Goal: Task Accomplishment & Management: Use online tool/utility

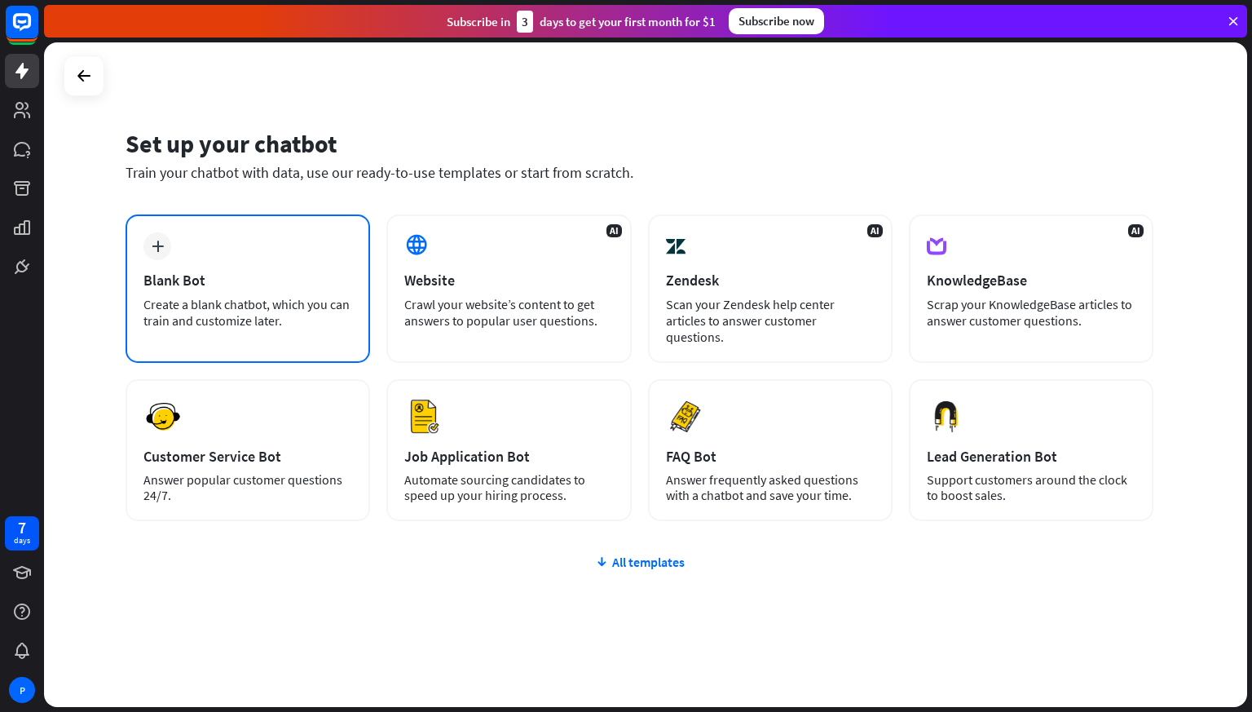
click at [240, 278] on div "Blank Bot" at bounding box center [247, 280] width 209 height 19
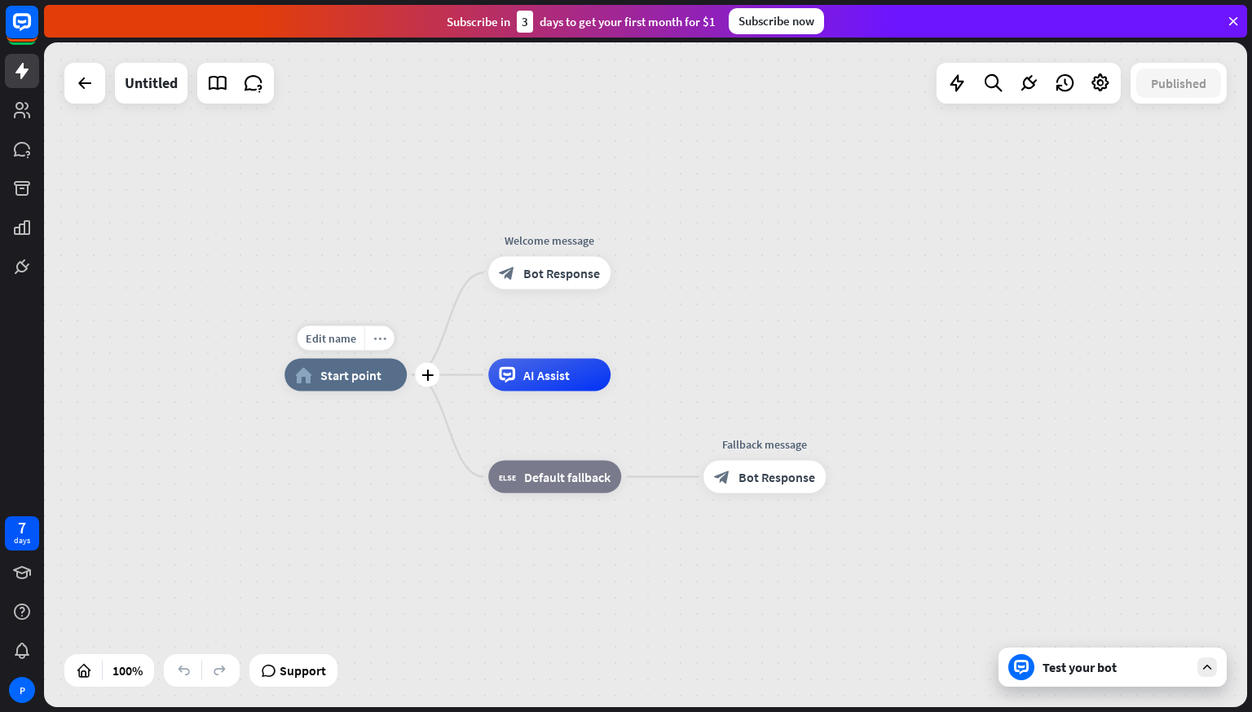
click at [380, 342] on icon "more_horiz" at bounding box center [379, 338] width 13 height 12
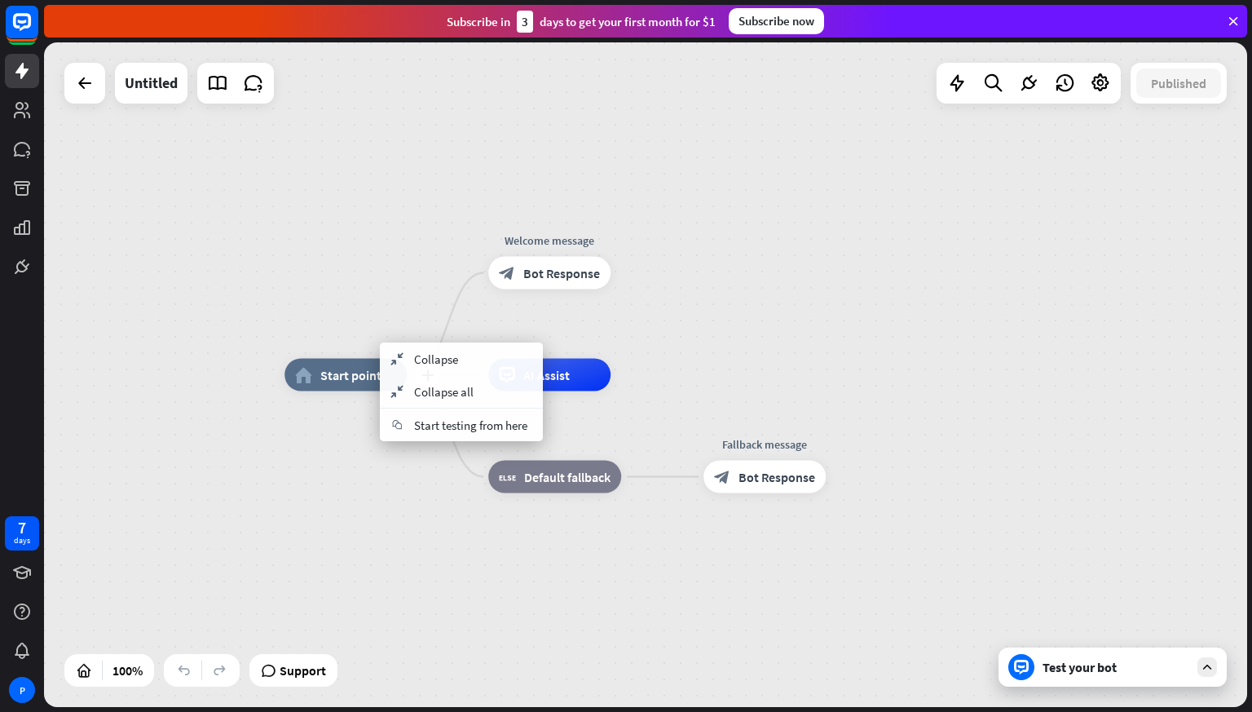
click at [347, 368] on span "Start point" at bounding box center [350, 375] width 61 height 16
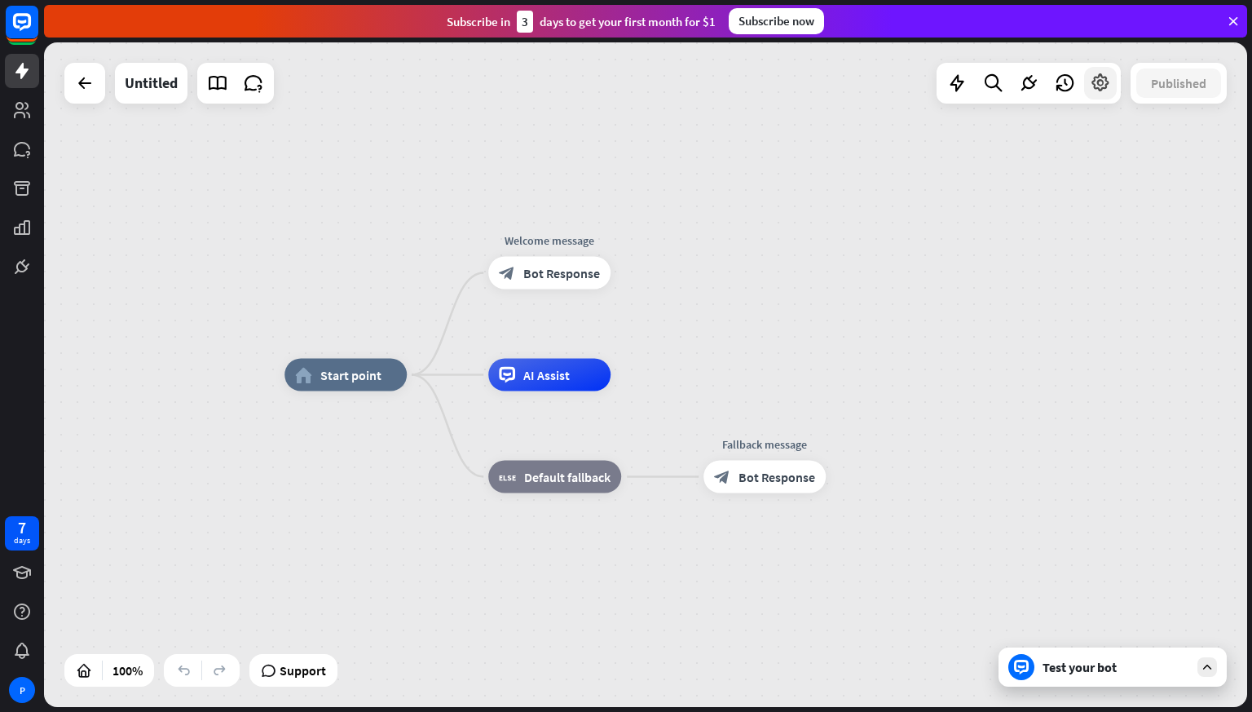
click at [1099, 82] on icon at bounding box center [1100, 83] width 21 height 21
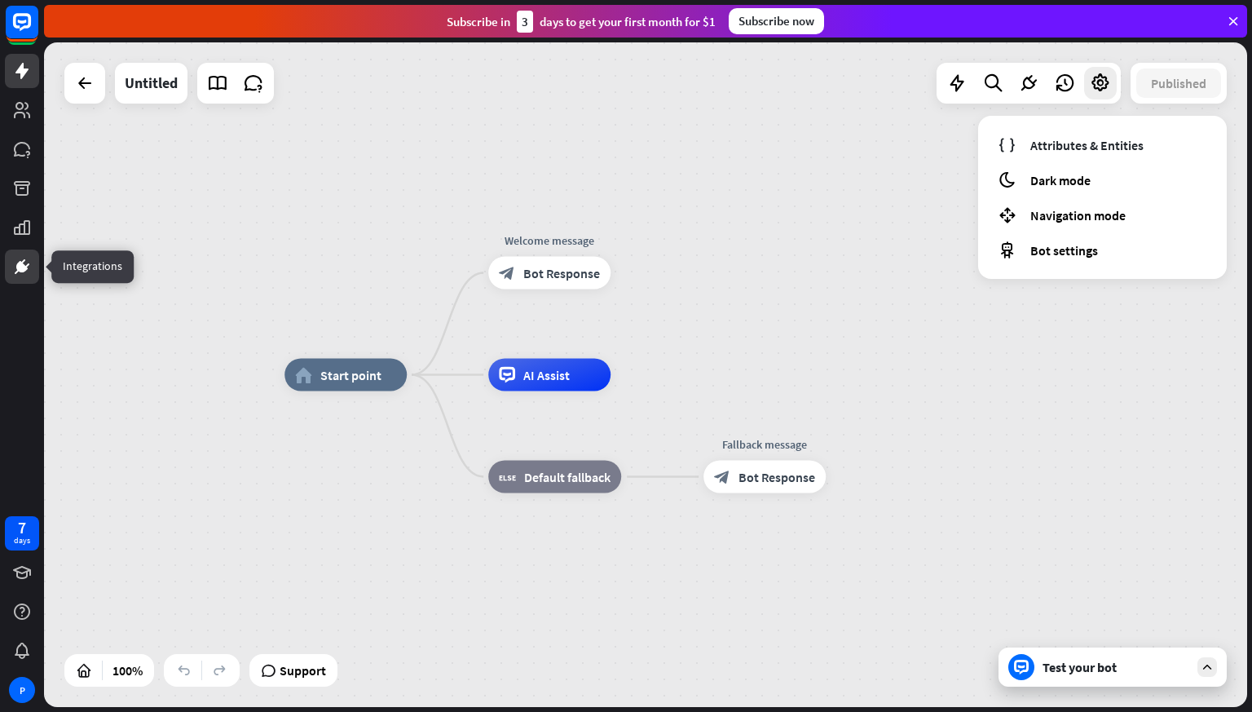
click at [21, 269] on icon at bounding box center [22, 267] width 10 height 10
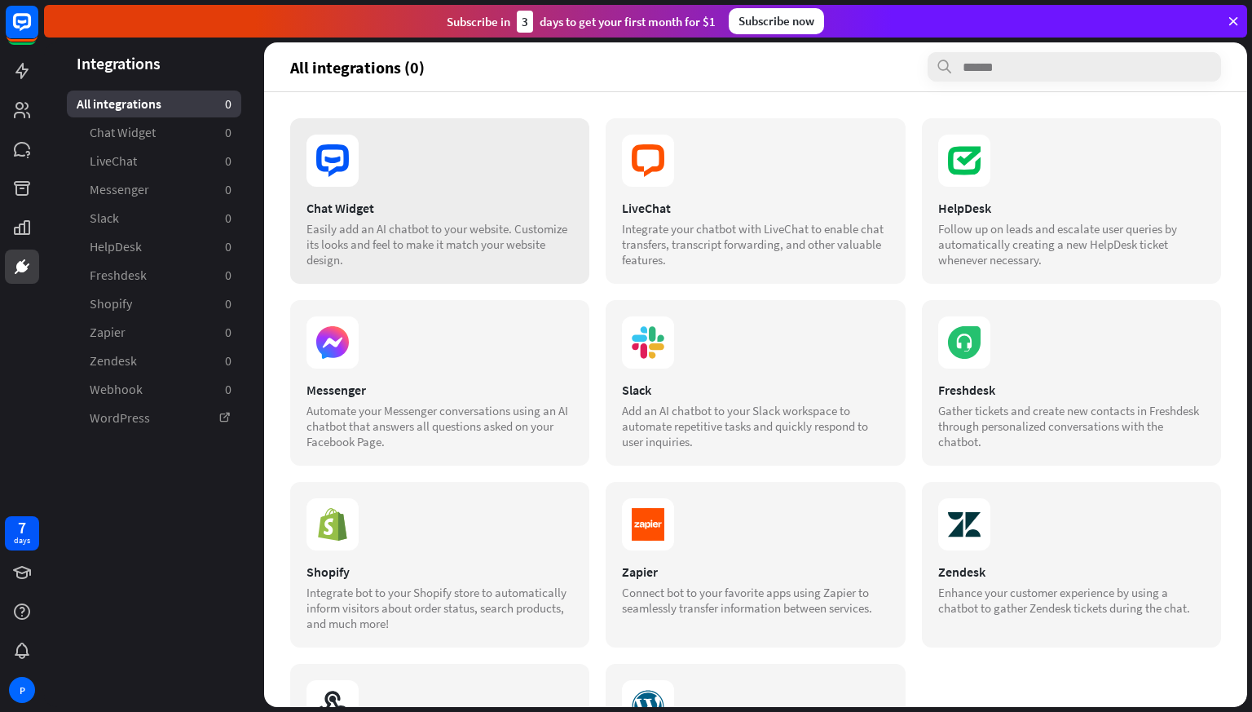
scroll to position [148, 0]
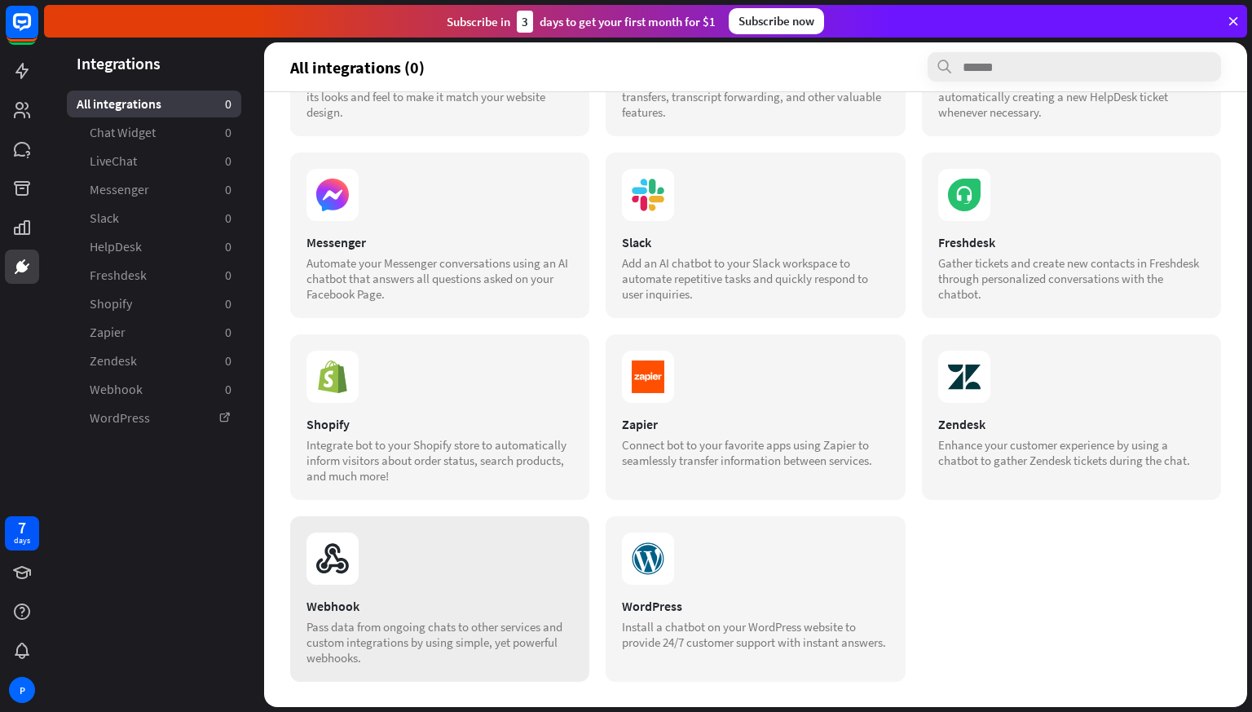
click at [439, 574] on section at bounding box center [440, 558] width 267 height 52
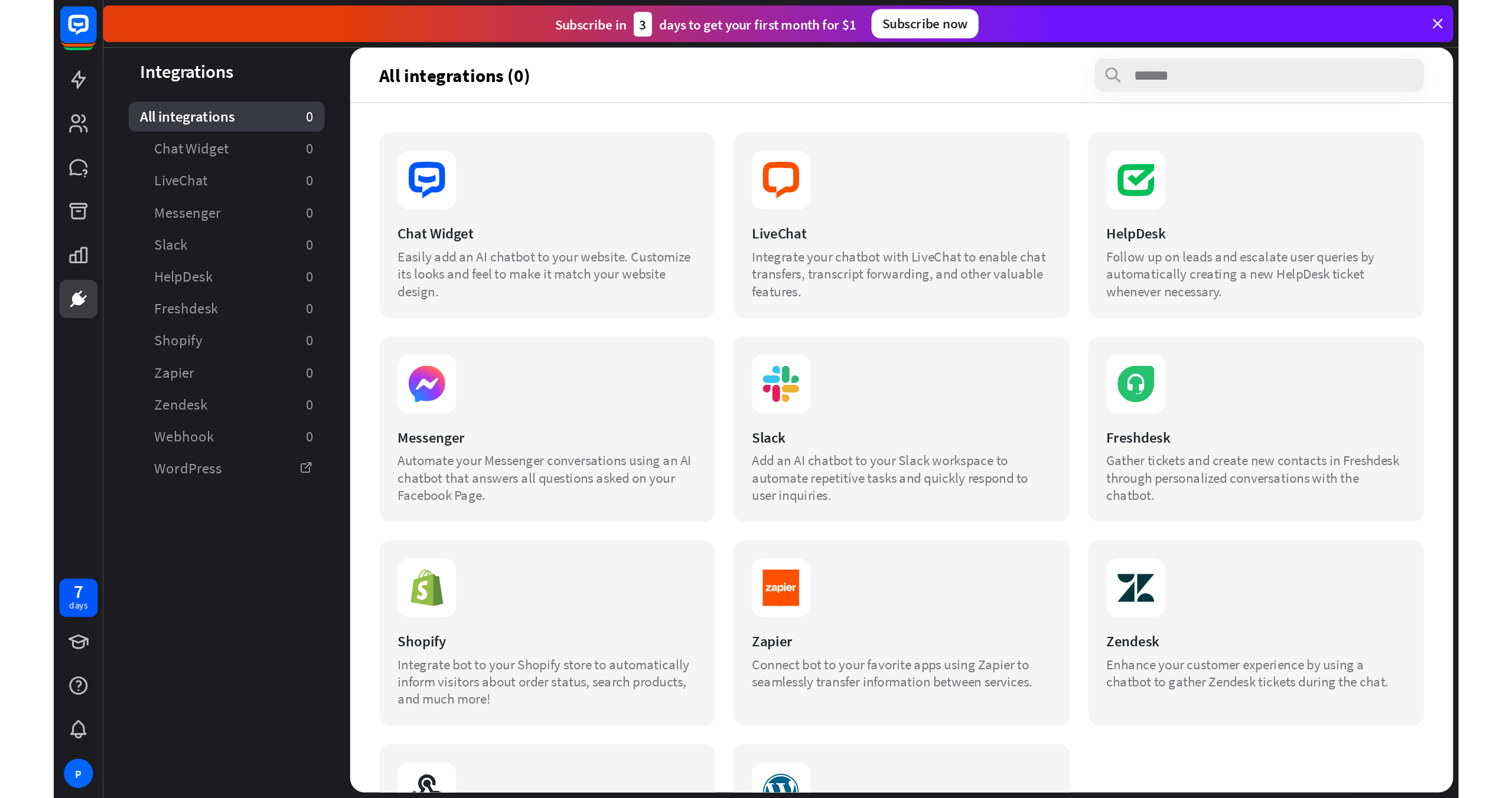
scroll to position [107, 0]
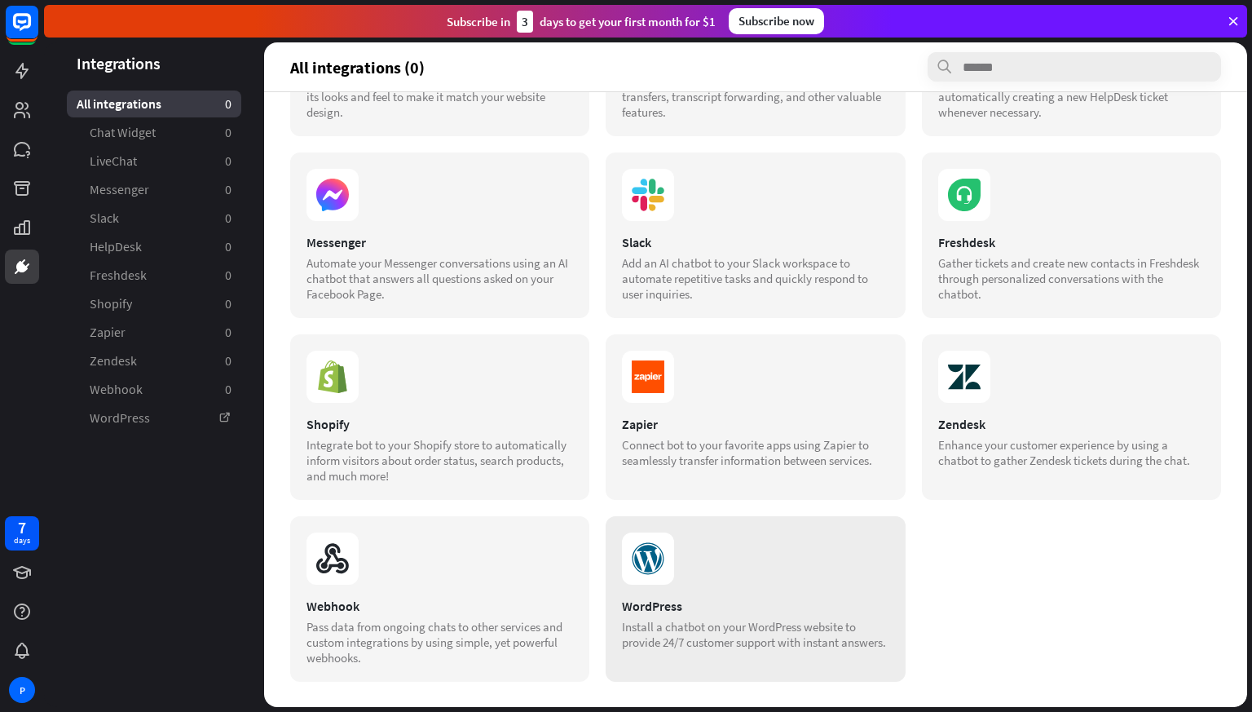
click at [701, 570] on section at bounding box center [755, 558] width 267 height 52
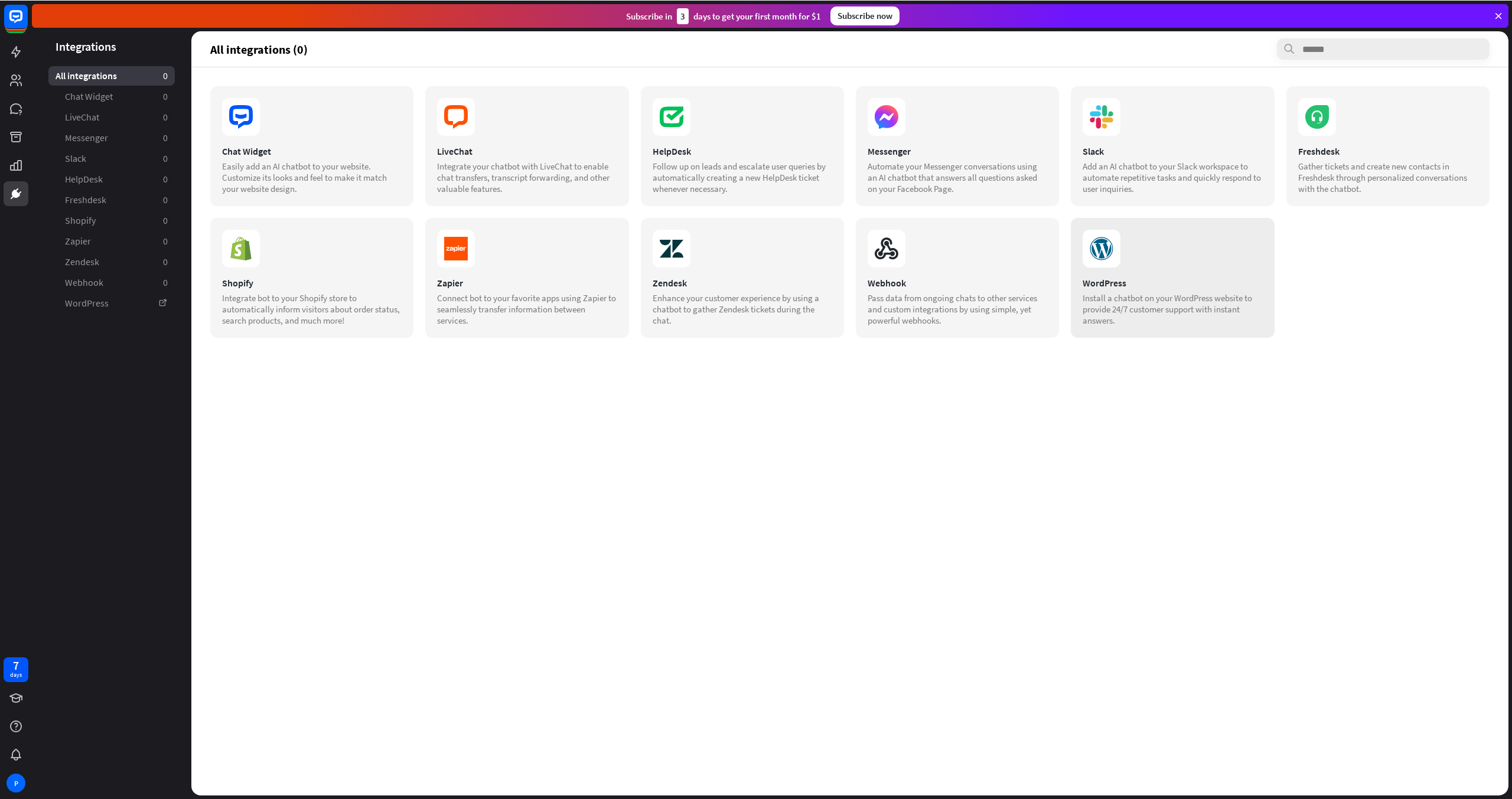
scroll to position [0, 0]
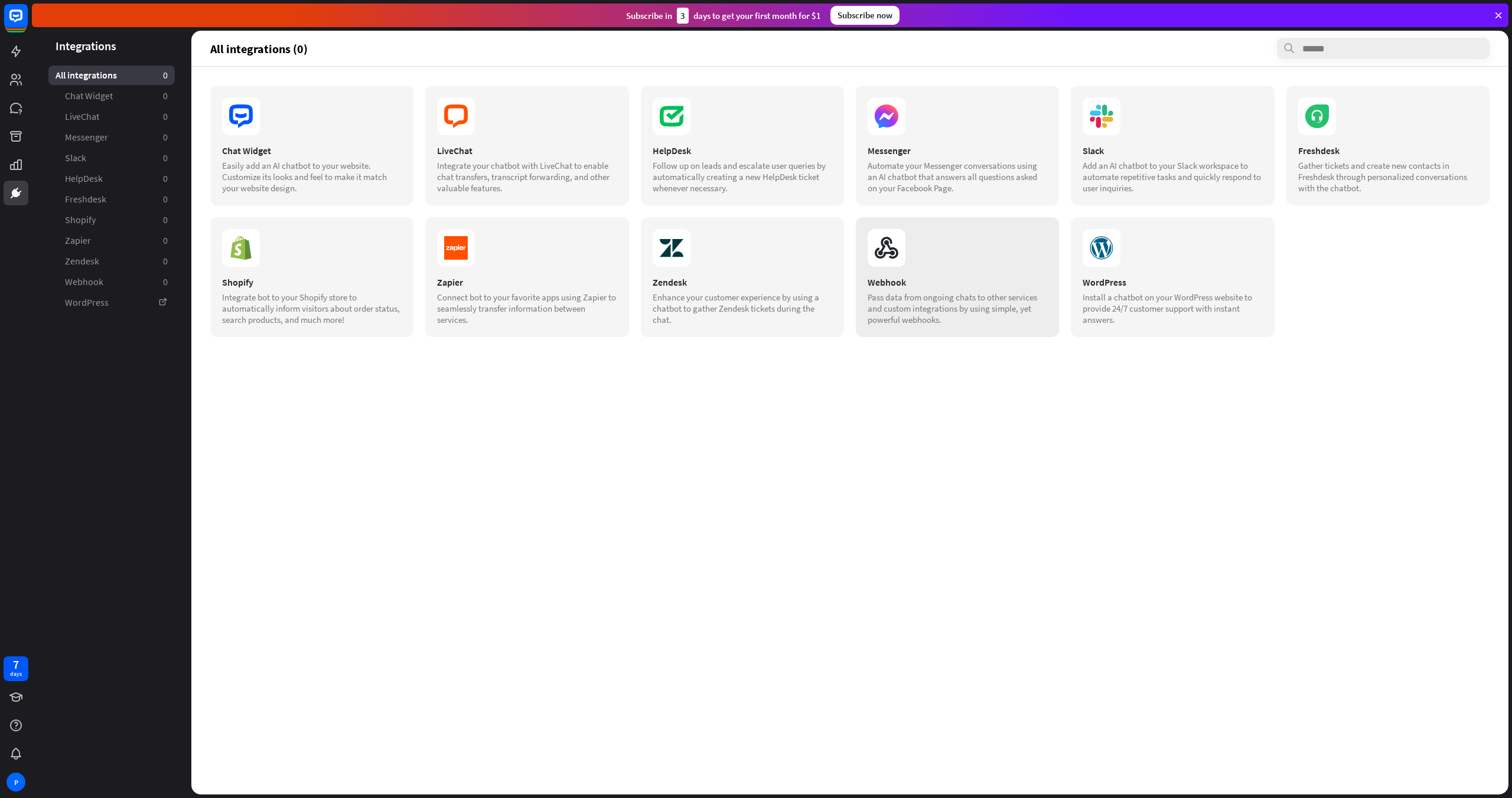
click at [894, 264] on icon at bounding box center [887, 248] width 38 height 38
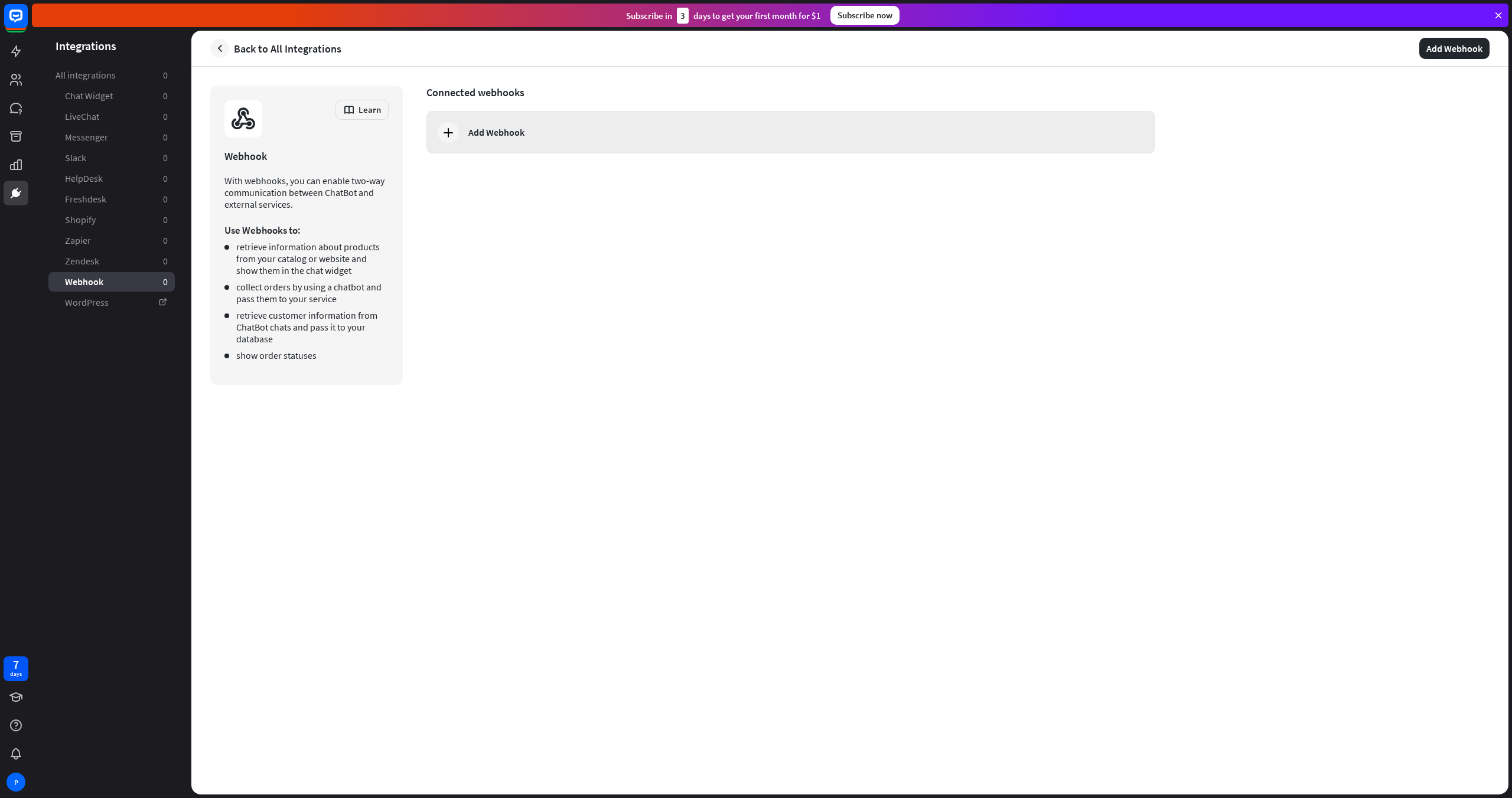
click at [449, 140] on div at bounding box center [448, 132] width 21 height 21
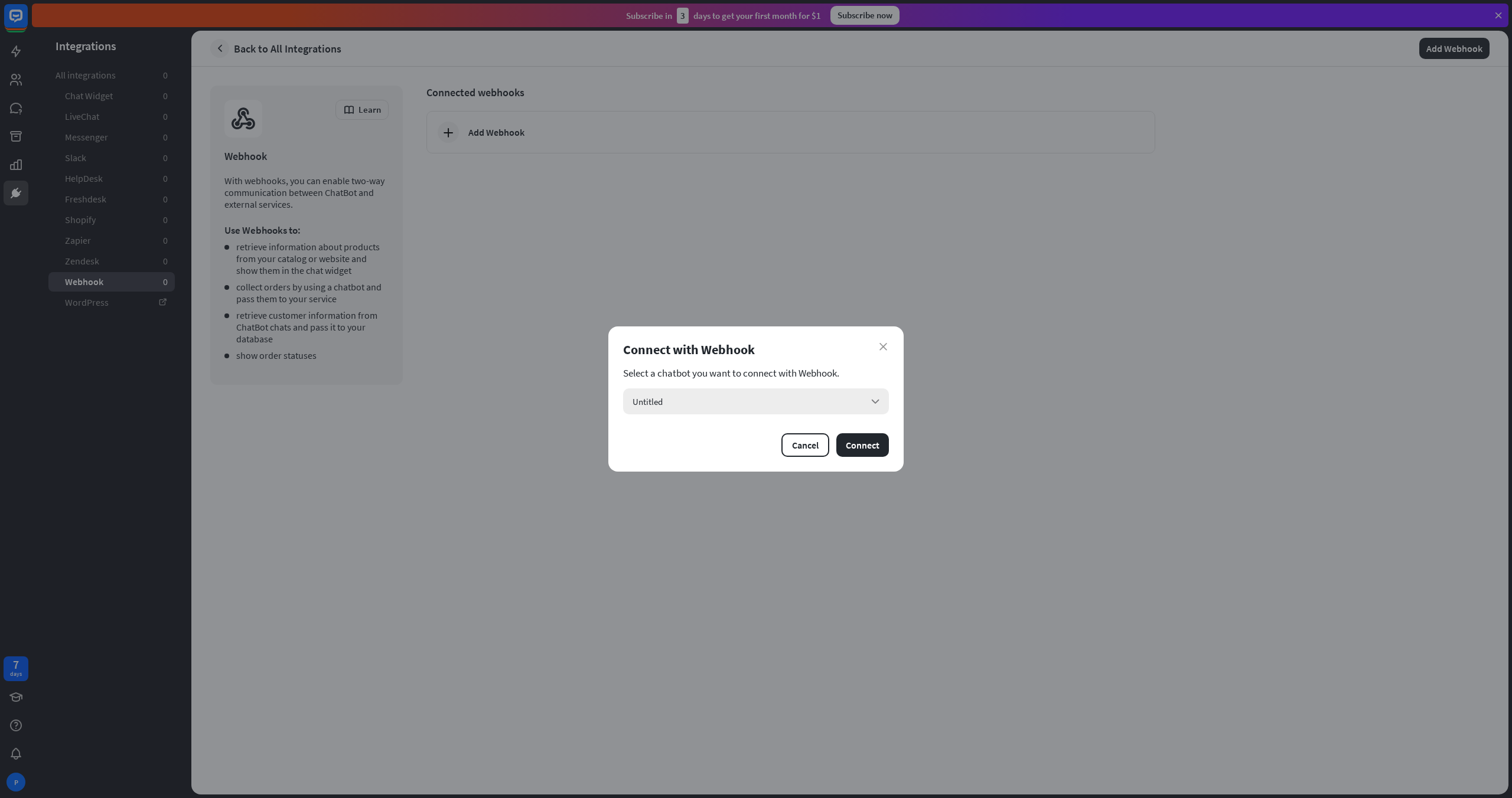
click at [706, 395] on div "Untitled arrow_down" at bounding box center [756, 401] width 266 height 26
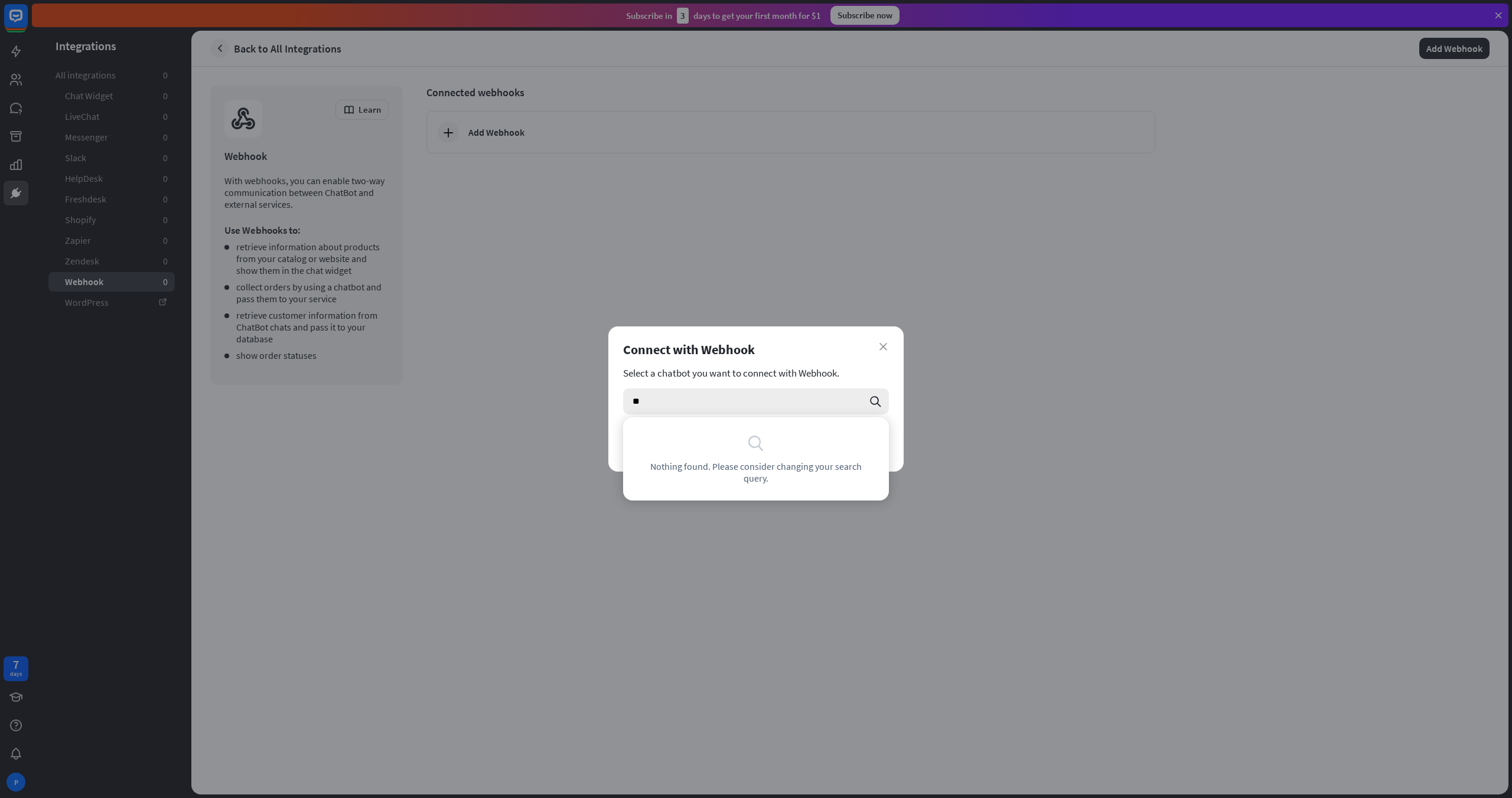
type input "*"
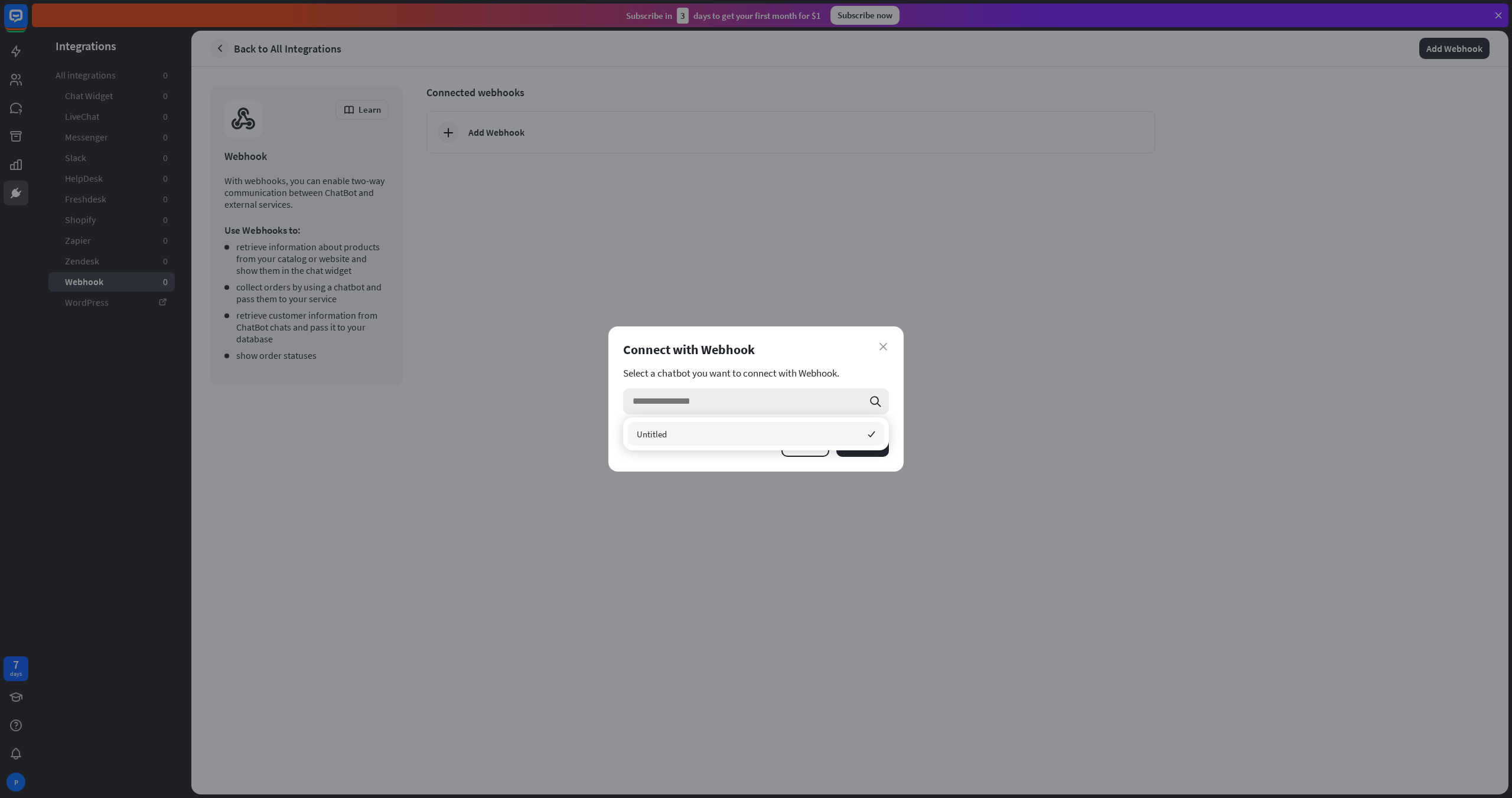
click at [721, 389] on input "search" at bounding box center [748, 401] width 230 height 26
click at [729, 430] on div "Untitled checked" at bounding box center [756, 434] width 256 height 24
click at [844, 450] on button "Connect" at bounding box center [862, 445] width 53 height 24
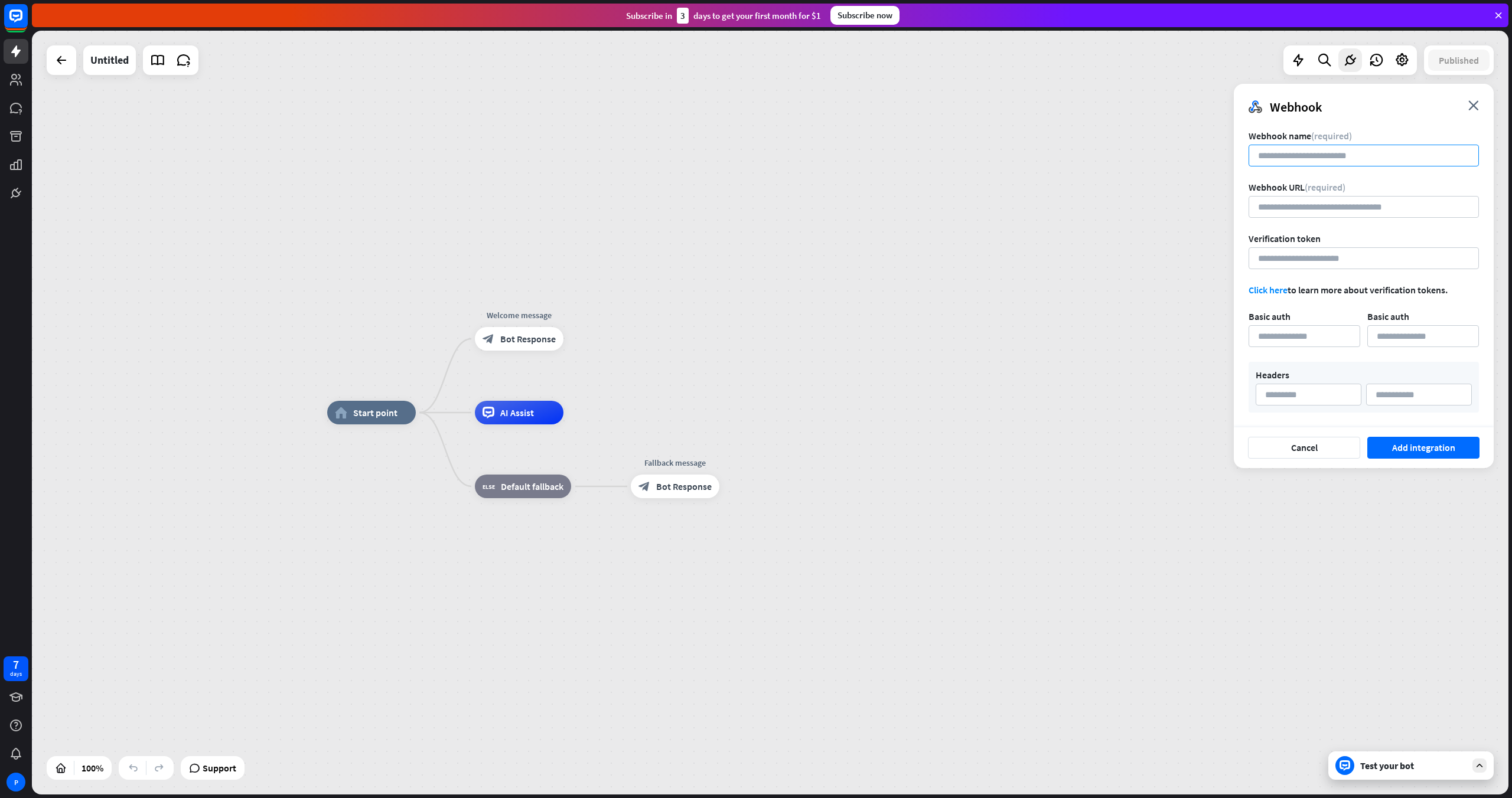
click at [906, 161] on input at bounding box center [1363, 156] width 230 height 22
type input "******"
click at [906, 211] on input "url" at bounding box center [1363, 207] width 230 height 22
click at [382, 413] on span "Start point" at bounding box center [375, 413] width 44 height 12
click at [431, 419] on div "plus" at bounding box center [430, 413] width 17 height 17
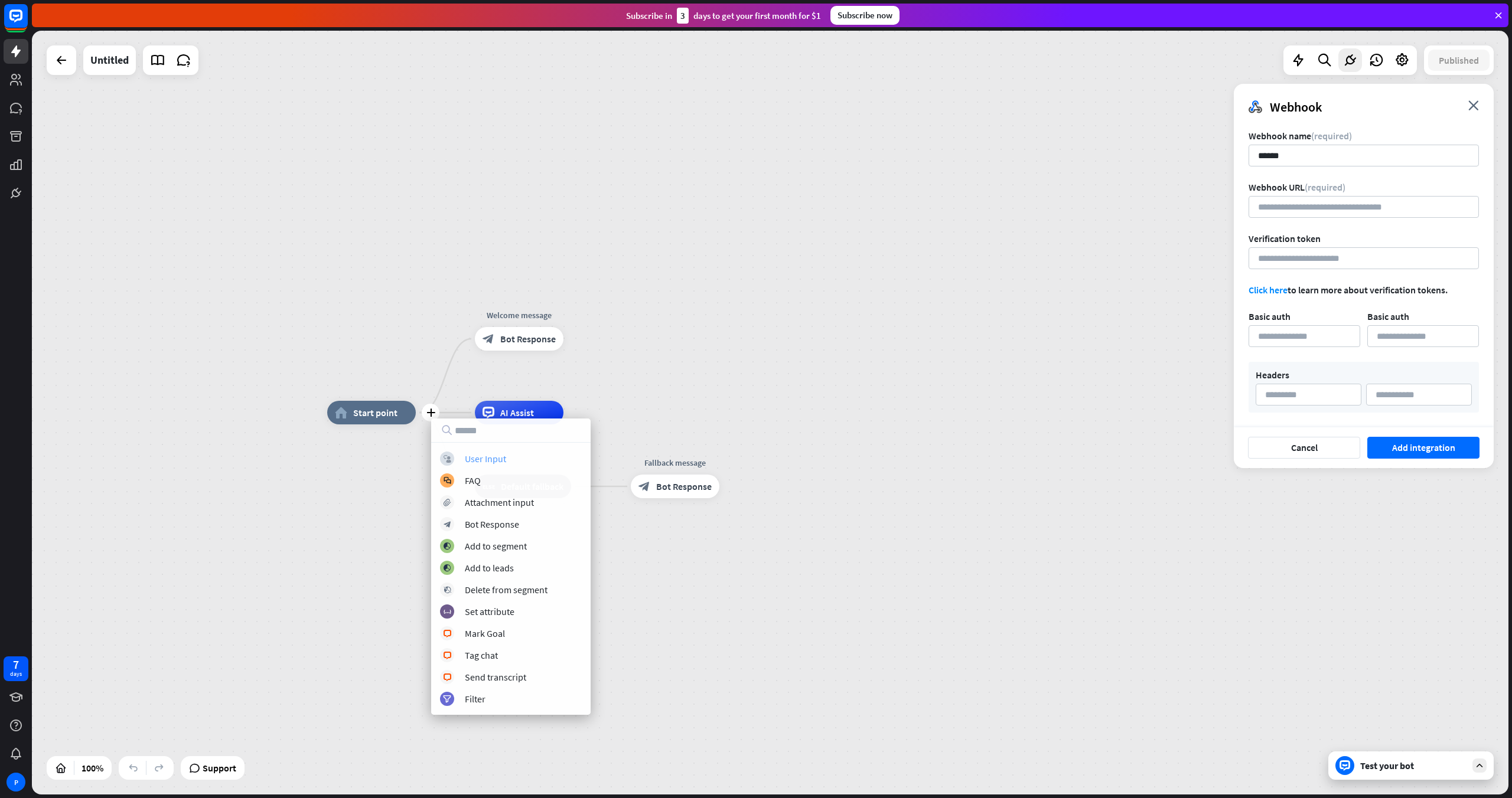
click at [488, 458] on div "User Input" at bounding box center [485, 458] width 41 height 12
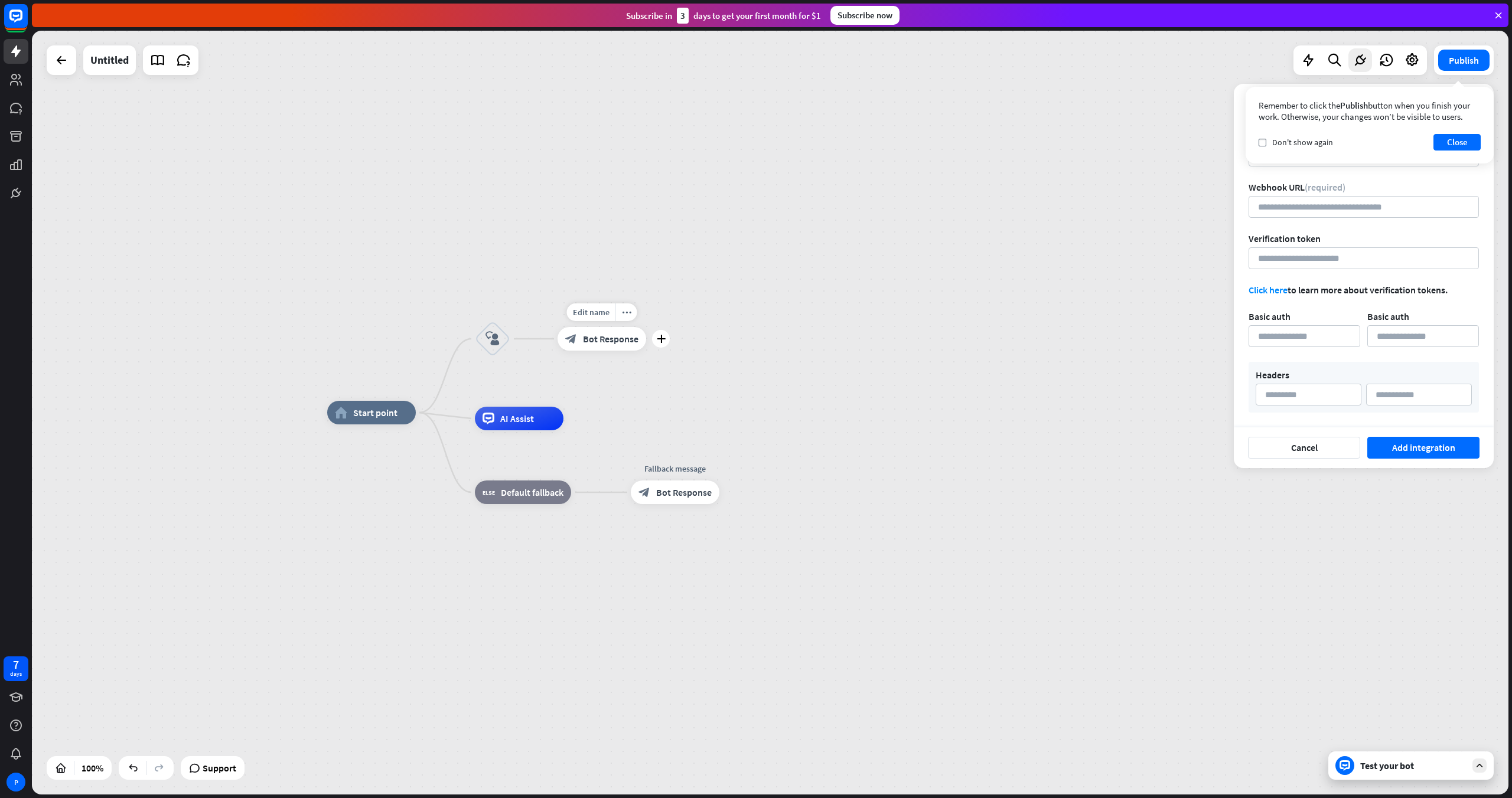
click at [592, 339] on span "Bot Response" at bounding box center [611, 339] width 56 height 12
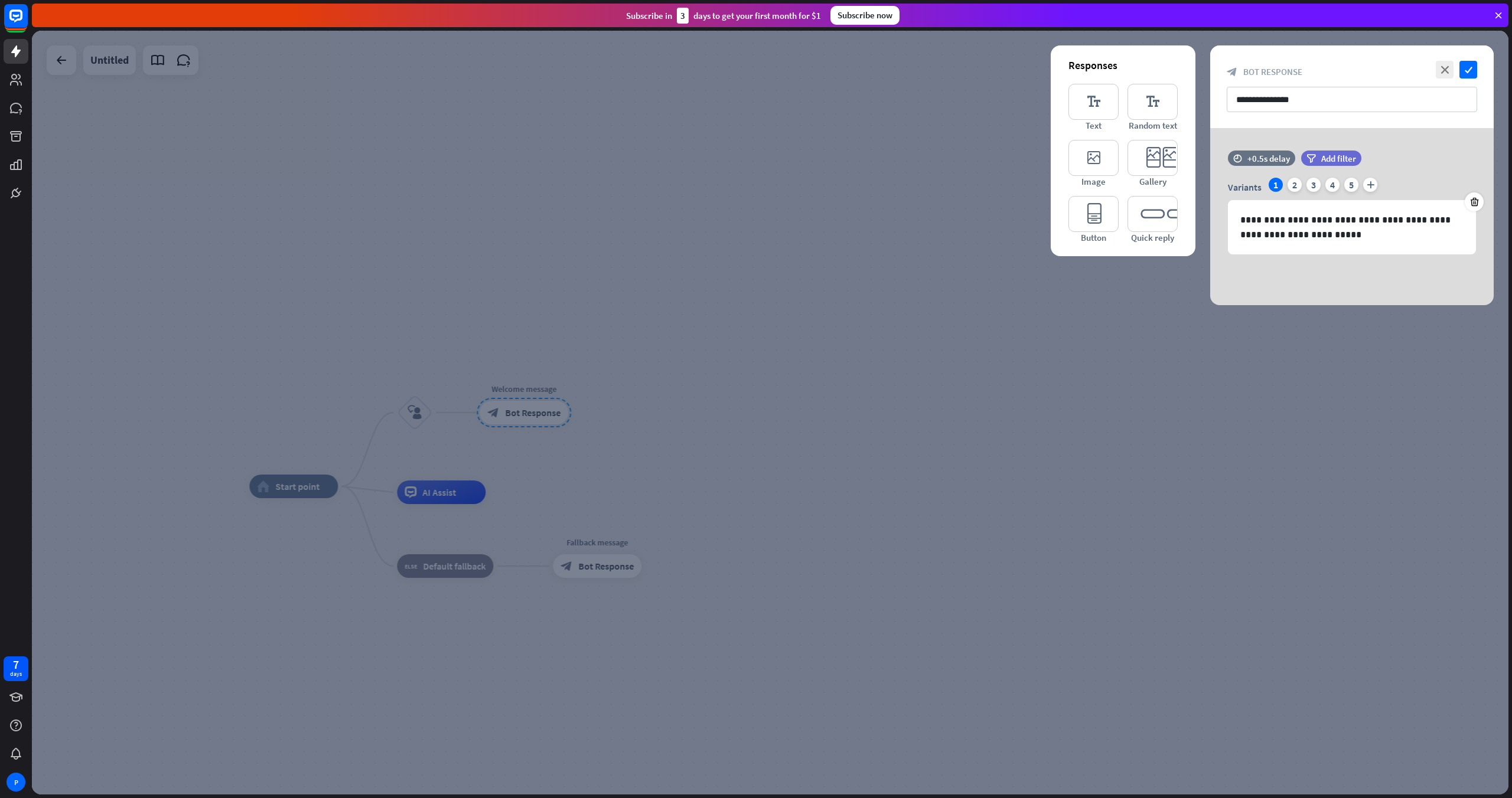
click at [641, 361] on div at bounding box center [770, 412] width 1477 height 764
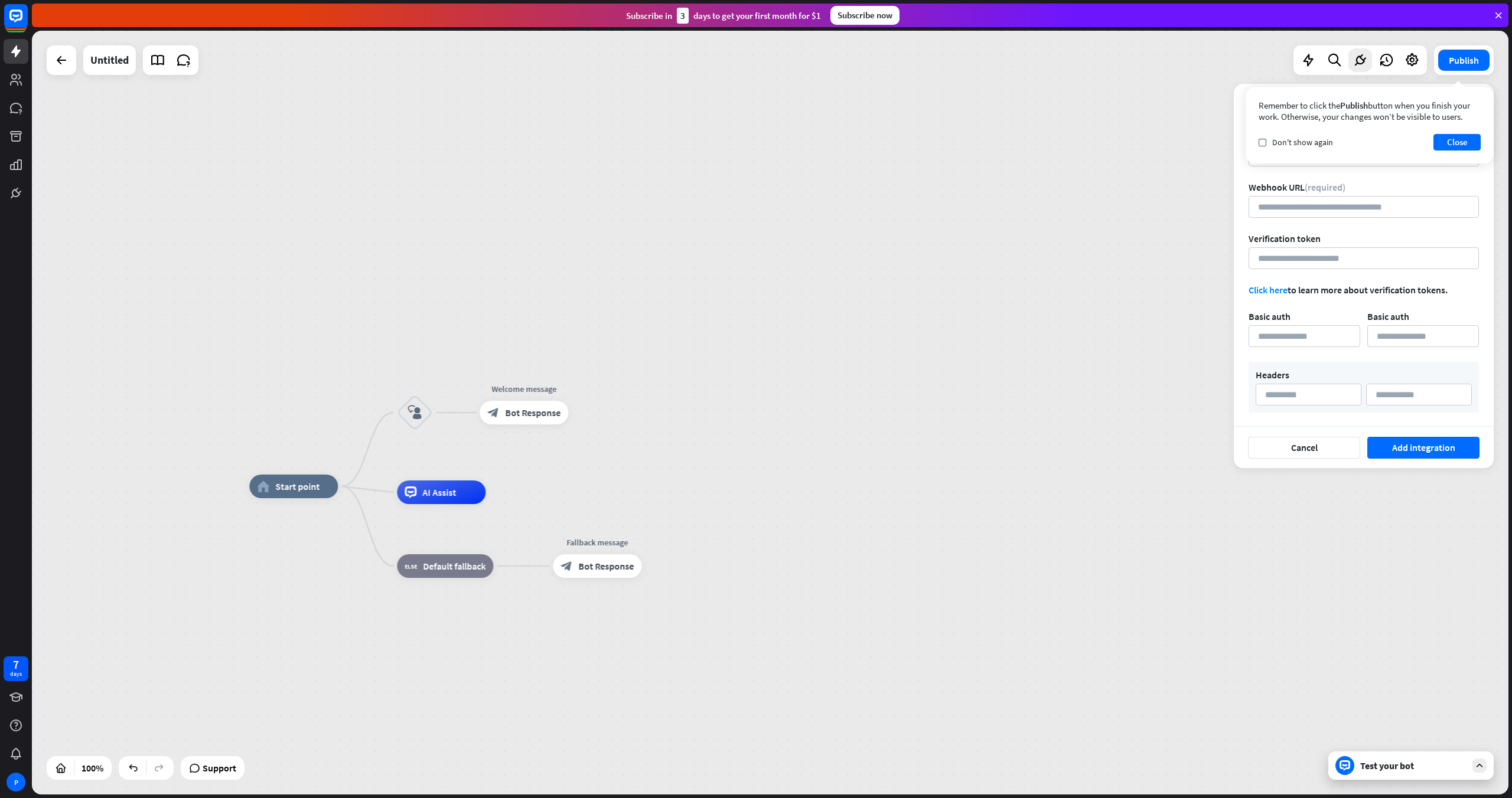
drag, startPoint x: 444, startPoint y: 498, endPoint x: 621, endPoint y: 427, distance: 190.7
click at [621, 427] on div "home_2 Start point block_user_input Welcome message block_bot_response Bot Resp…" at bounding box center [770, 412] width 1477 height 764
click at [587, 410] on div "plus" at bounding box center [582, 413] width 17 height 17
type input "**"
click at [811, 375] on span "Success" at bounding box center [816, 376] width 32 height 12
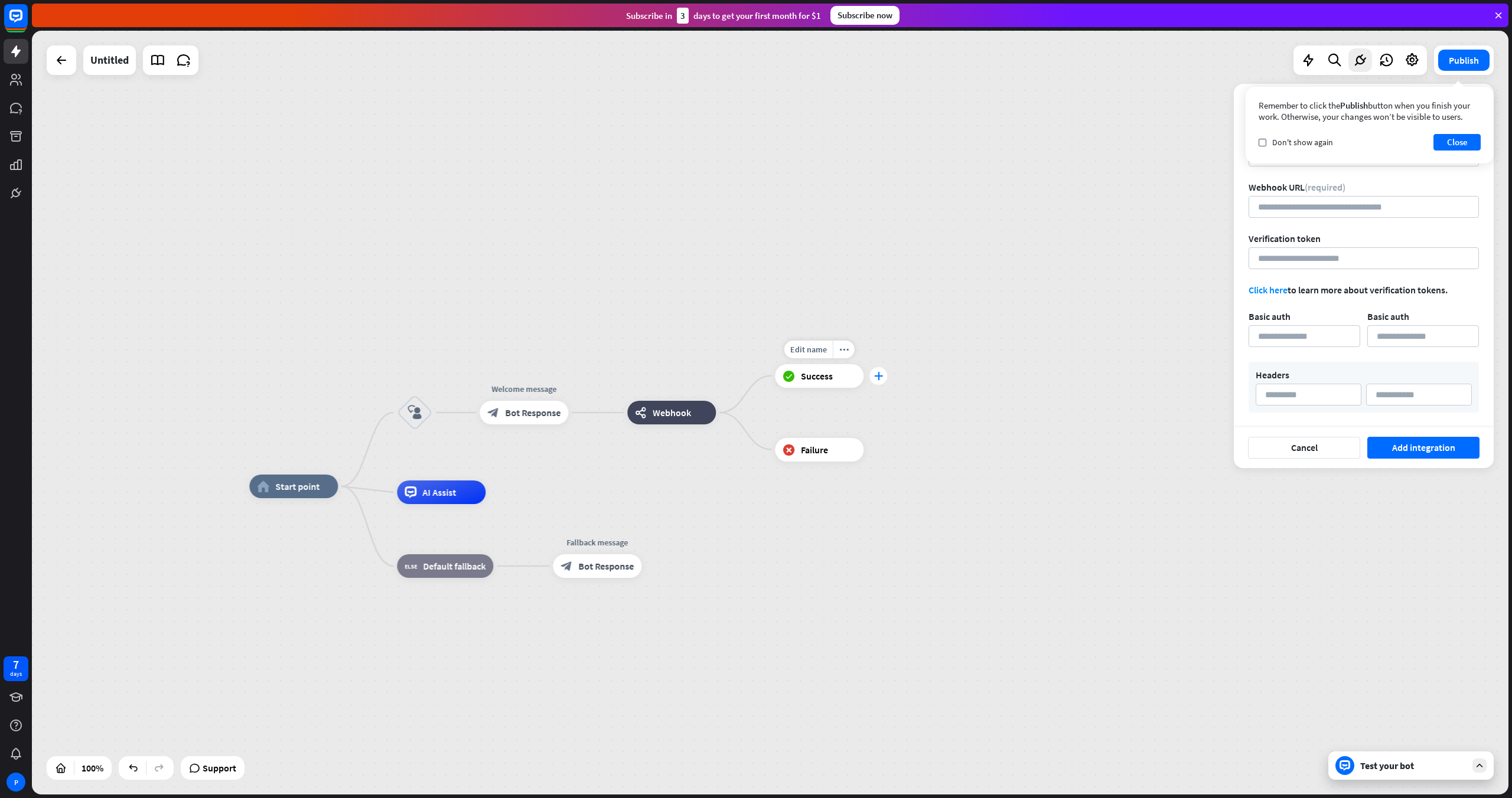
click at [879, 379] on div "plus" at bounding box center [878, 376] width 17 height 17
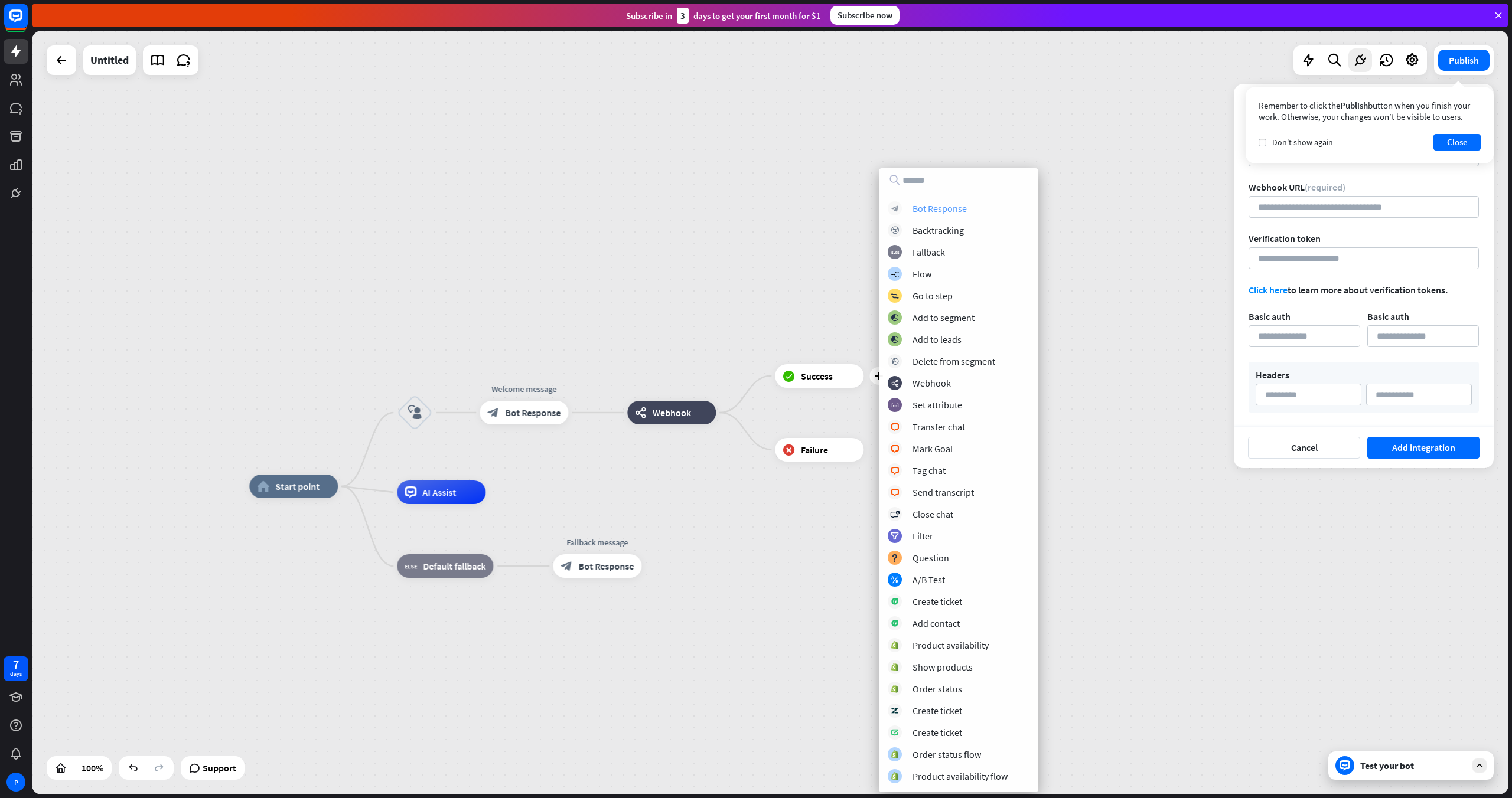
click at [906, 211] on div "Bot Response" at bounding box center [940, 209] width 54 height 12
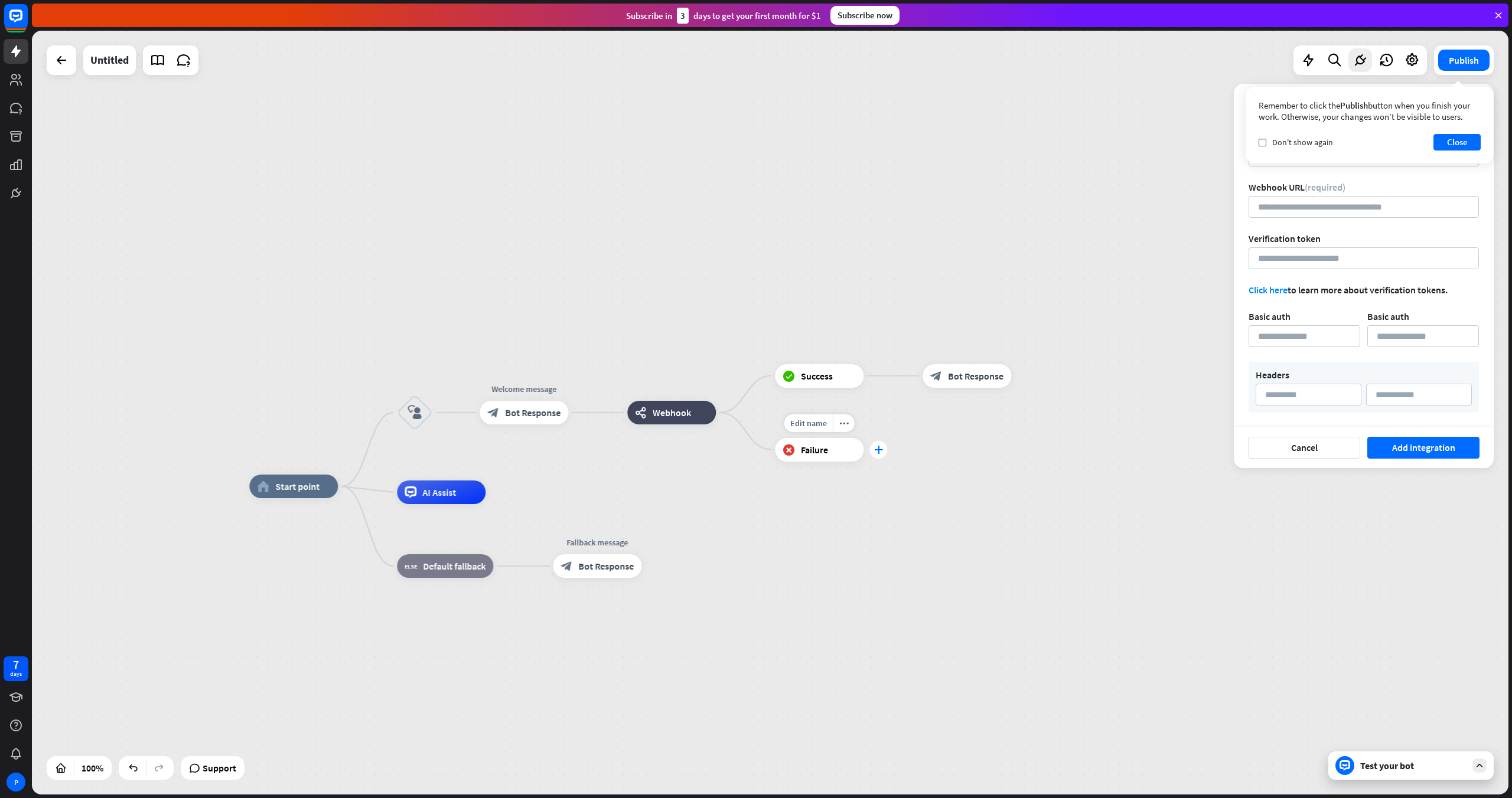
click at [879, 454] on div "plus" at bounding box center [878, 450] width 17 height 17
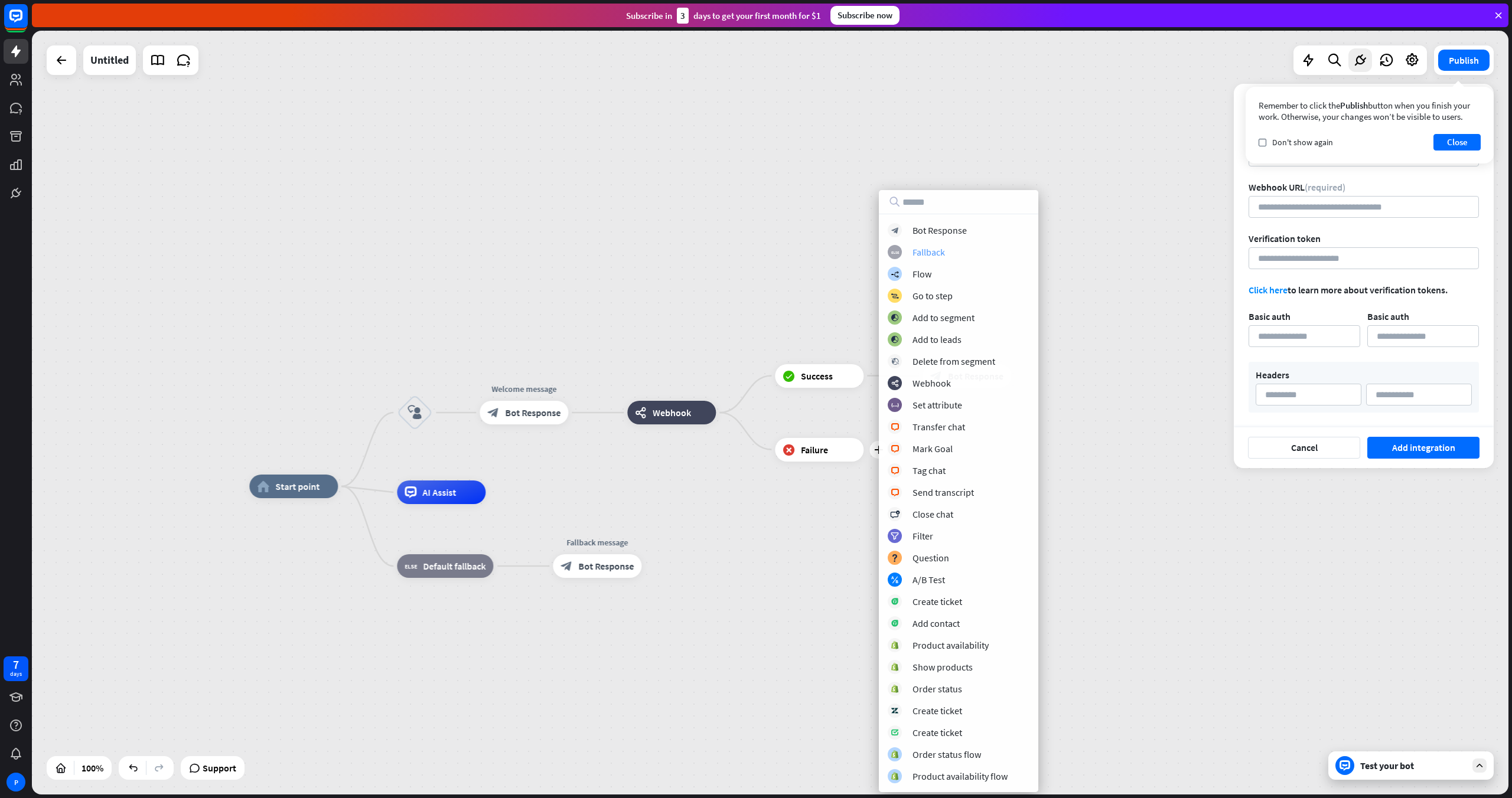
click at [906, 253] on div "Fallback" at bounding box center [929, 252] width 33 height 12
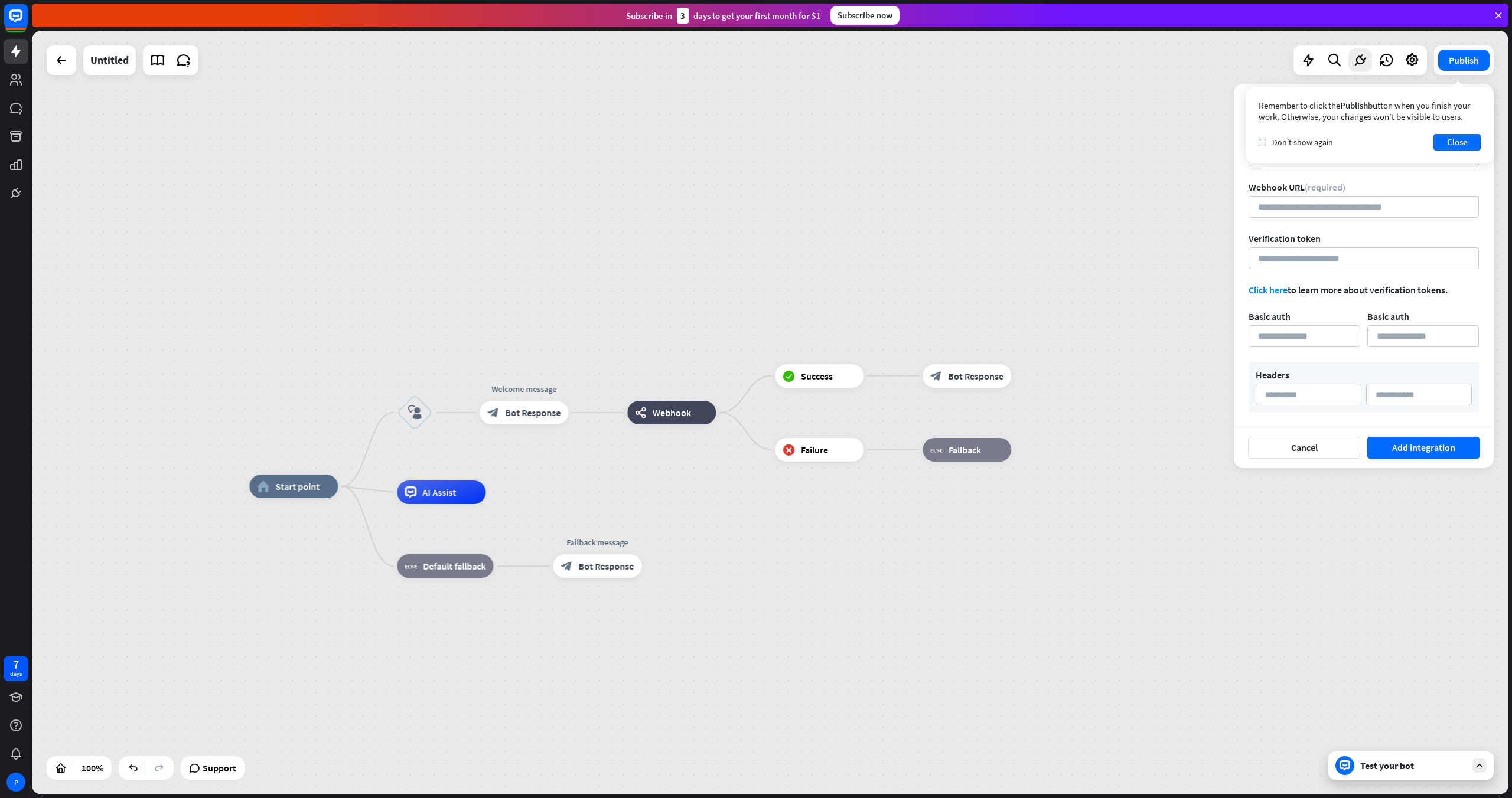
click at [579, 515] on span "Bot Response" at bounding box center [606, 566] width 56 height 12
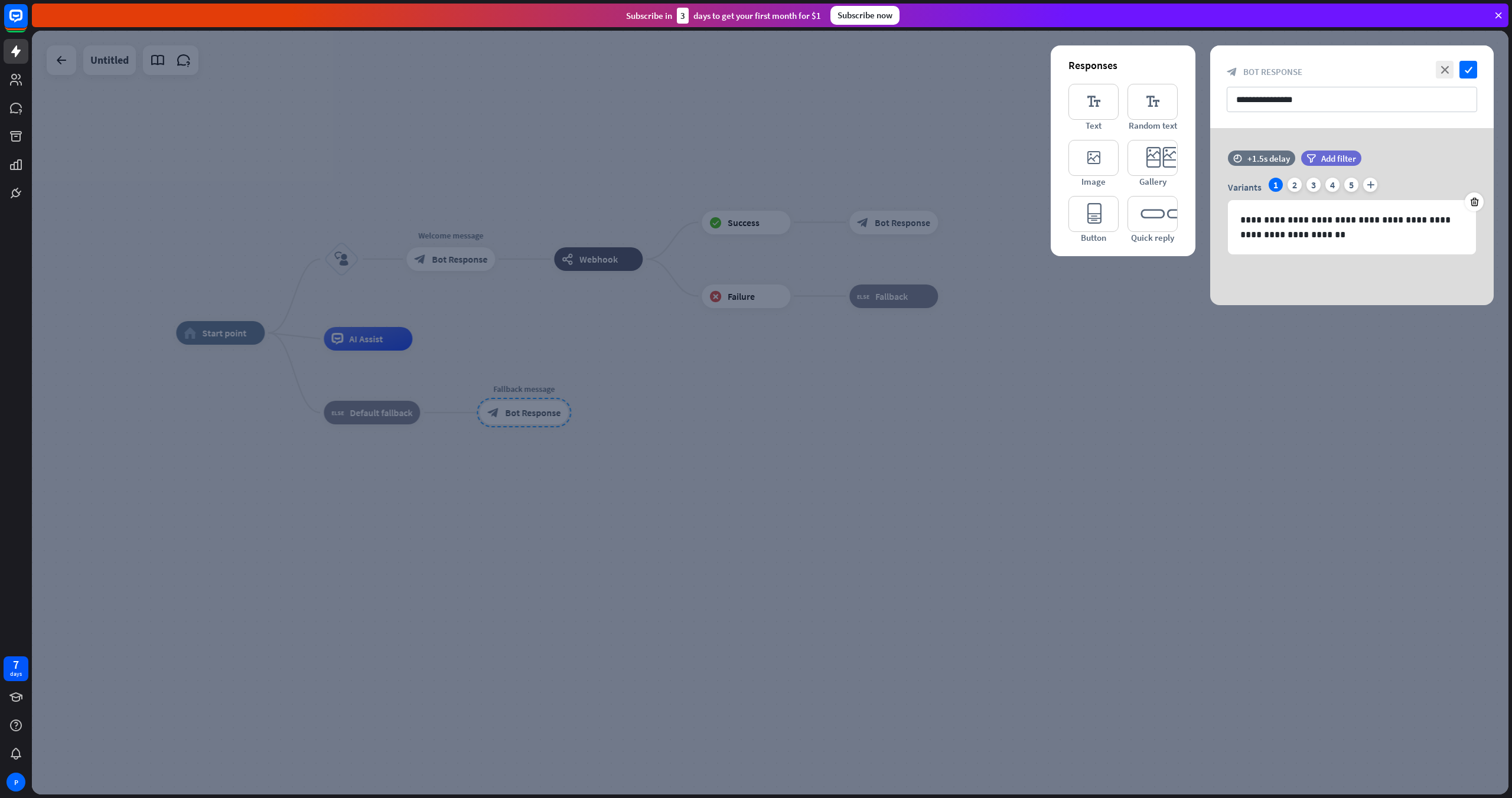
click at [906, 384] on div at bounding box center [770, 412] width 1477 height 764
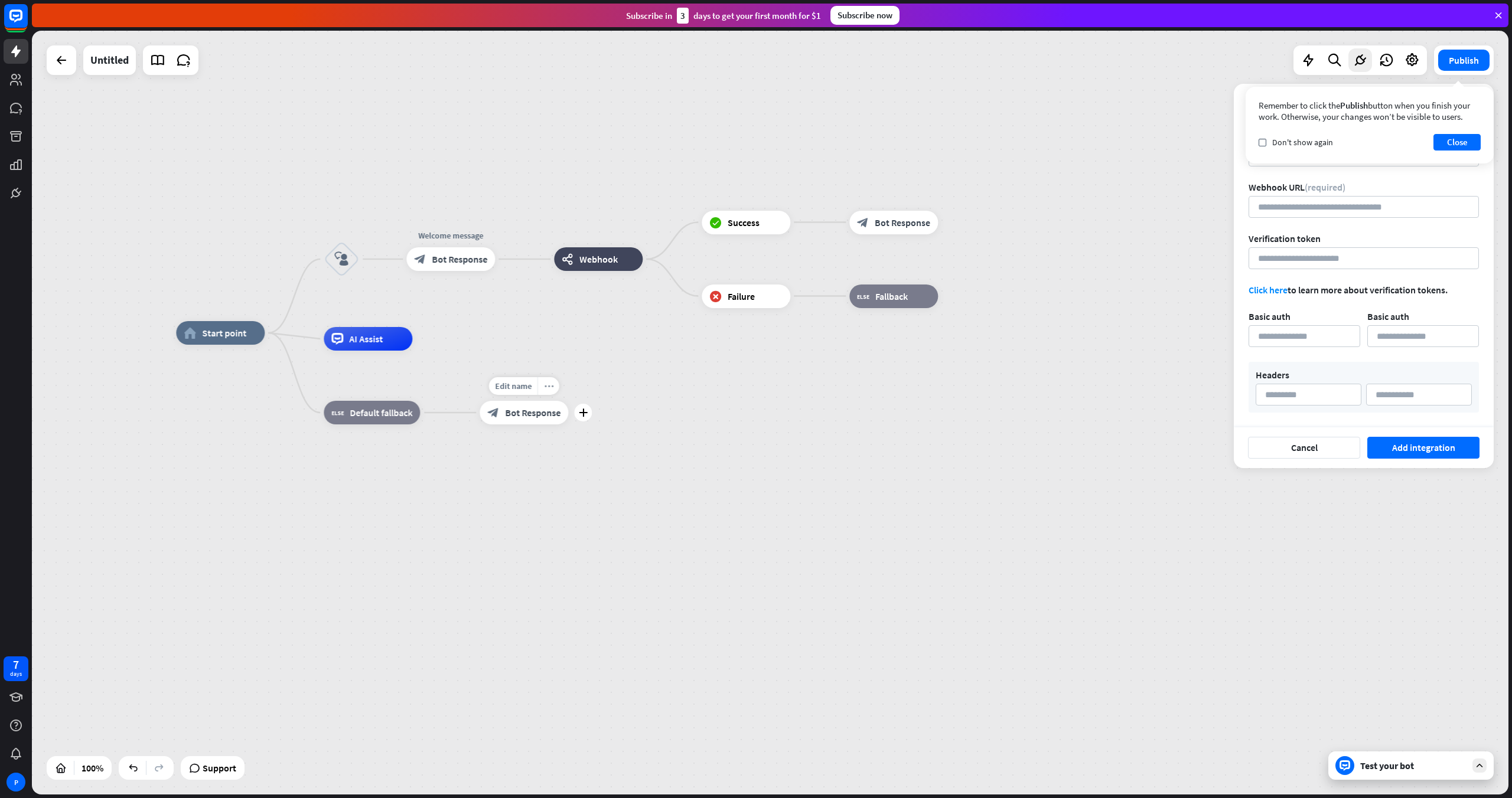
click at [551, 388] on icon "more_horiz" at bounding box center [548, 386] width 9 height 9
click at [619, 484] on div "trash Delete single block" at bounding box center [610, 496] width 118 height 24
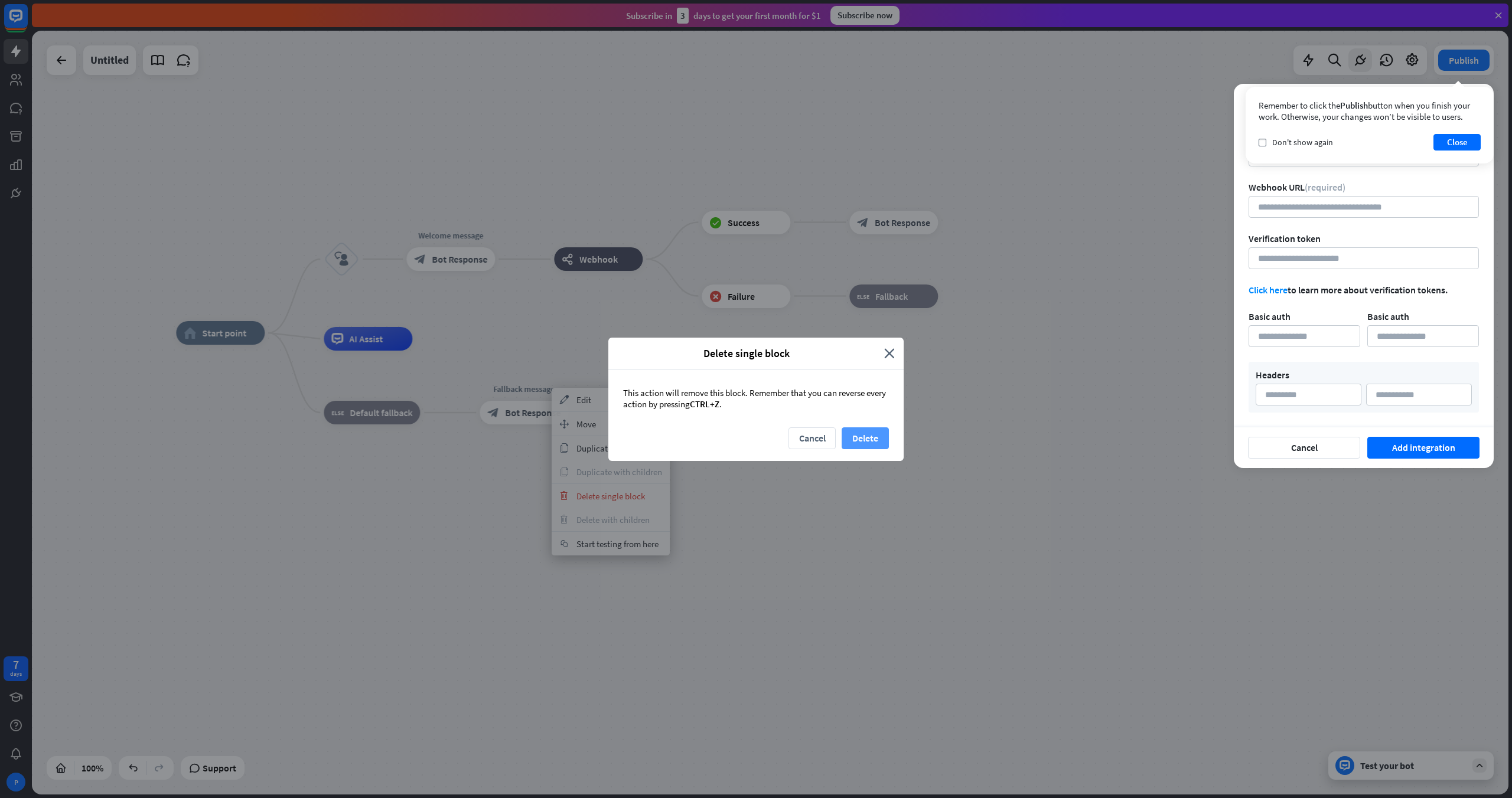
click at [868, 432] on button "Delete" at bounding box center [865, 438] width 47 height 22
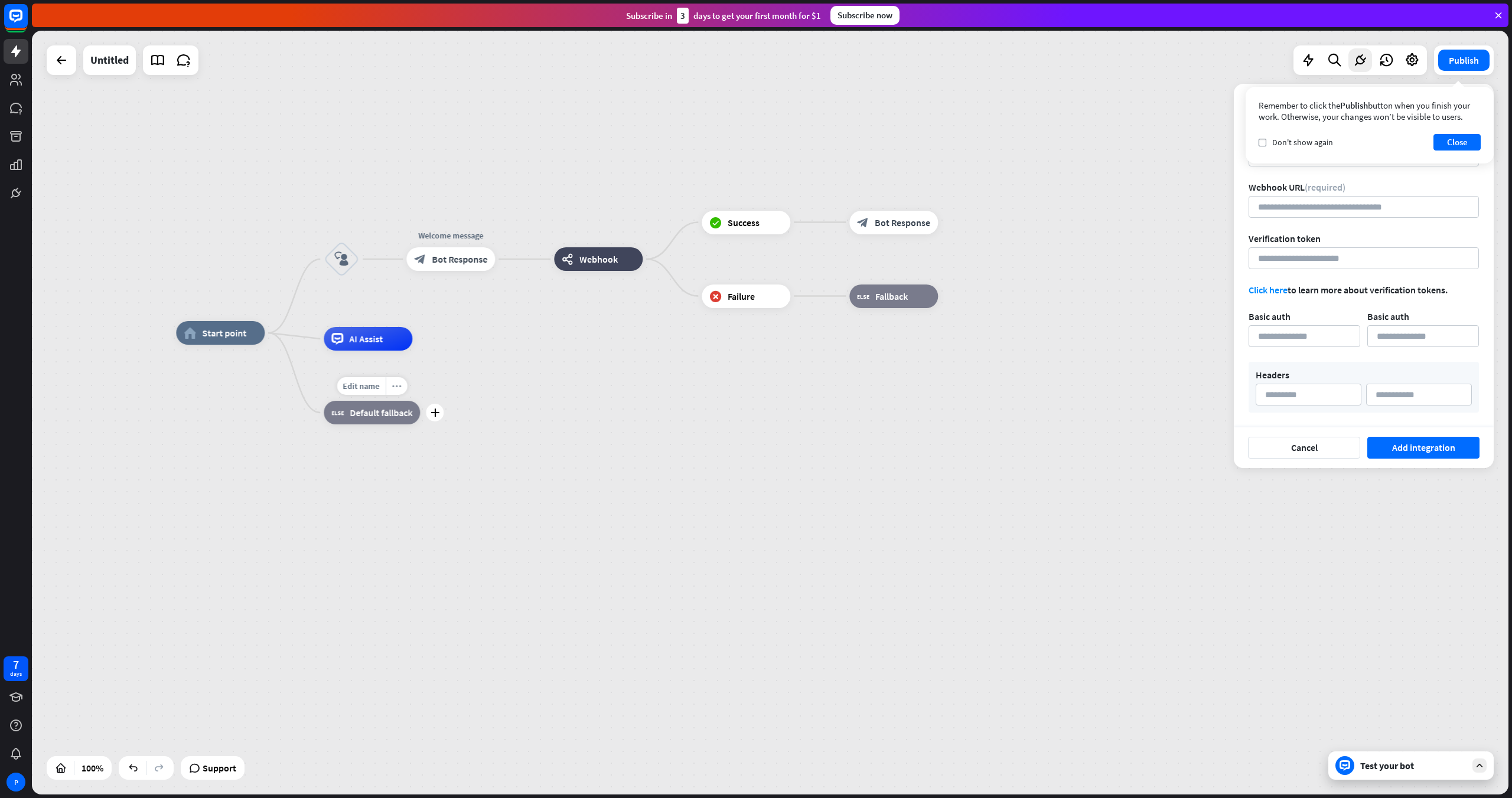
click at [395, 388] on icon "more_horiz" at bounding box center [396, 386] width 9 height 9
click at [405, 401] on div "plus block_fallback Default fallback" at bounding box center [372, 413] width 96 height 24
click at [399, 392] on div "more_horiz" at bounding box center [396, 386] width 22 height 17
click at [398, 316] on div "more_horiz" at bounding box center [393, 312] width 22 height 17
click at [384, 350] on div "AI Assist" at bounding box center [368, 339] width 88 height 24
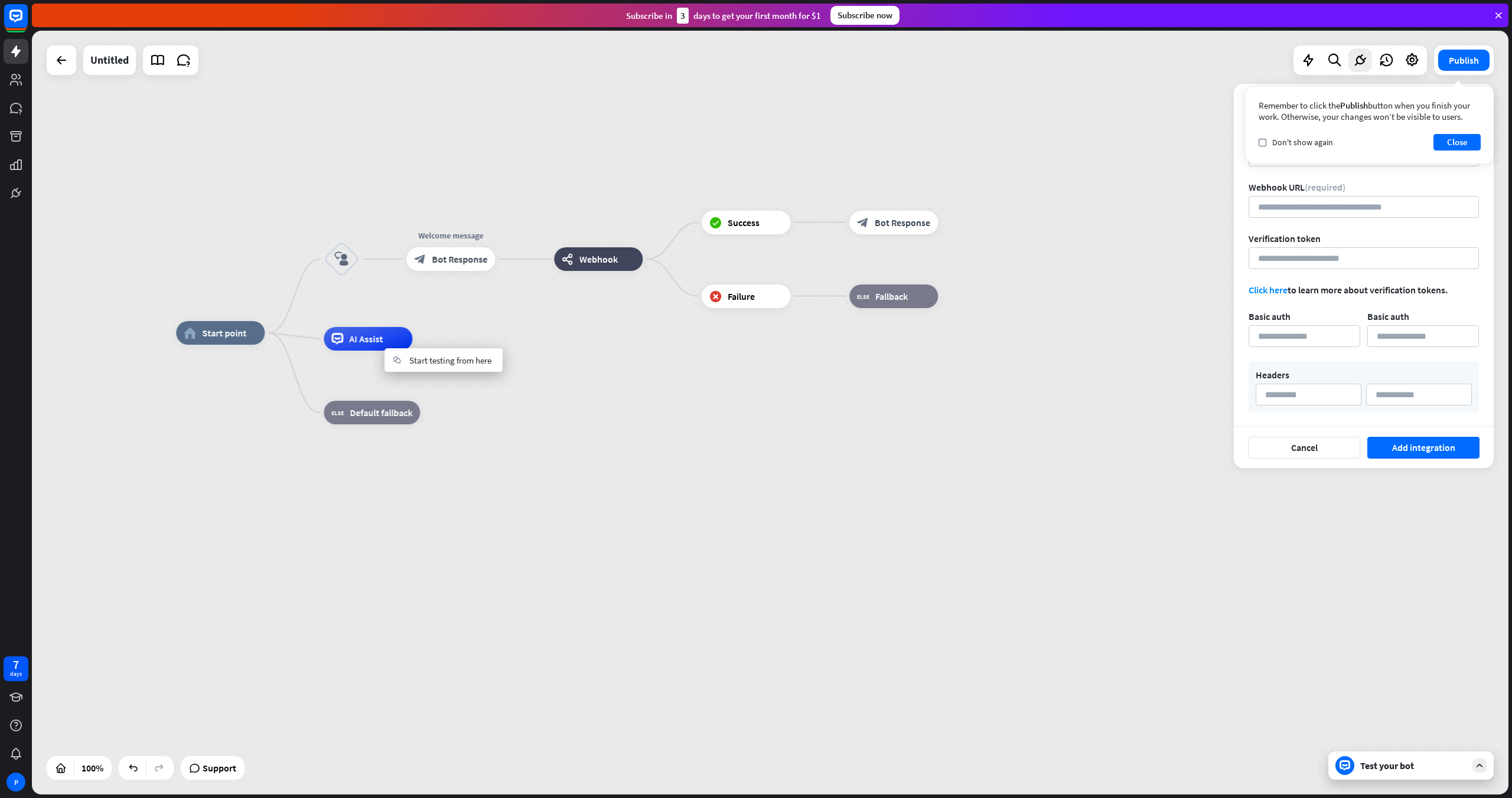
drag, startPoint x: 390, startPoint y: 335, endPoint x: 483, endPoint y: 400, distance: 113.5
click at [483, 400] on div "home_2 Start point block_user_input Welcome message block_bot_response Bot Resp…" at bounding box center [914, 715] width 1477 height 764
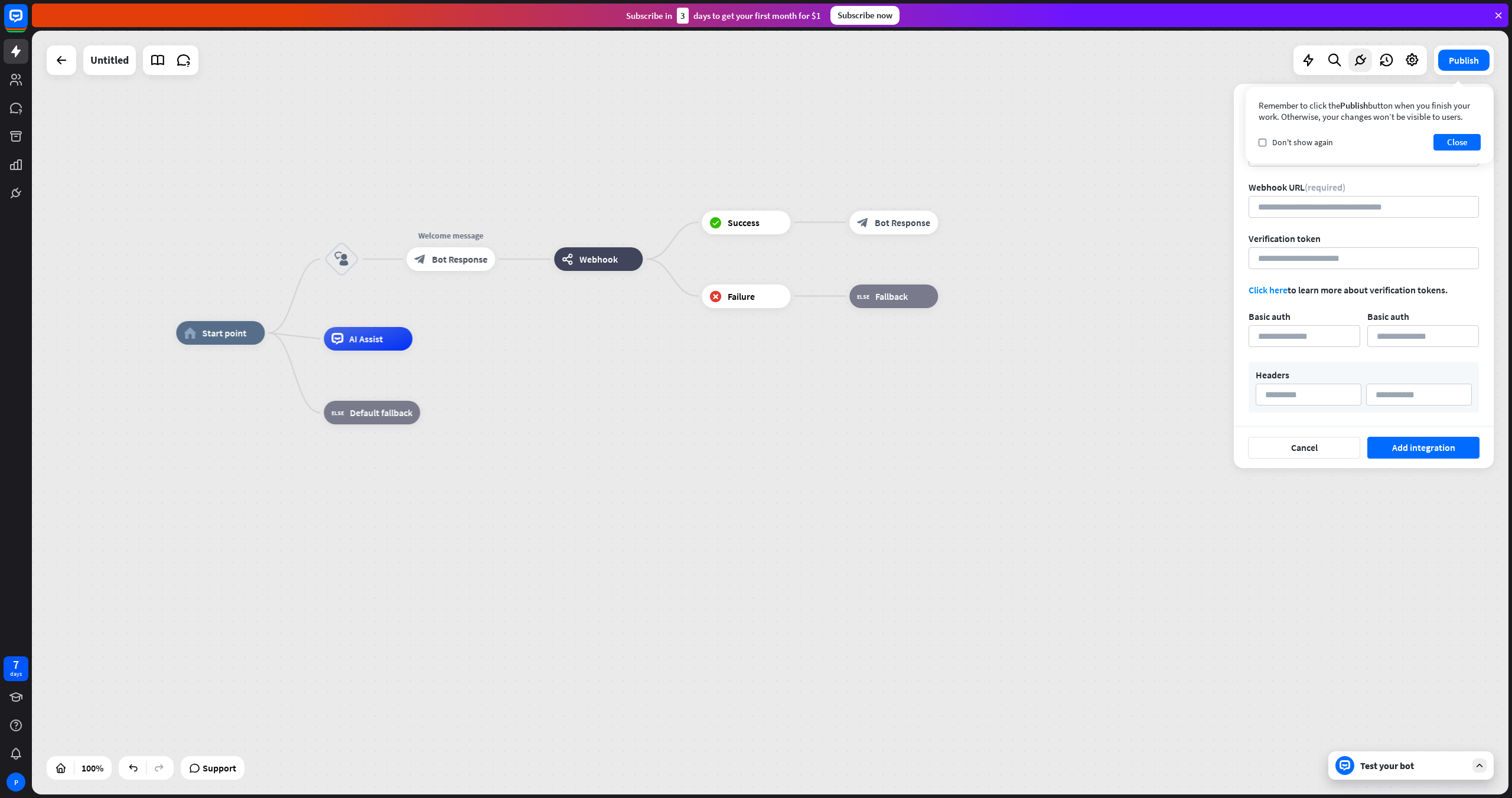
click at [483, 400] on div "home_2 Start point block_user_input Welcome message block_bot_response Bot Resp…" at bounding box center [914, 715] width 1477 height 764
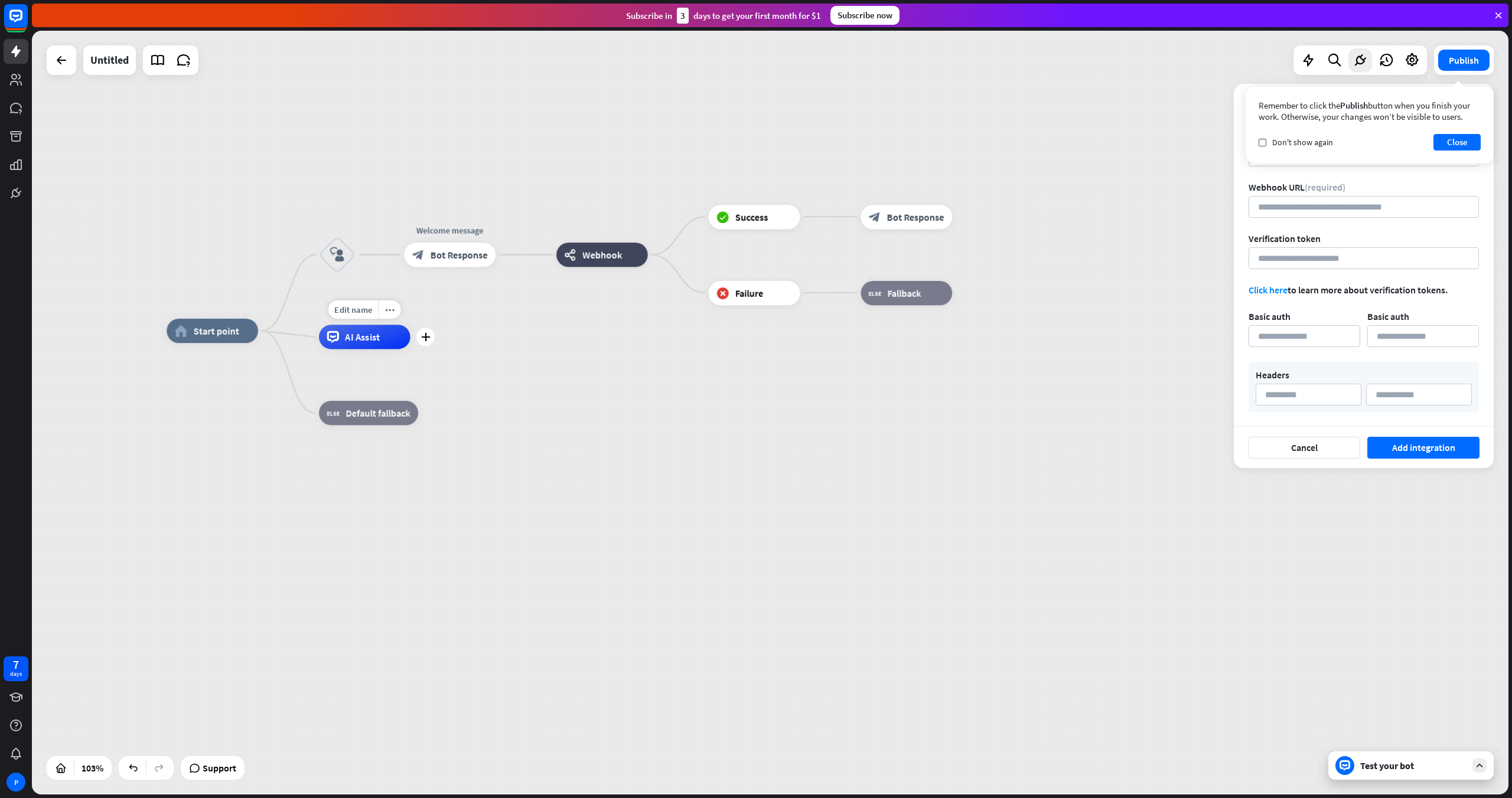
drag, startPoint x: 373, startPoint y: 344, endPoint x: 398, endPoint y: 329, distance: 29.2
click at [398, 329] on div "AI Assist" at bounding box center [364, 336] width 91 height 24
click at [906, 139] on button "Close" at bounding box center [1457, 142] width 47 height 17
click at [906, 57] on icon at bounding box center [1412, 60] width 15 height 15
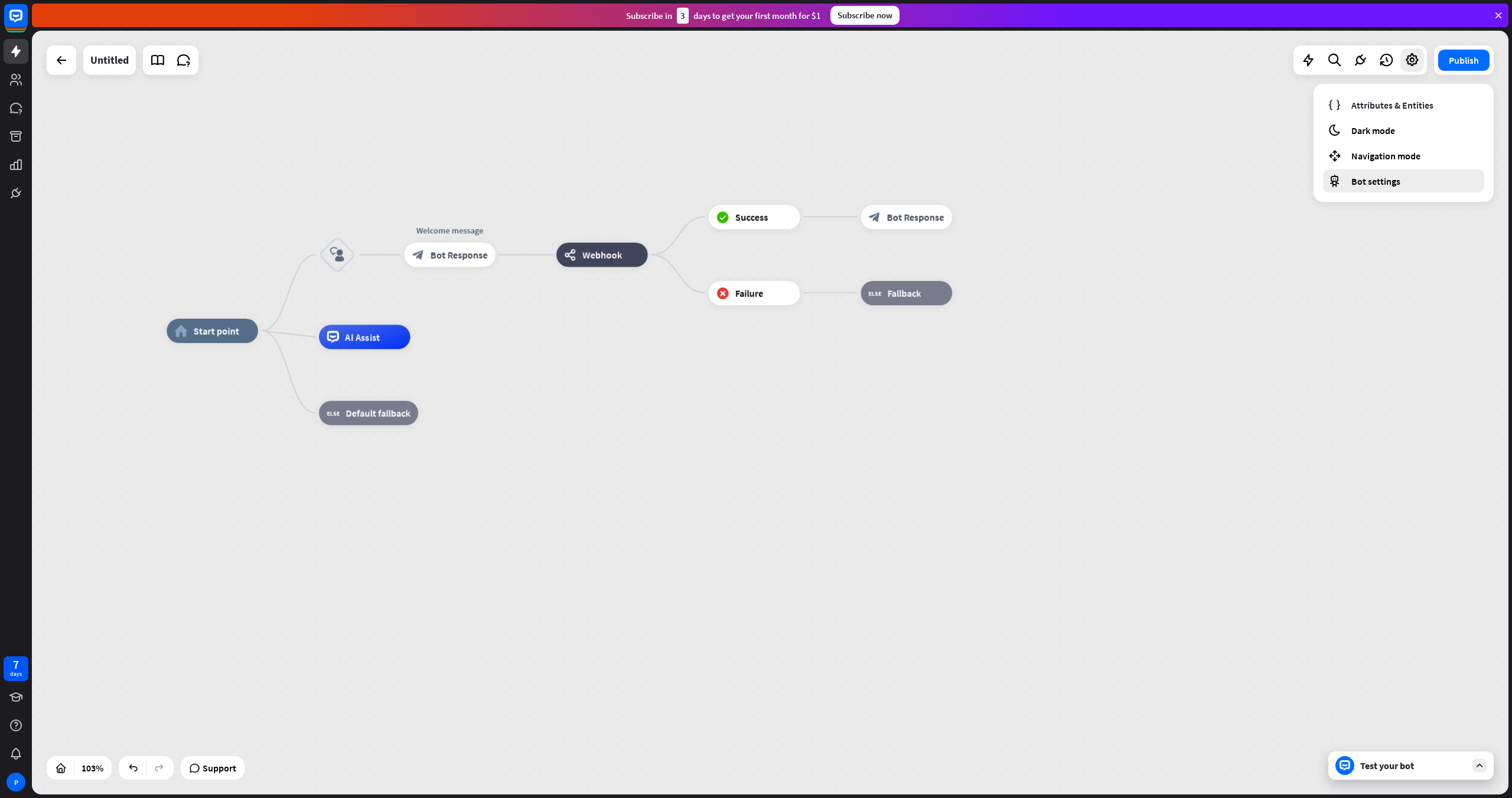
click at [906, 177] on span "Bot settings" at bounding box center [1376, 181] width 49 height 12
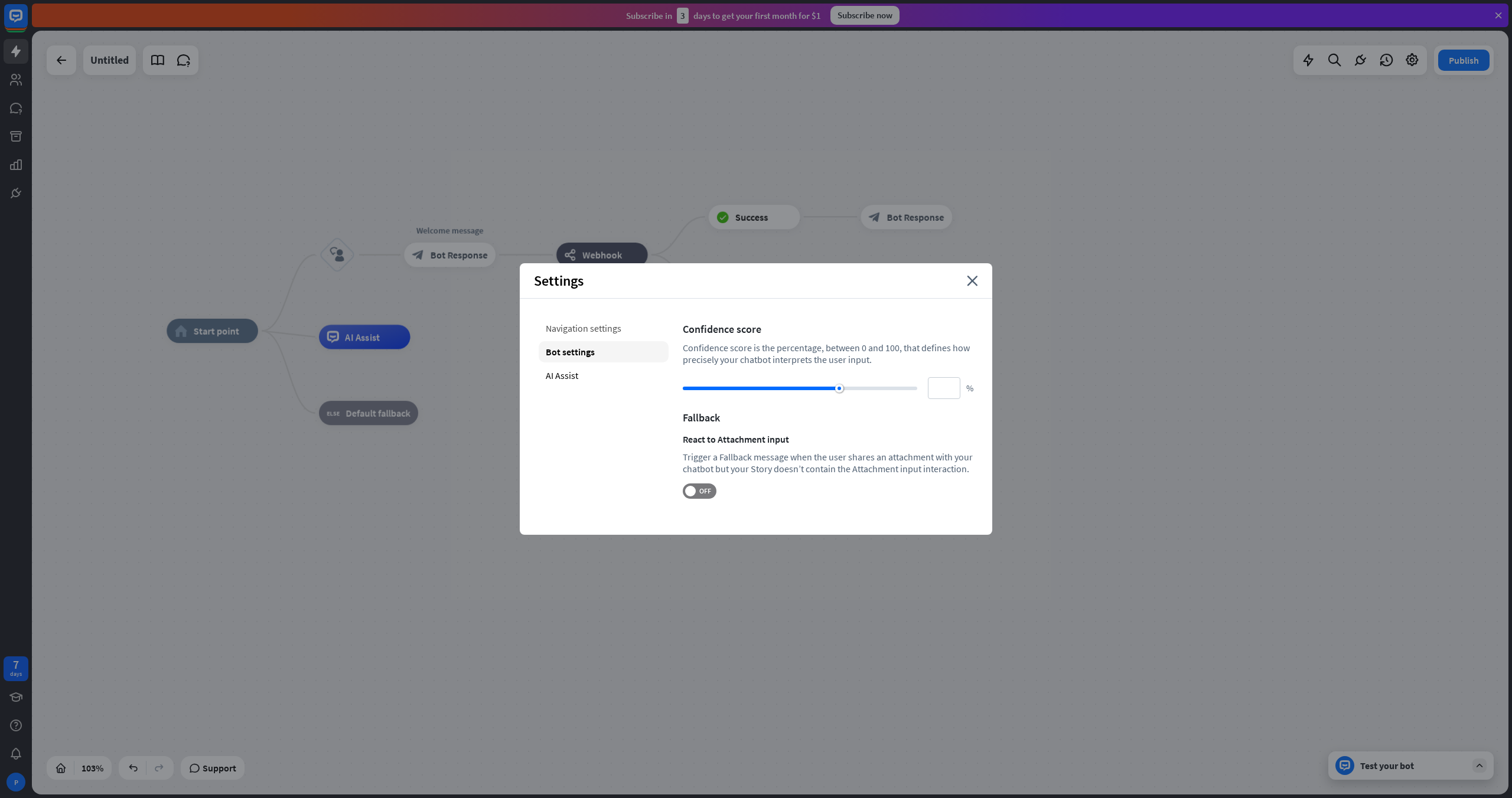
click at [608, 324] on div "Navigation settings" at bounding box center [603, 328] width 130 height 21
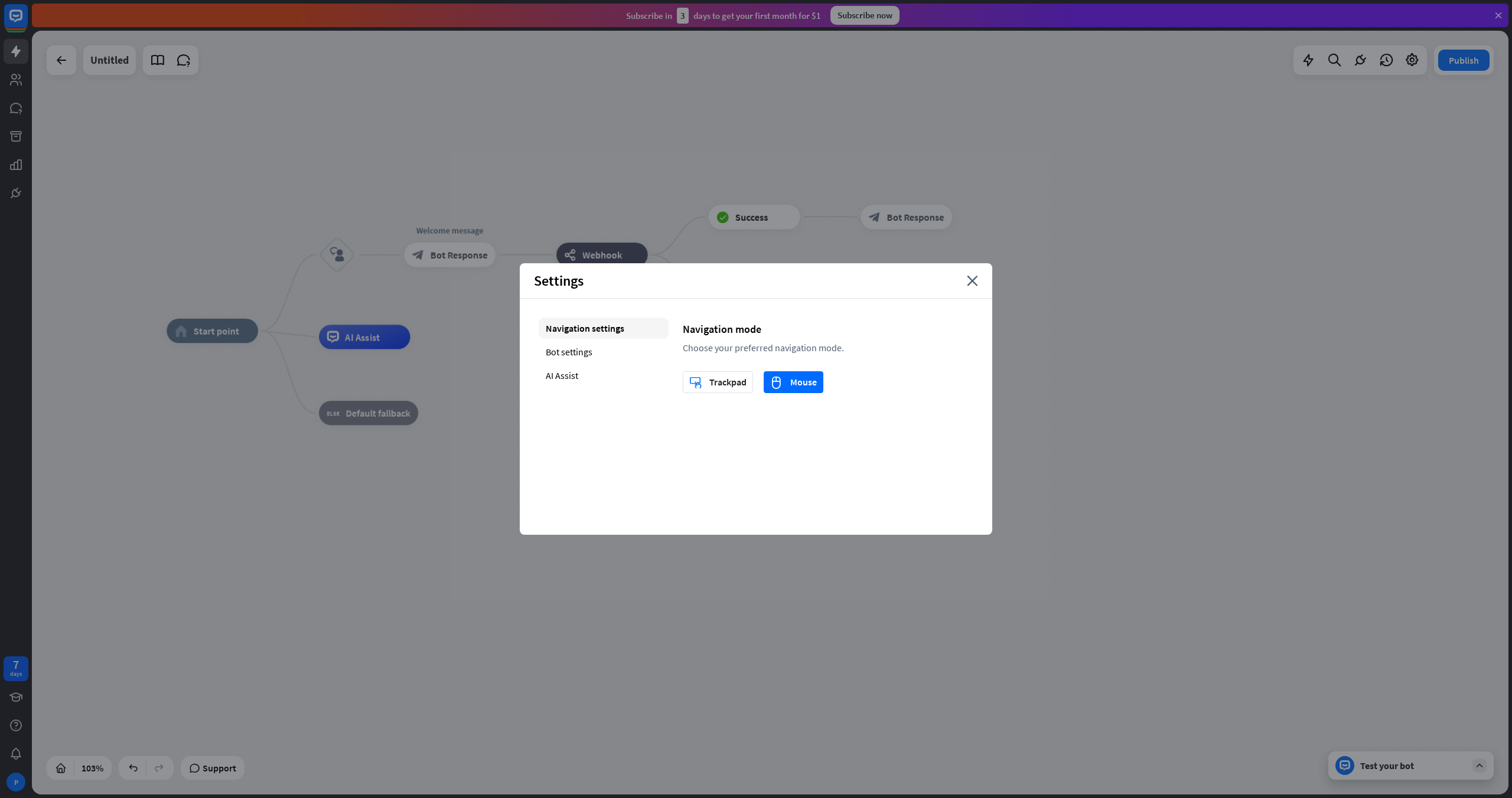
click at [561, 363] on div "Navigation settings Bot settings AI Assist" at bounding box center [603, 356] width 130 height 75
click at [565, 379] on div "AI Assist" at bounding box center [603, 375] width 130 height 21
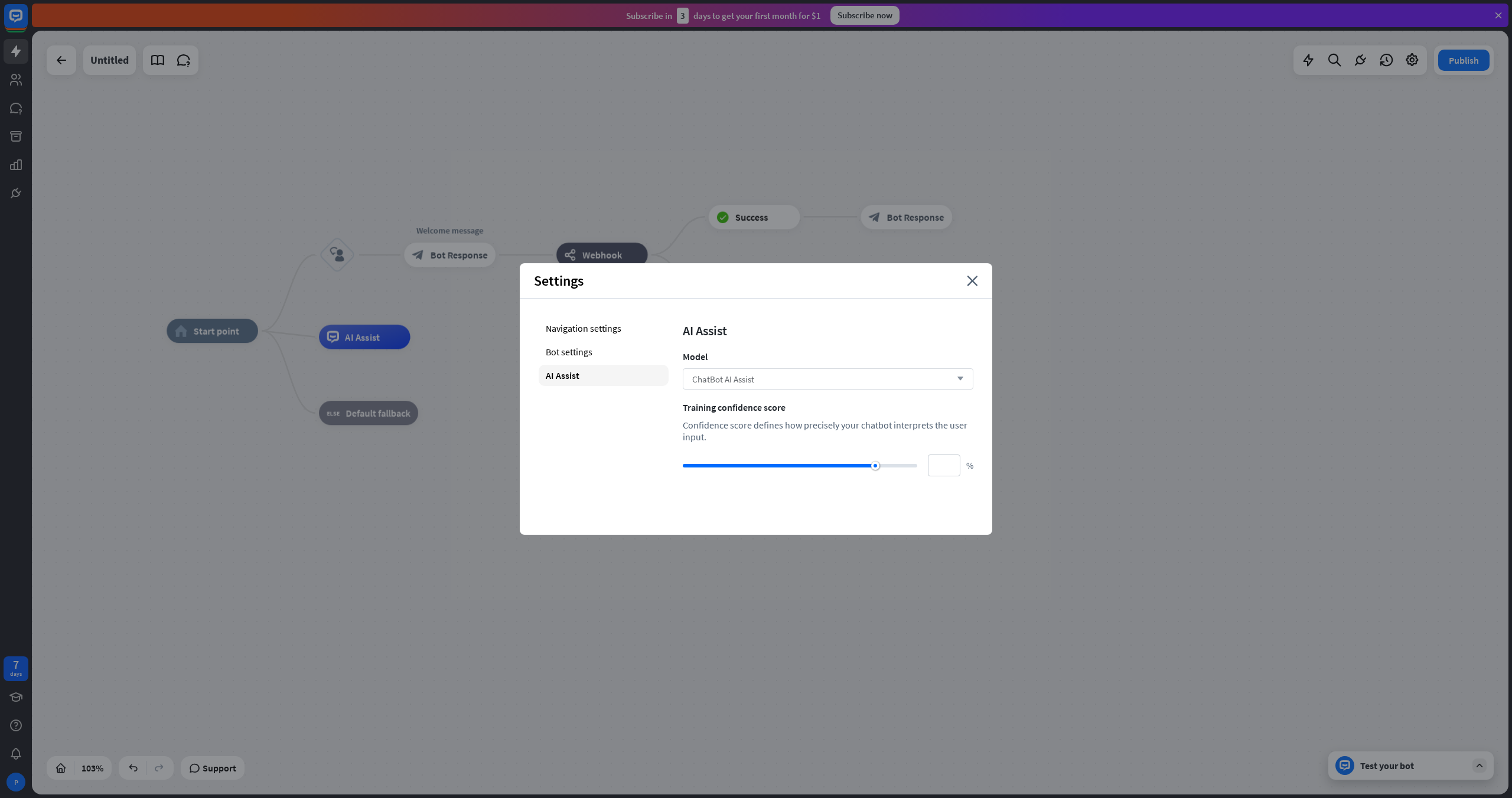
click at [770, 382] on div "ChatBot AI Assist arrow_down" at bounding box center [827, 379] width 291 height 21
click at [839, 440] on div "OpenAI GPT-4.1" at bounding box center [828, 432] width 281 height 24
click at [827, 382] on div "OpenAI GPT-4.1 arrow_down" at bounding box center [827, 379] width 291 height 21
click at [772, 340] on div "AI Assist Model OpenAI GPT-4.1 arrow_down Training confidence score Confidence …" at bounding box center [827, 397] width 291 height 159
type input "**"
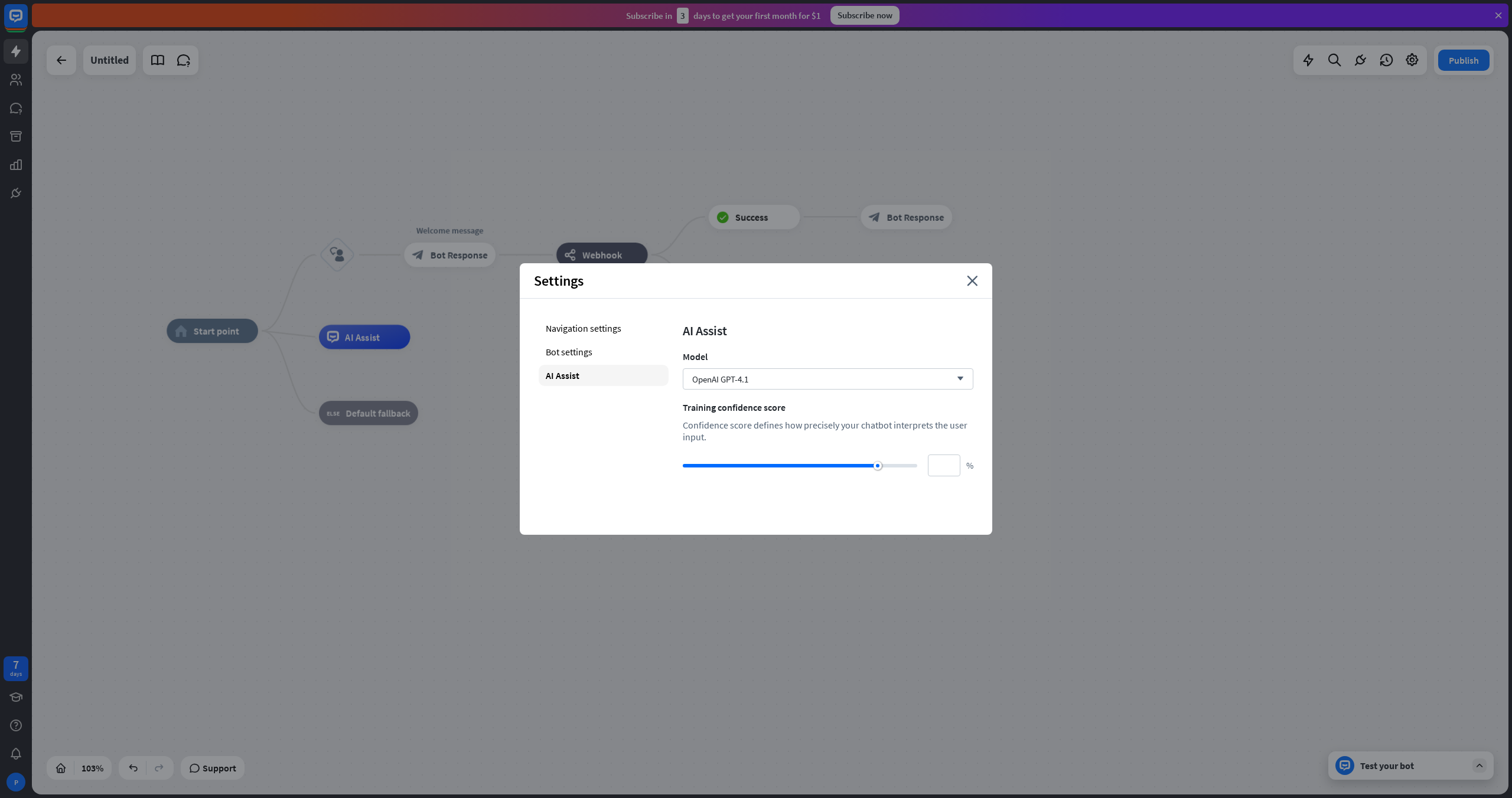
drag, startPoint x: 874, startPoint y: 466, endPoint x: 877, endPoint y: 481, distance: 15.3
click at [877, 481] on div "Navigation settings Bot settings AI Assist AI Assist Model OpenAI GPT-4.1 arrow…" at bounding box center [756, 397] width 472 height 196
click at [906, 291] on div "Settings close" at bounding box center [756, 281] width 472 height 35
click at [906, 272] on div "Settings close" at bounding box center [756, 281] width 472 height 35
click at [906, 290] on div "Settings close" at bounding box center [756, 281] width 472 height 35
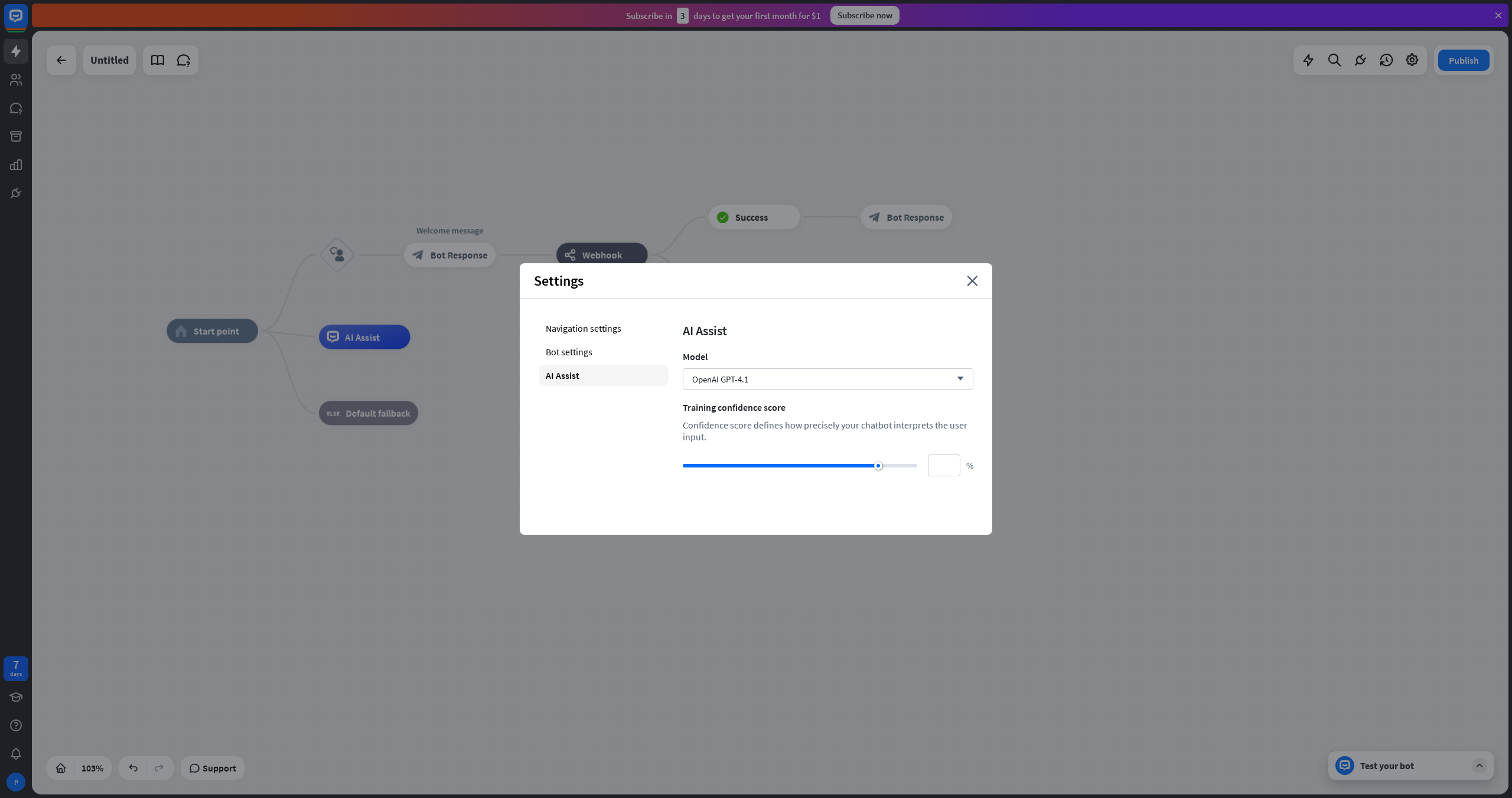
click at [906, 286] on div "Settings close" at bounding box center [756, 281] width 472 height 35
click at [906, 282] on icon "close" at bounding box center [972, 281] width 11 height 11
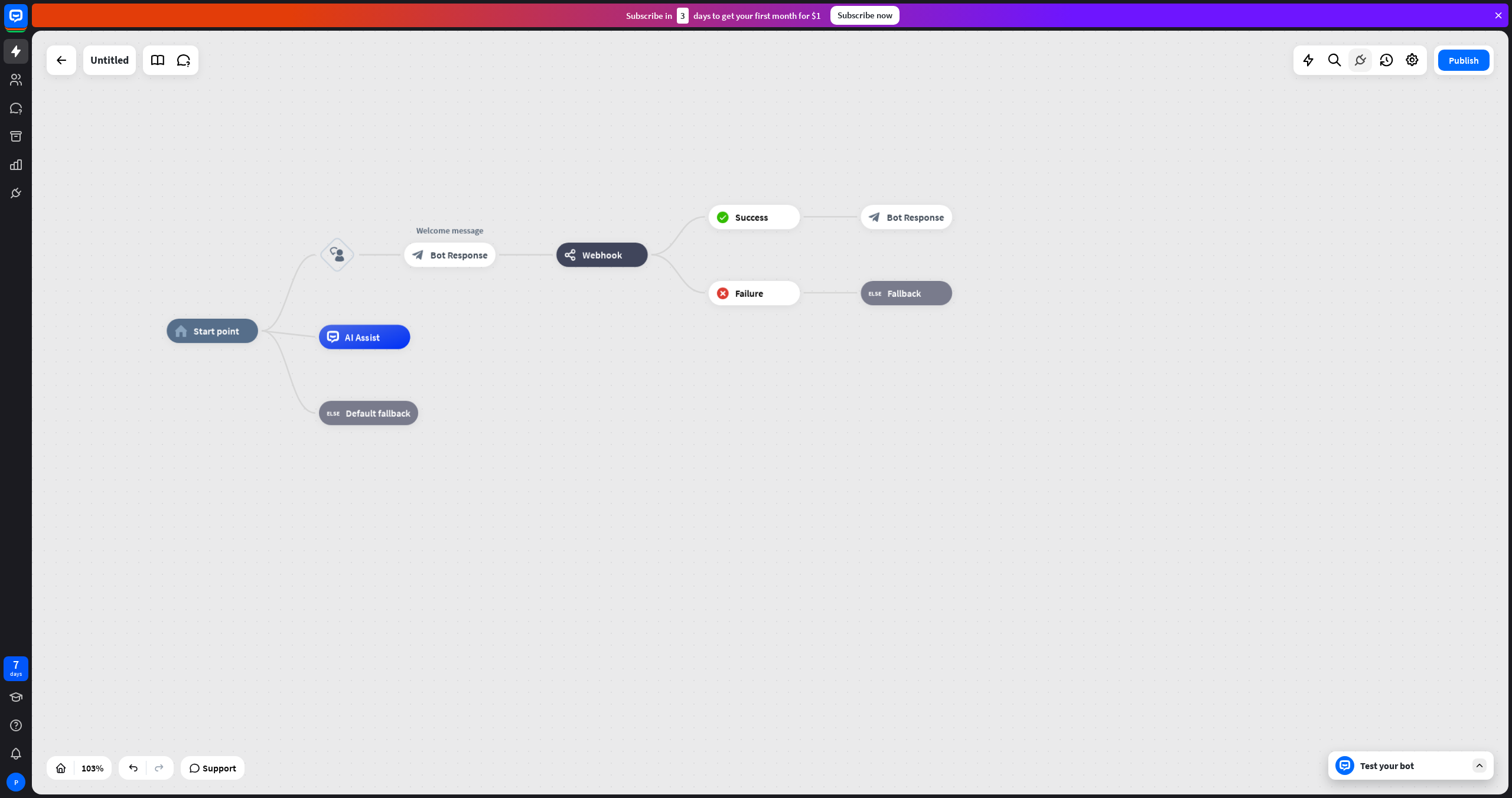
click at [906, 65] on div at bounding box center [1360, 60] width 24 height 24
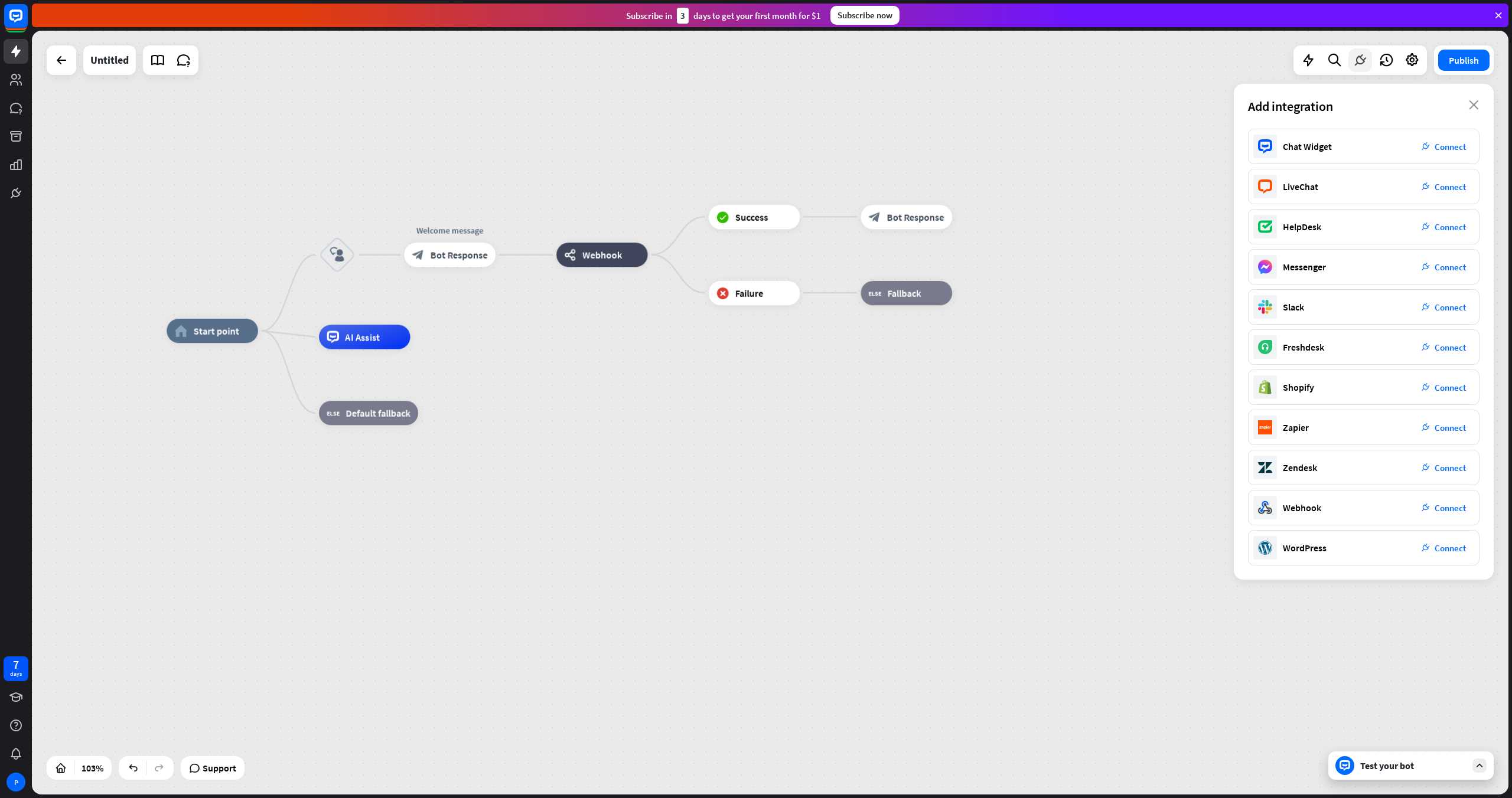
click at [906, 65] on div at bounding box center [1360, 60] width 24 height 24
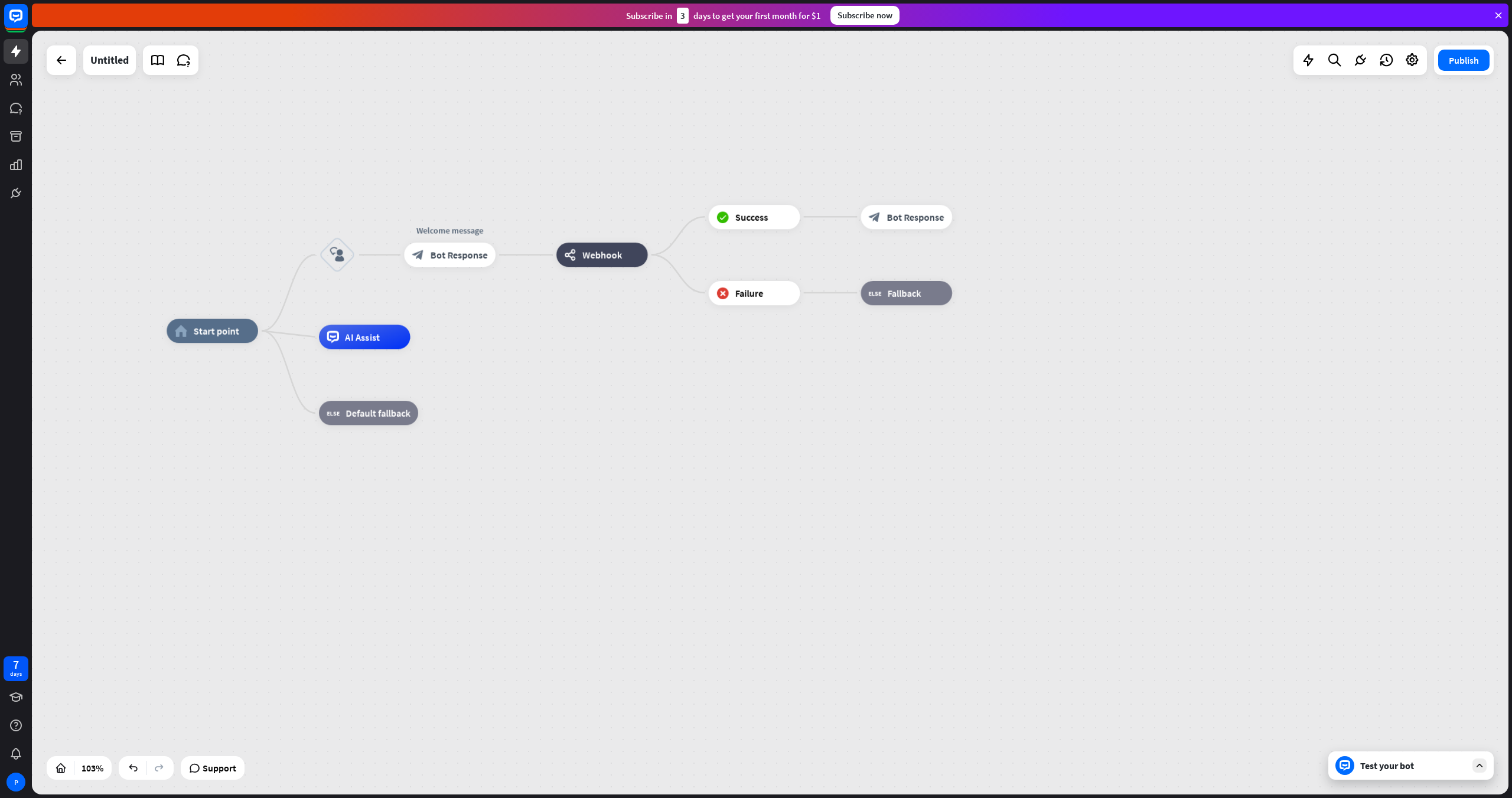
click at [906, 515] on div "Test your bot" at bounding box center [1411, 765] width 165 height 28
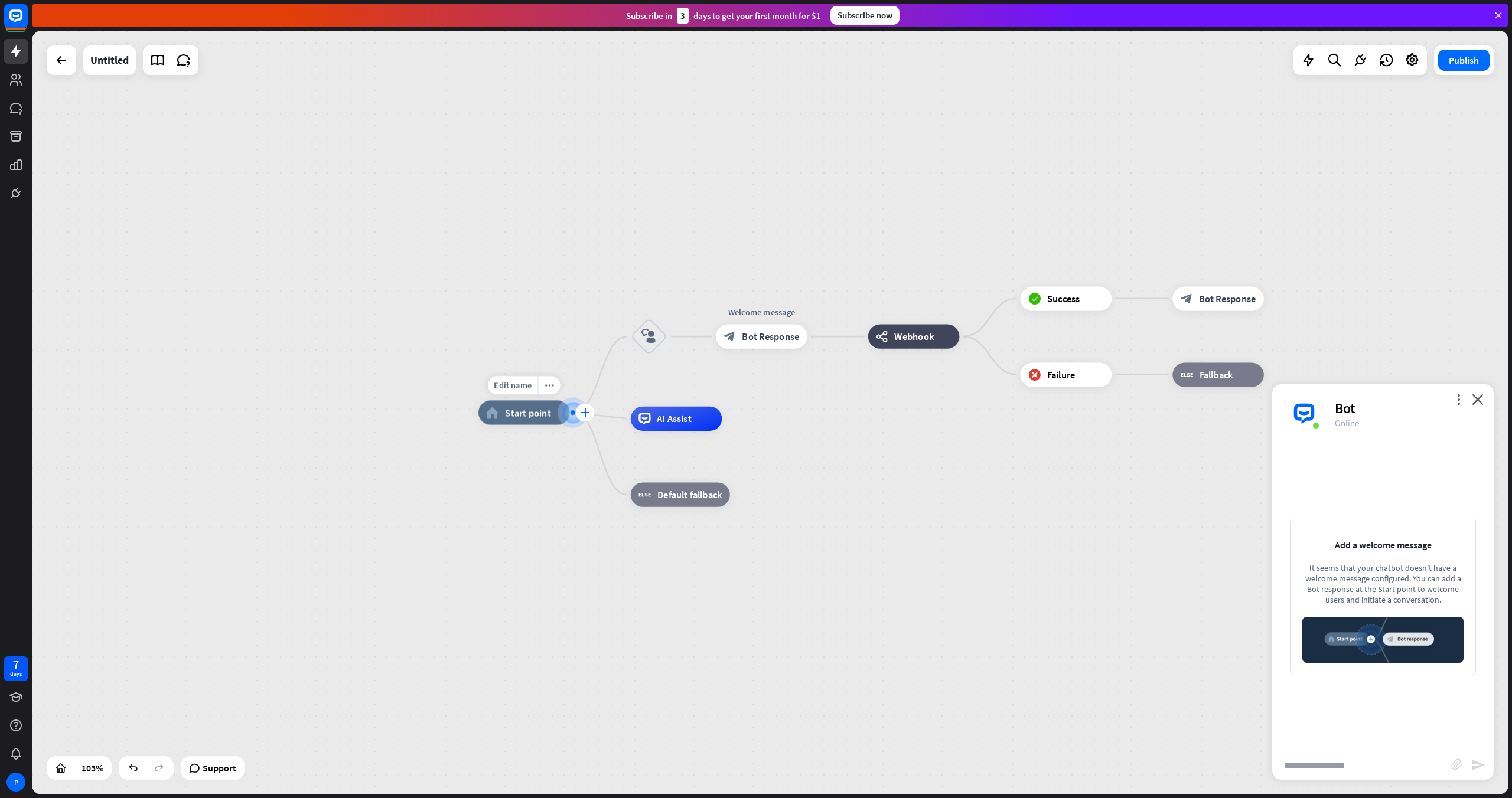
click at [580, 413] on div "plus" at bounding box center [585, 413] width 18 height 18
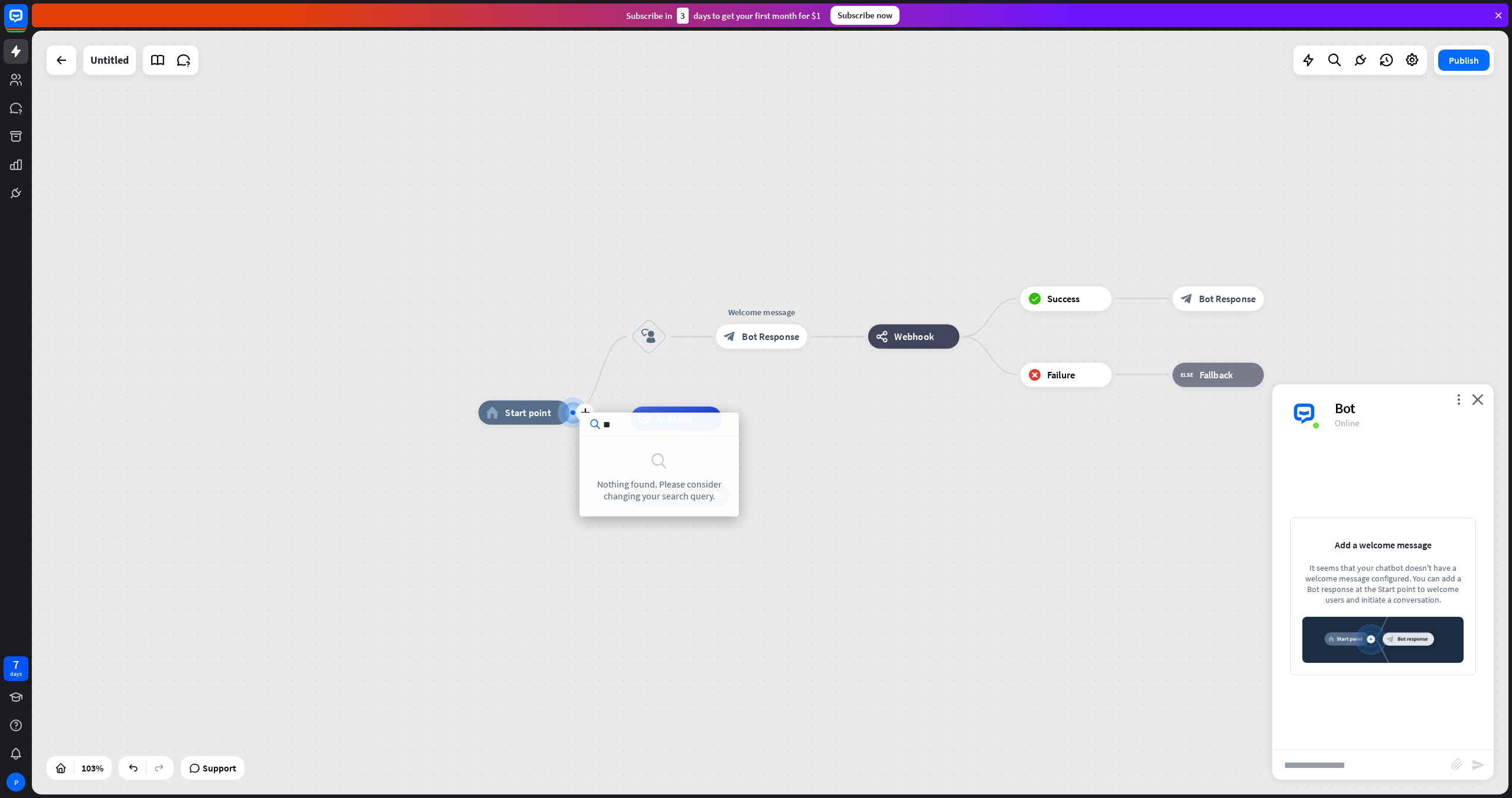
type input "*"
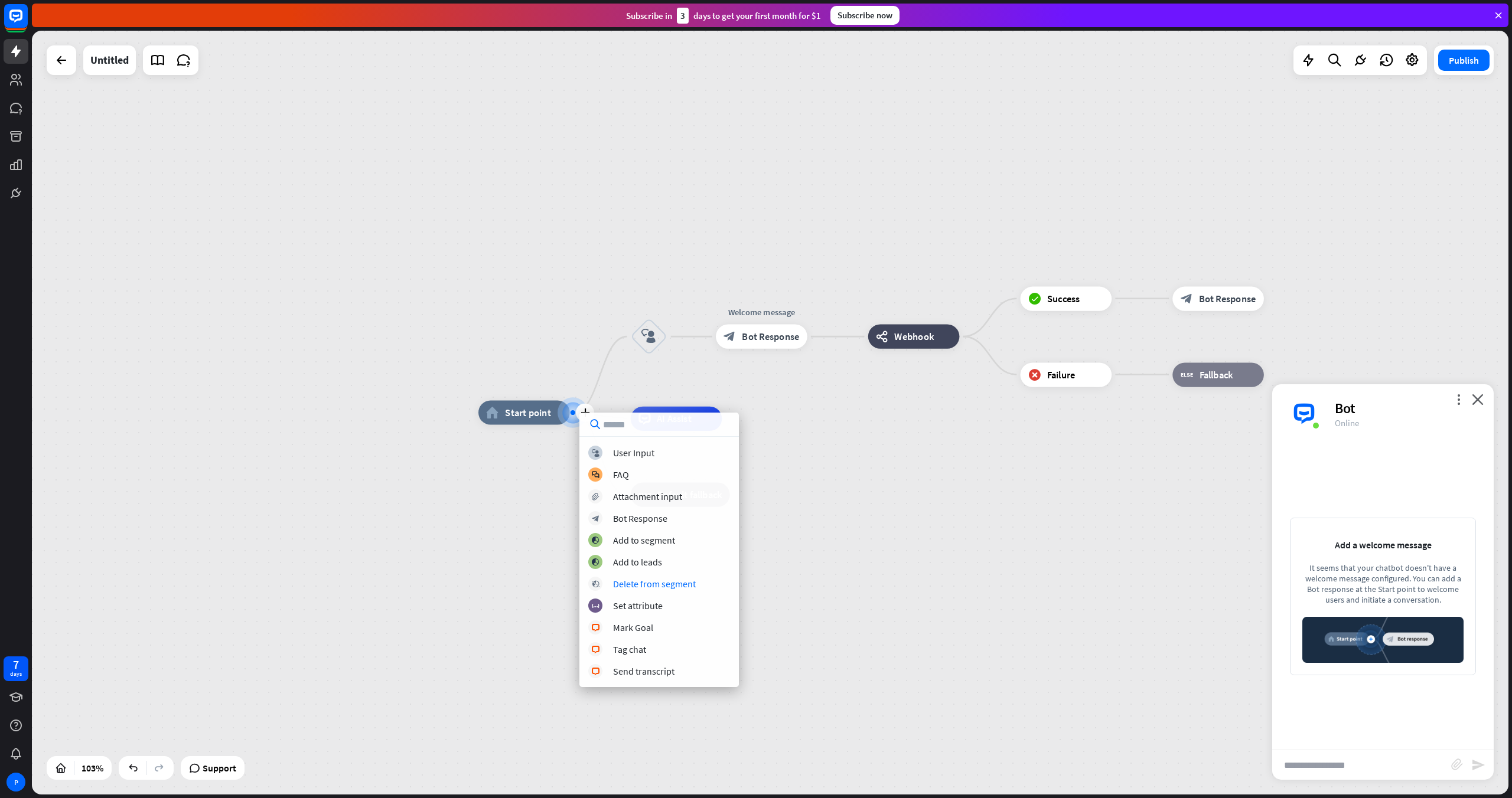
type input "*"
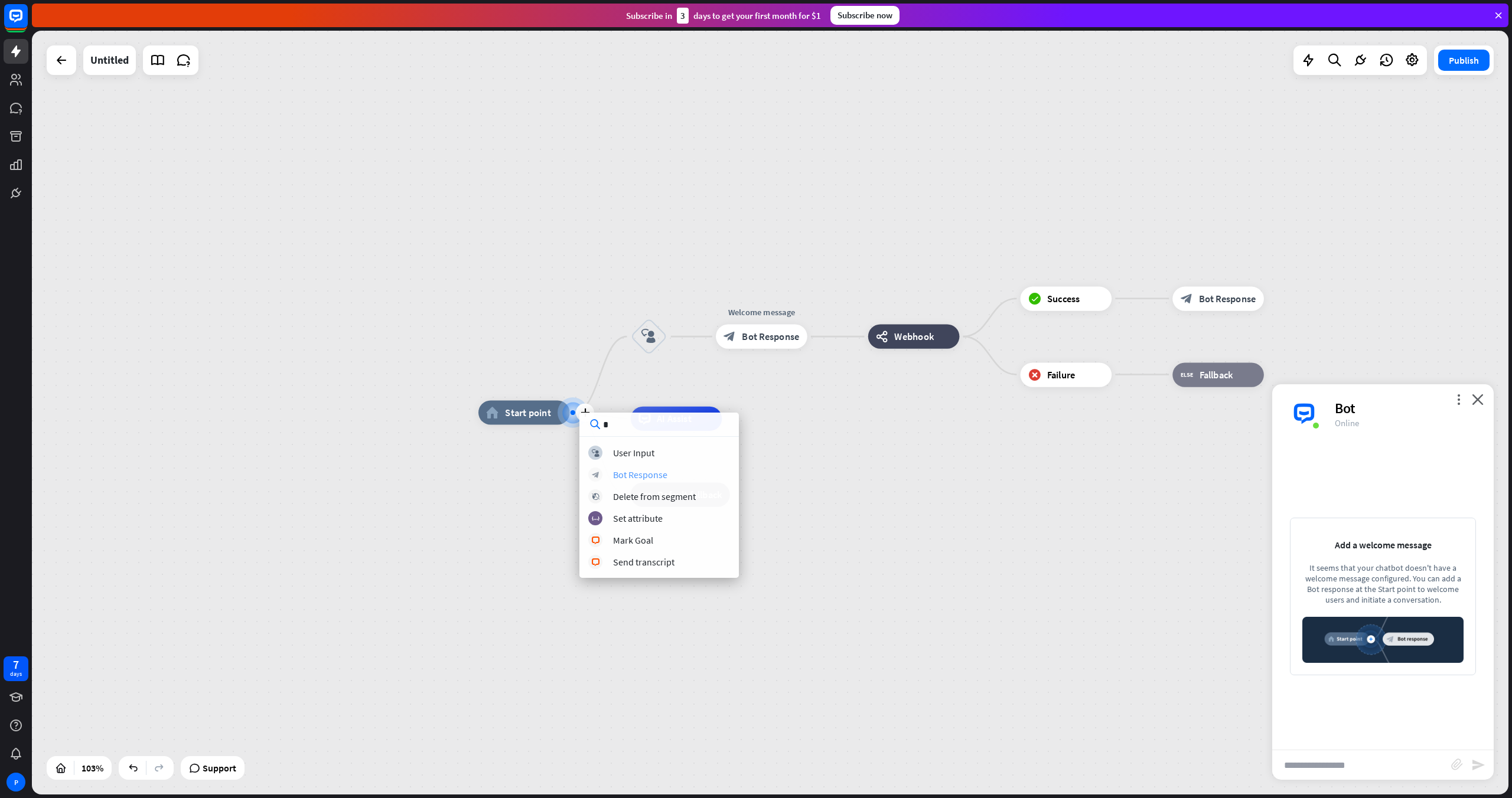
type input "*"
click at [637, 475] on div "Bot Response" at bounding box center [640, 474] width 54 height 12
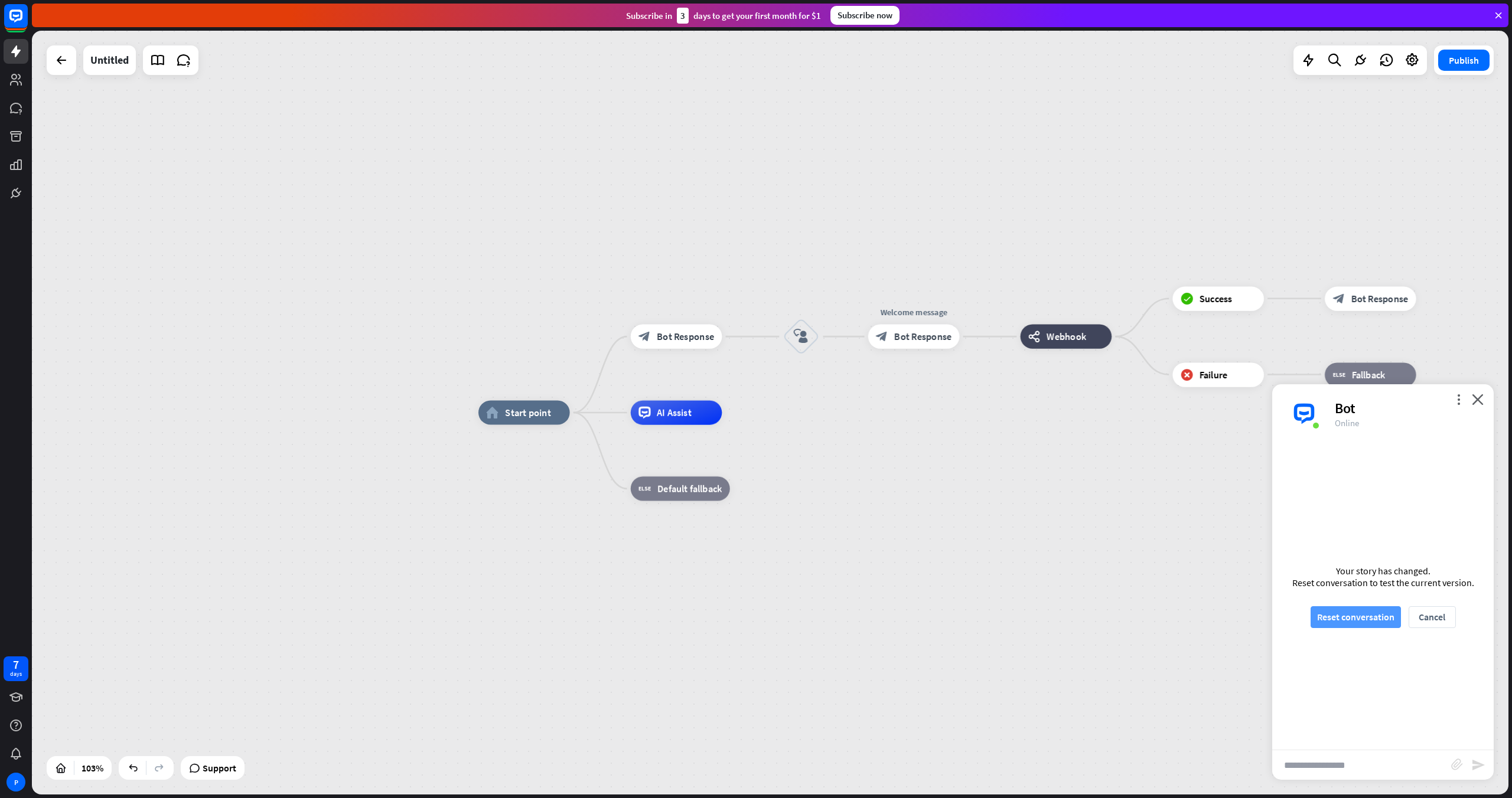
click at [906, 515] on button "Reset conversation" at bounding box center [1356, 617] width 91 height 22
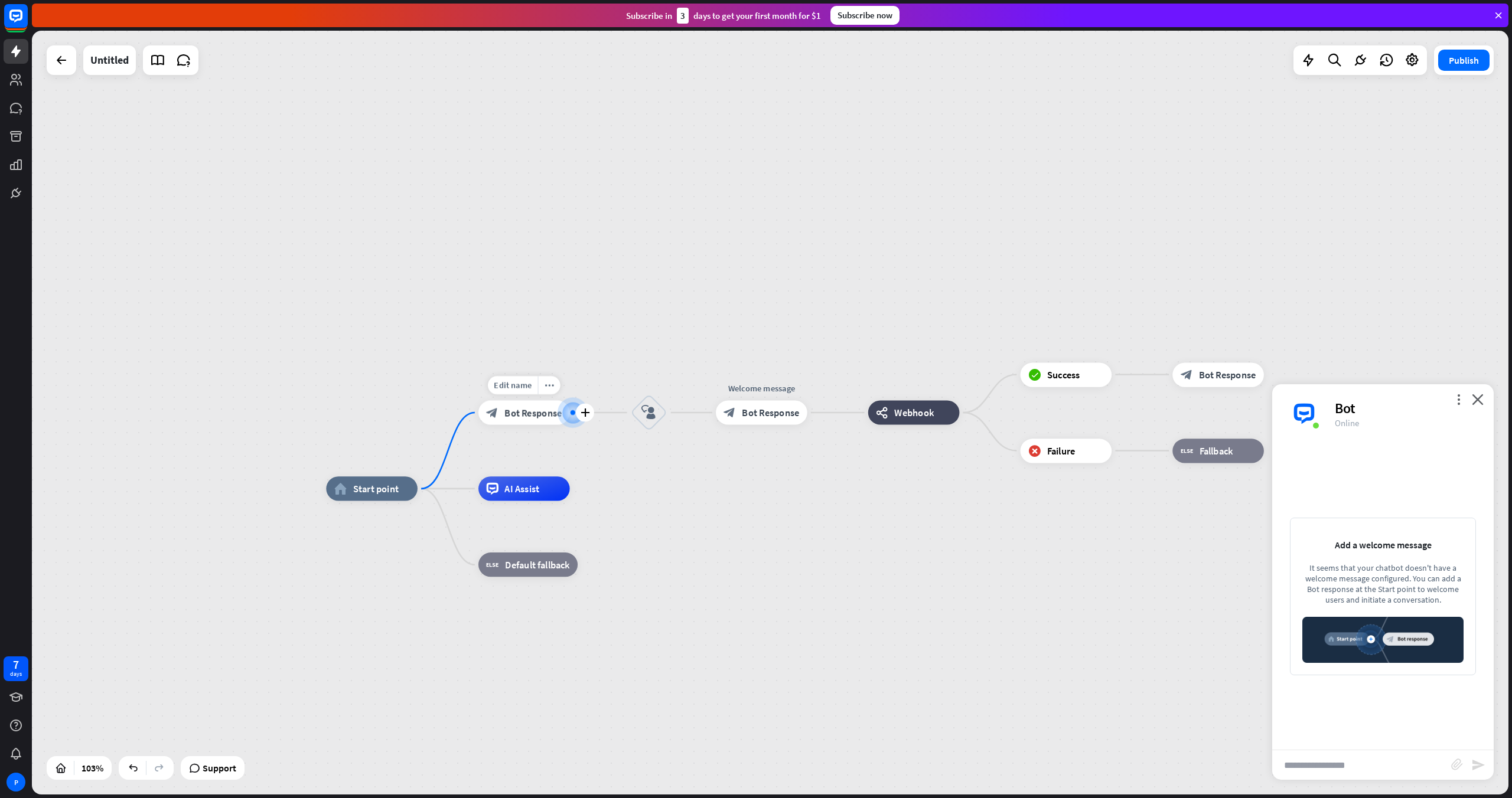
click at [570, 413] on div at bounding box center [572, 413] width 12 height 12
click at [530, 415] on span "Bot Response" at bounding box center [532, 413] width 57 height 12
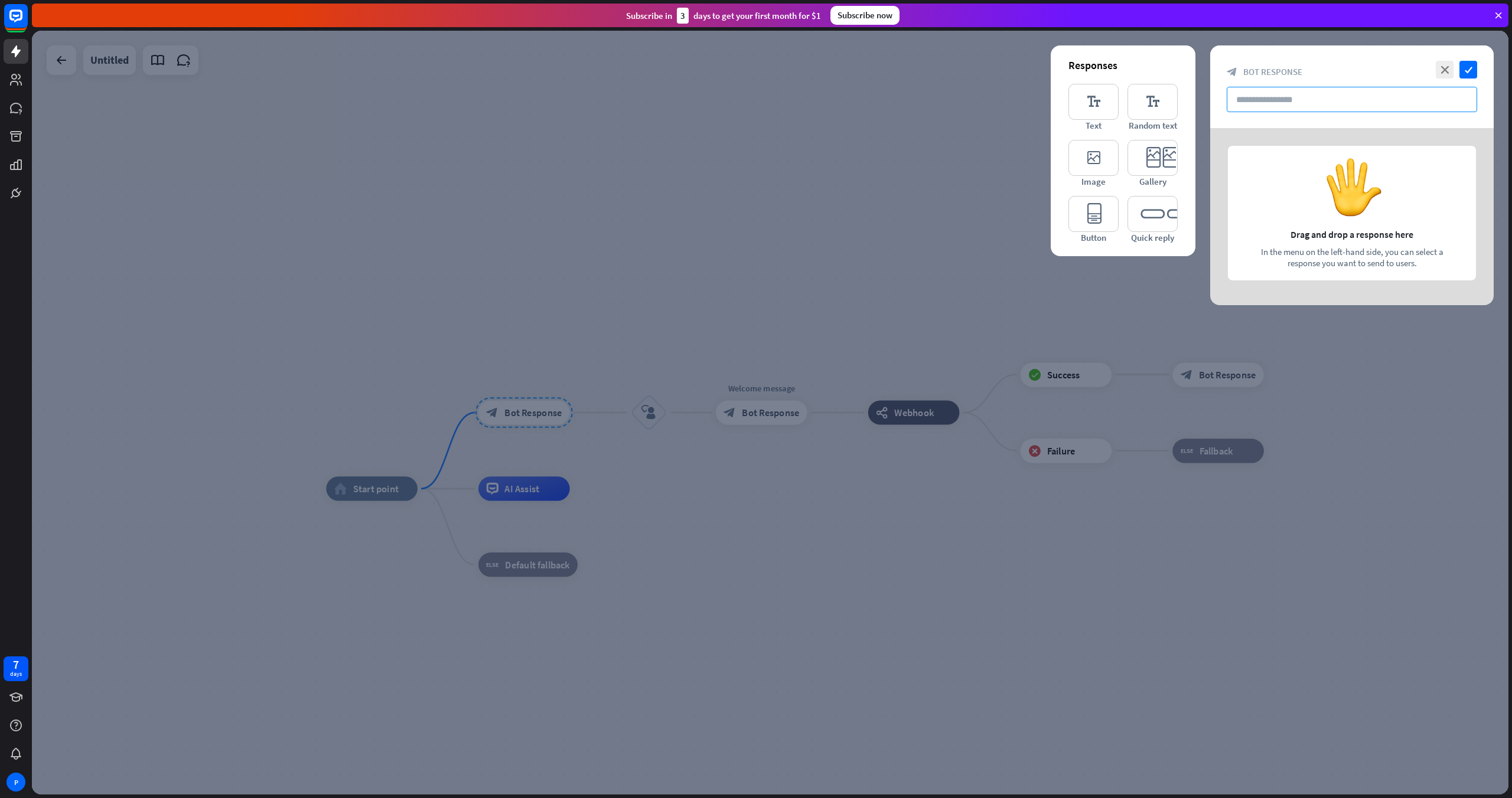
click at [906, 96] on input "text" at bounding box center [1352, 99] width 251 height 25
click at [906, 190] on div at bounding box center [1351, 217] width 283 height 177
click at [906, 104] on input "text" at bounding box center [1352, 99] width 251 height 25
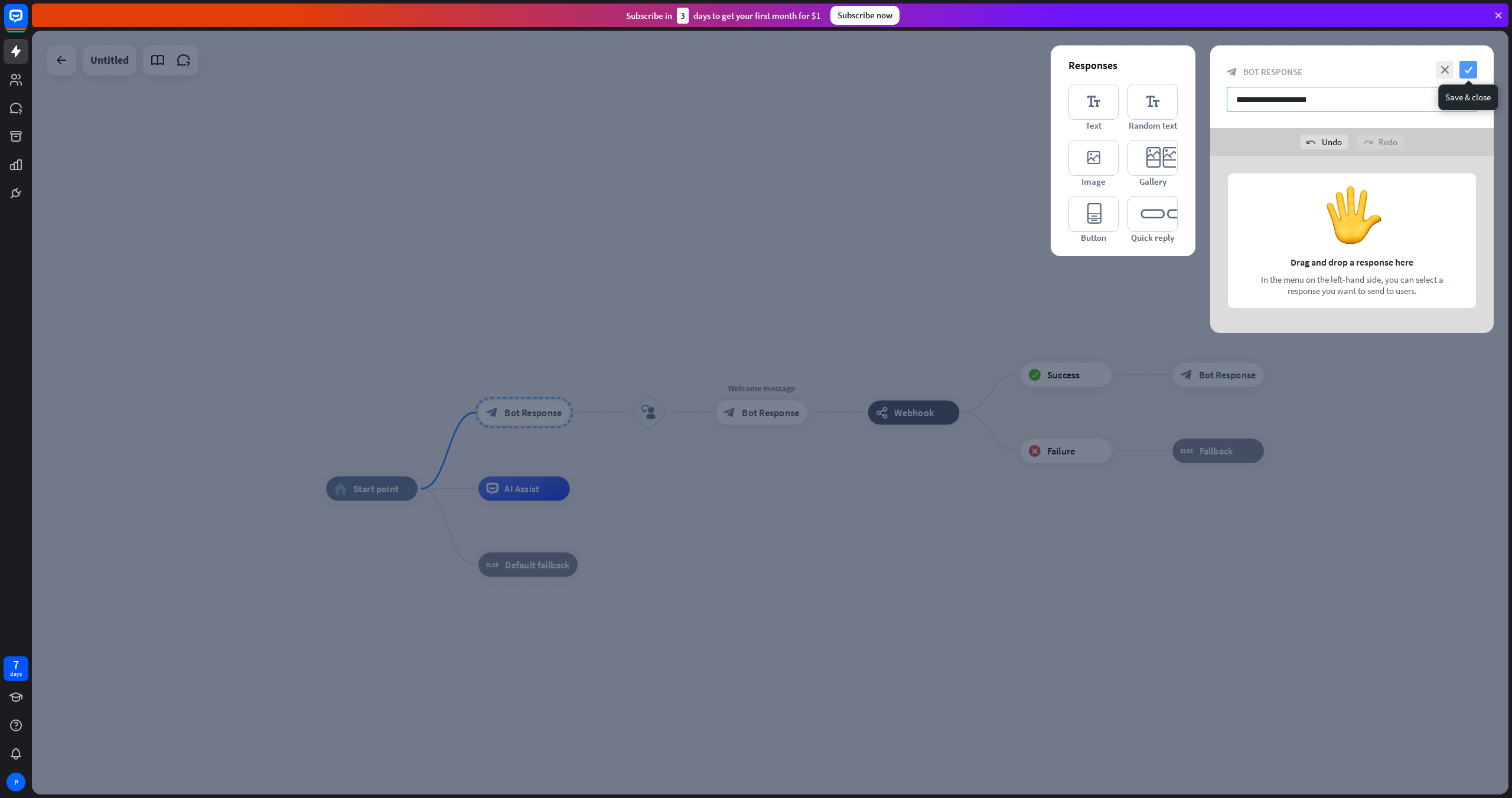
type input "**********"
click at [906, 68] on icon "check" at bounding box center [1469, 70] width 17 height 17
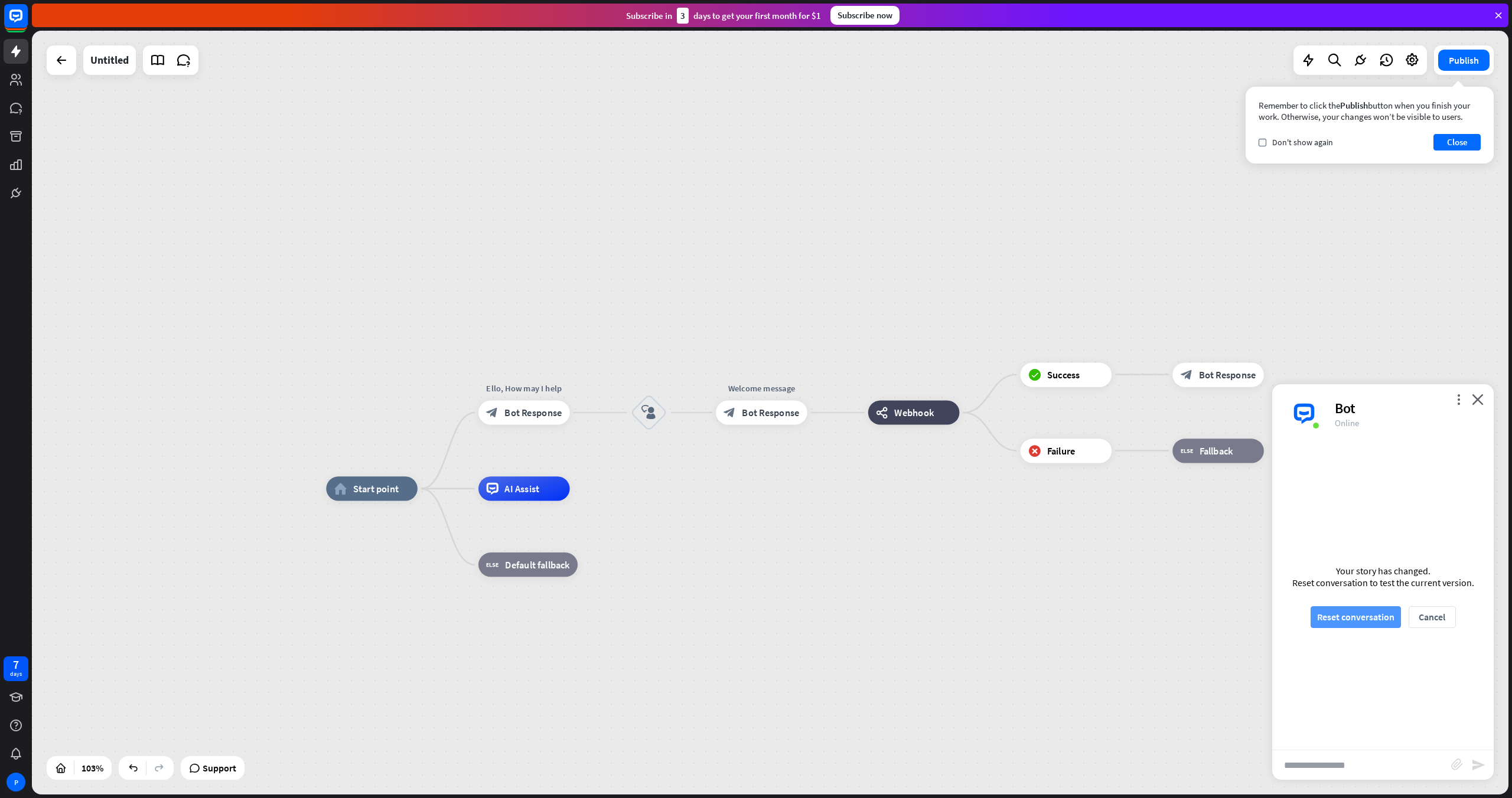
click at [906, 515] on button "Reset conversation" at bounding box center [1356, 617] width 91 height 22
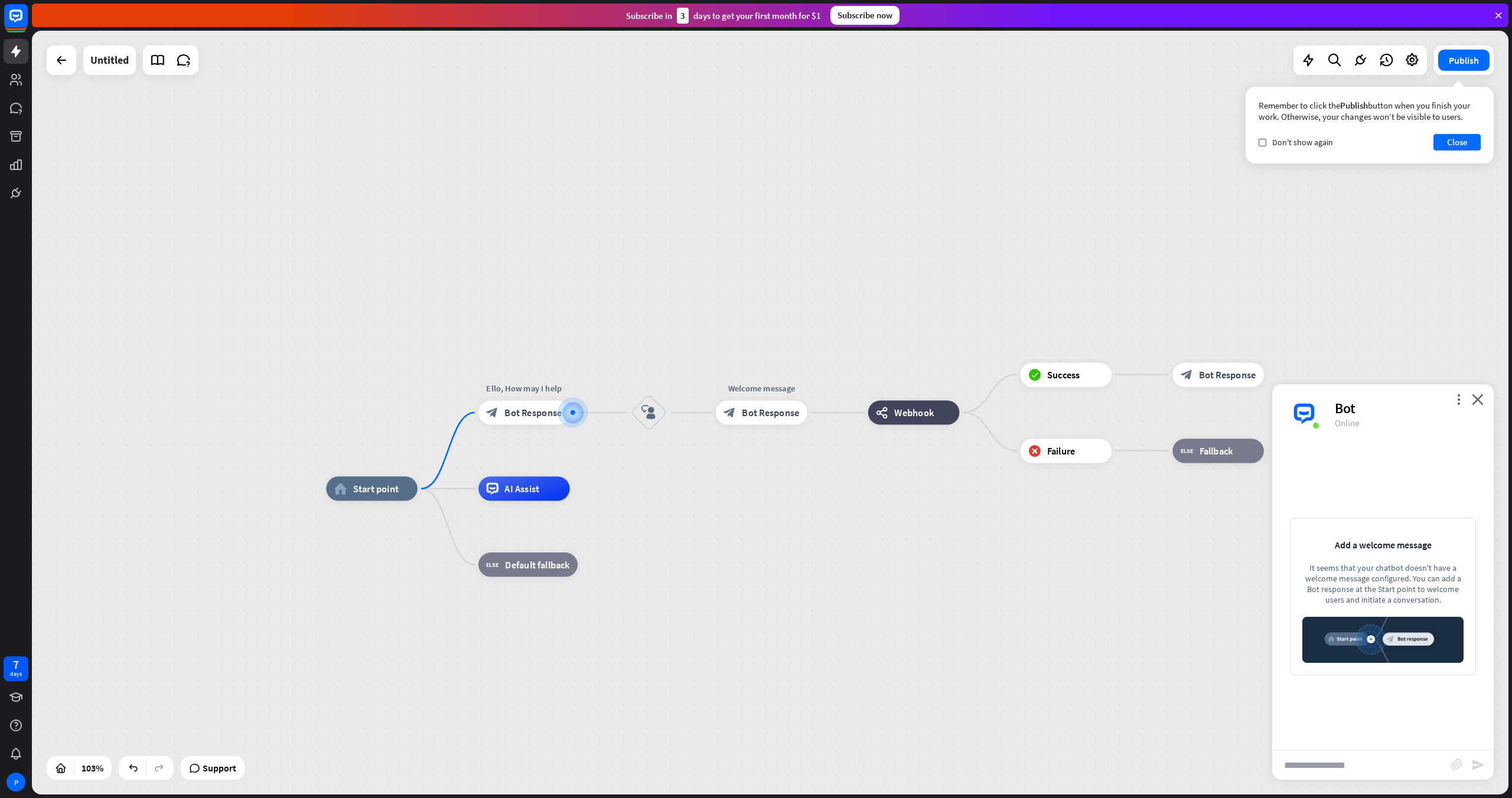
click at [452, 448] on div "home_2 Start point Ello, How may I help block_bot_response Bot Response block_u…" at bounding box center [770, 412] width 1477 height 764
click at [430, 493] on div "plus" at bounding box center [433, 488] width 18 height 18
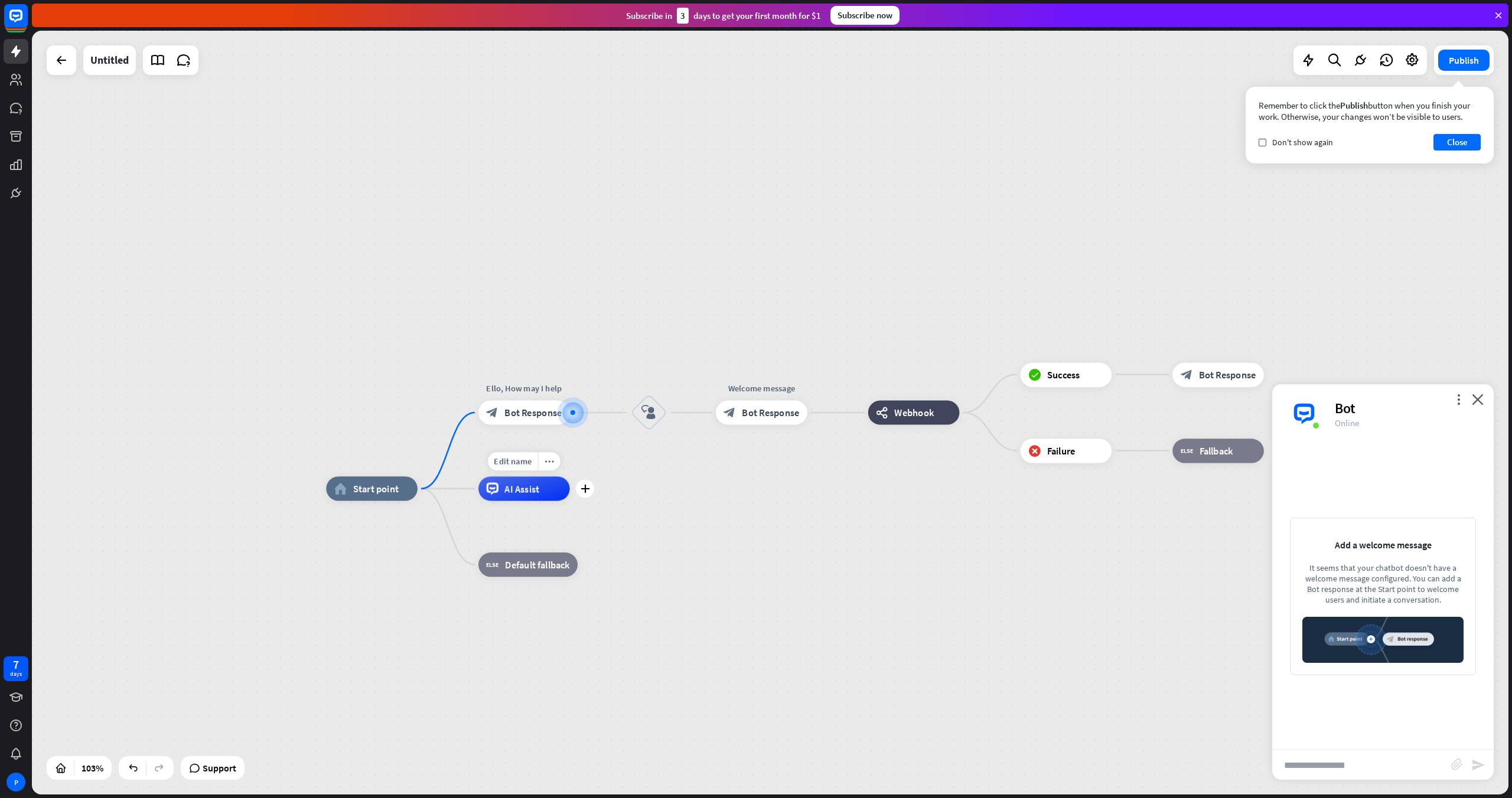
click at [519, 488] on span "AI Assist" at bounding box center [522, 489] width 35 height 12
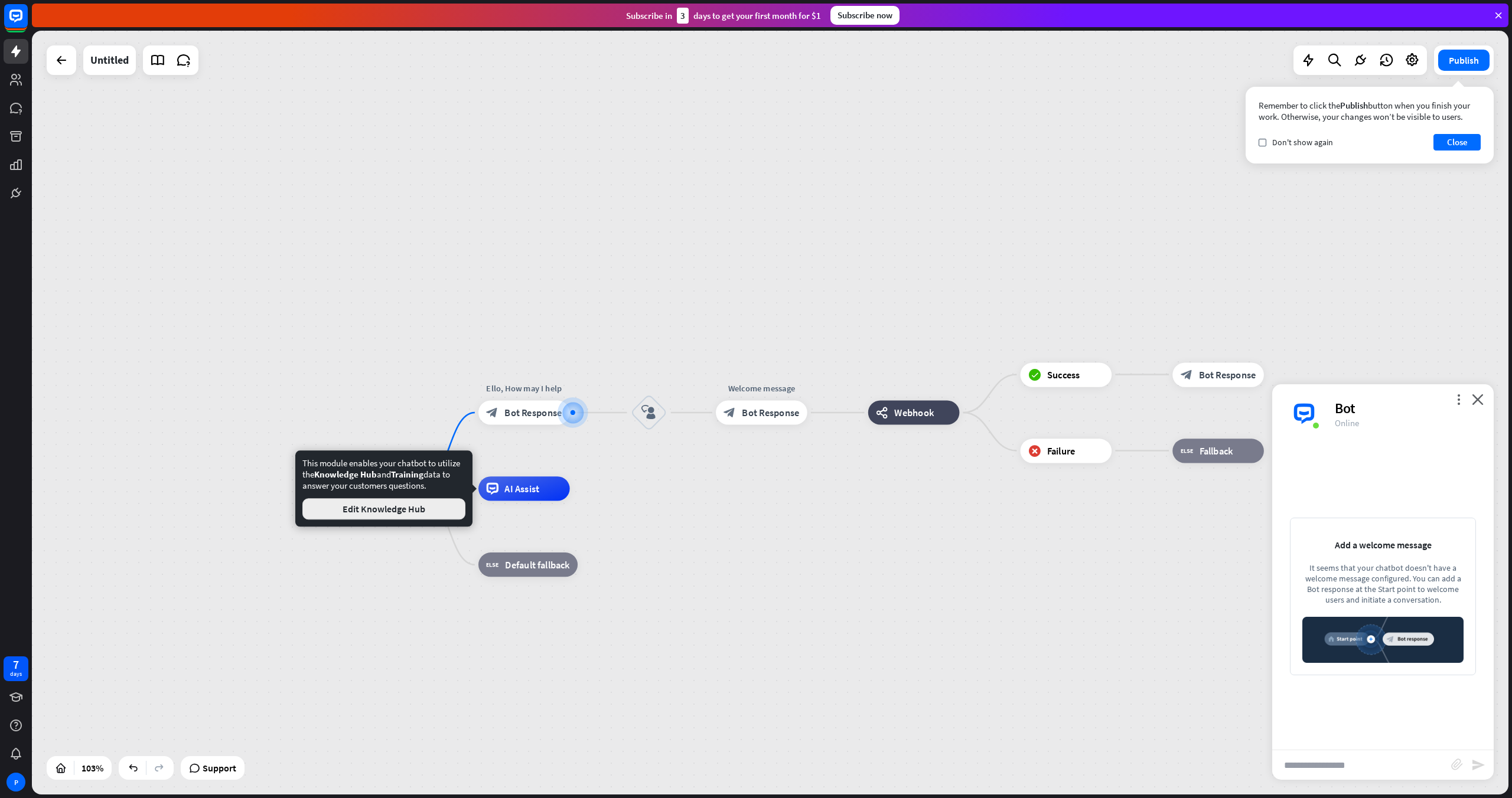
click at [400, 511] on button "Edit Knowledge Hub" at bounding box center [383, 508] width 163 height 21
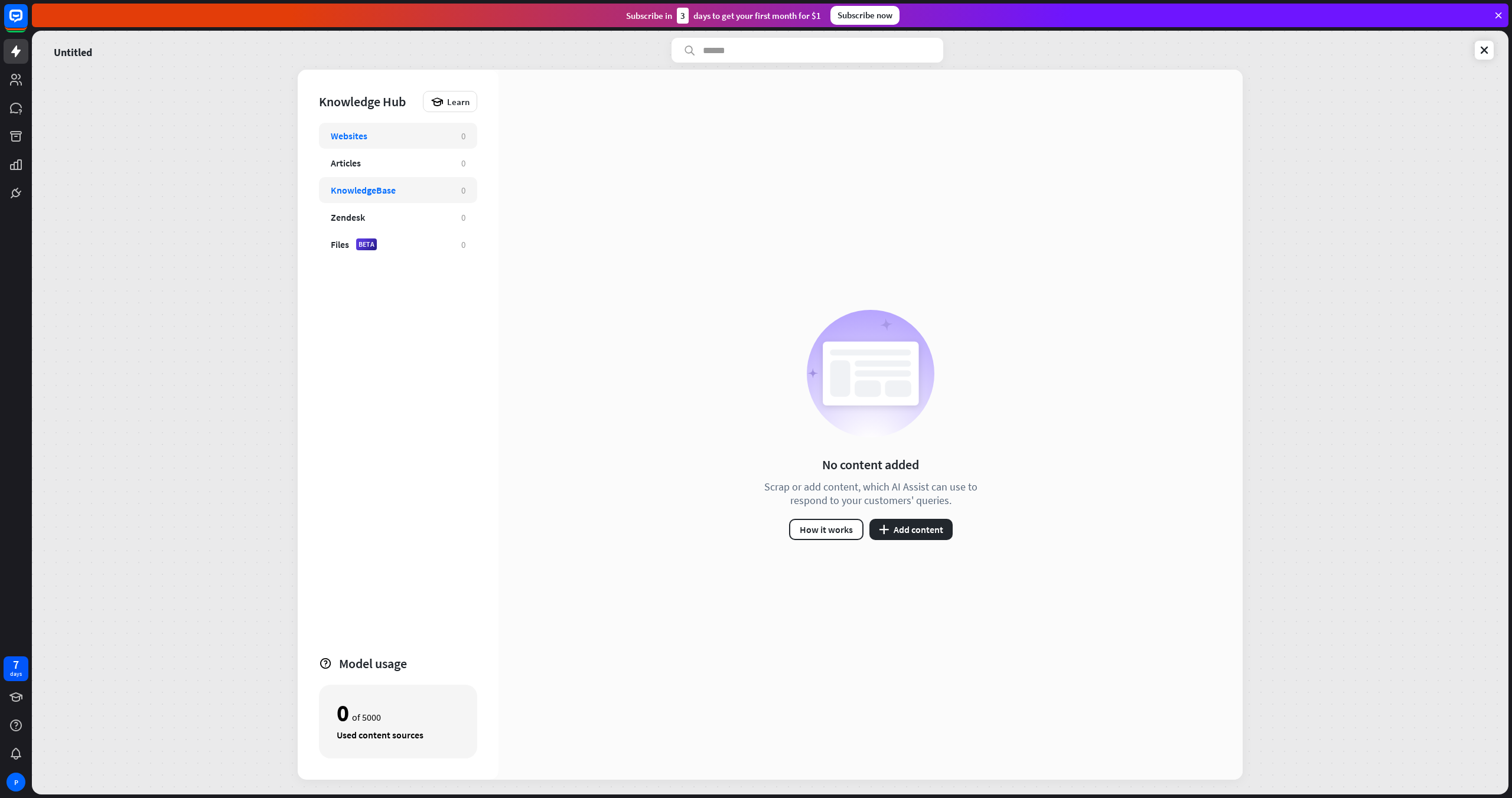
click at [416, 184] on div "KnowledgeBase" at bounding box center [390, 190] width 119 height 12
click at [385, 185] on div "KnowledgeBase" at bounding box center [364, 190] width 65 height 12
click at [387, 138] on div "Websites" at bounding box center [390, 135] width 119 height 12
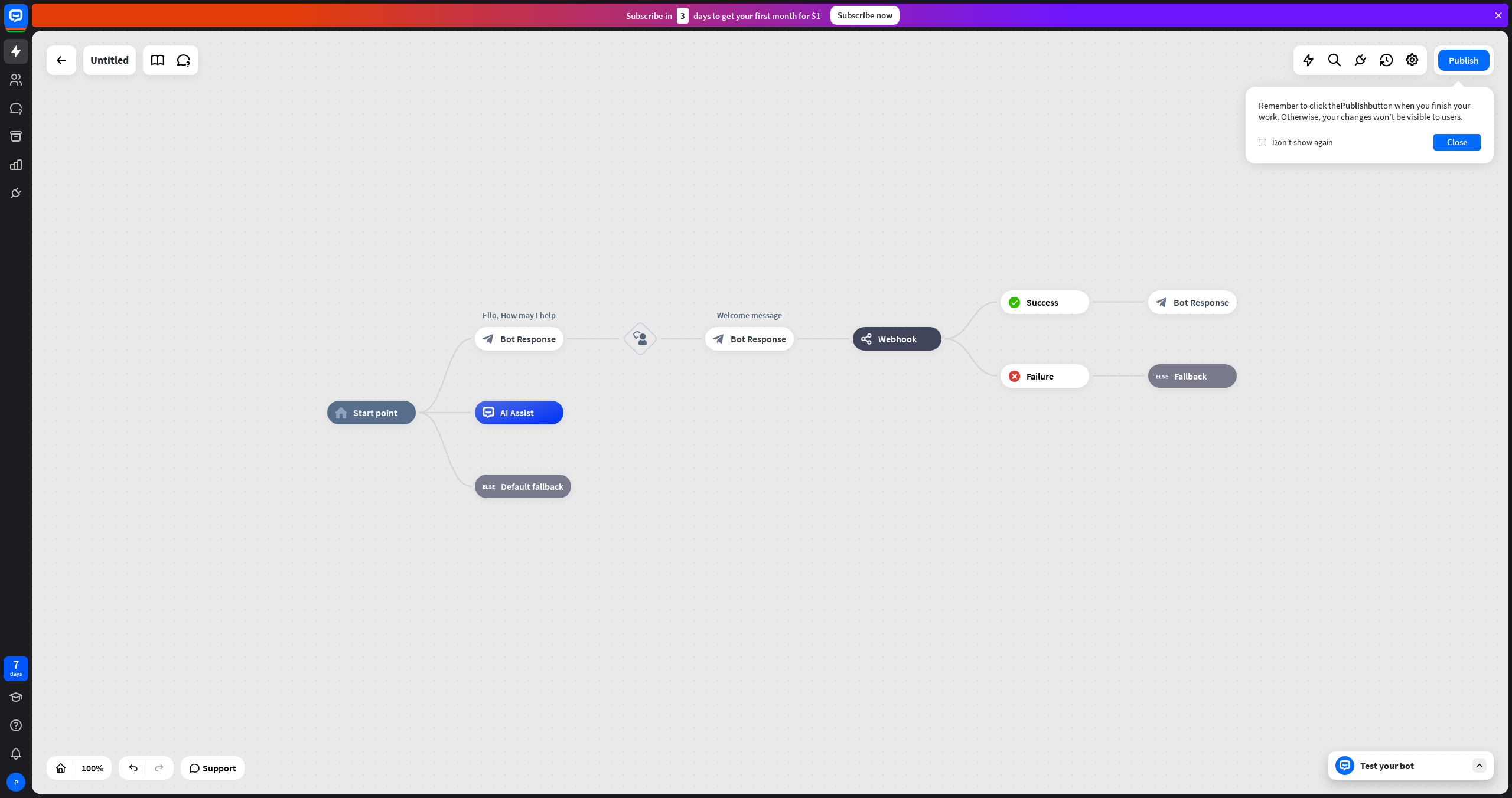
click at [906, 515] on div "Test your bot" at bounding box center [1411, 765] width 165 height 28
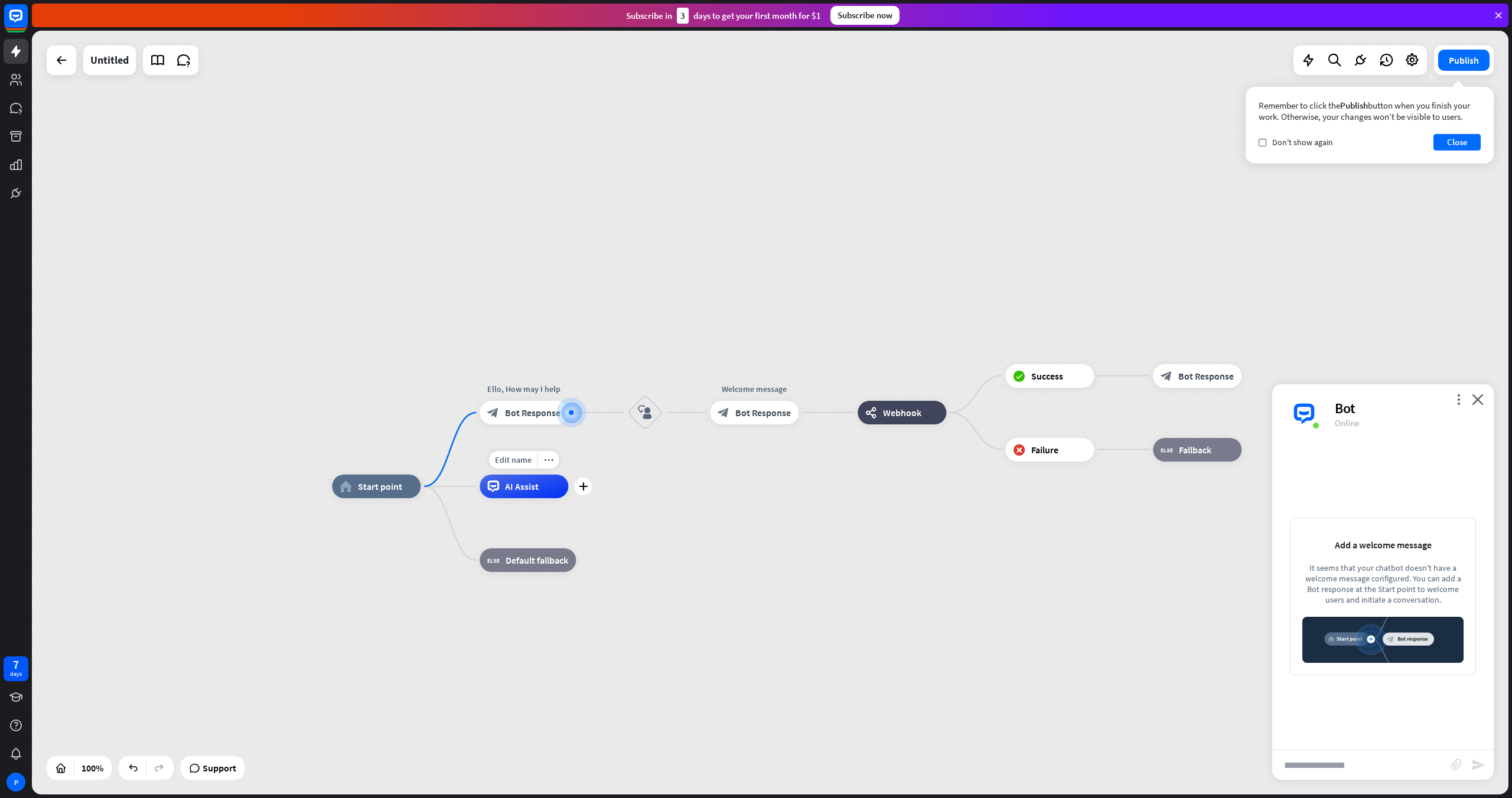
click at [535, 497] on div "AI Assist" at bounding box center [524, 486] width 88 height 24
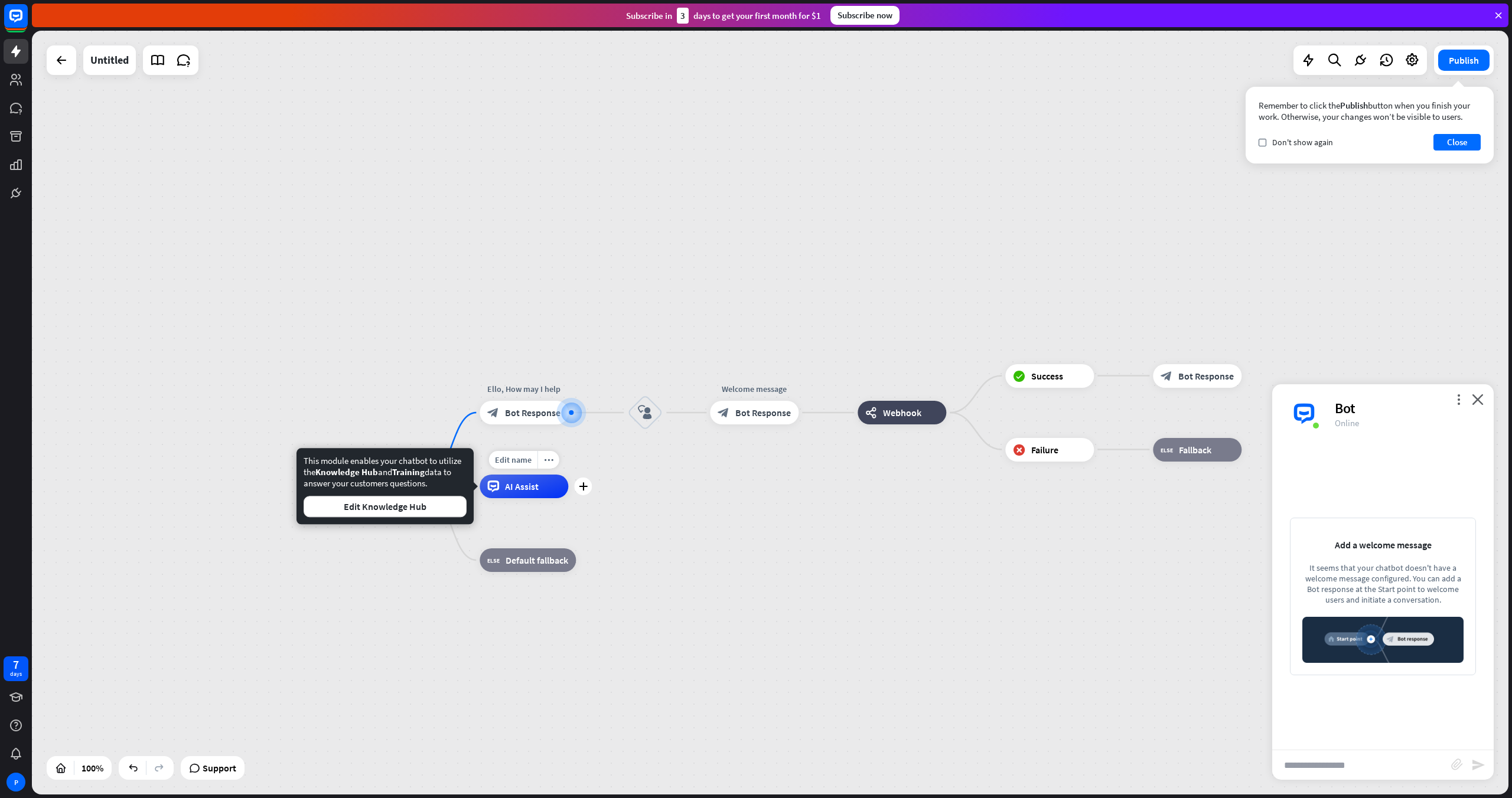
click at [514, 494] on div "AI Assist" at bounding box center [524, 486] width 88 height 24
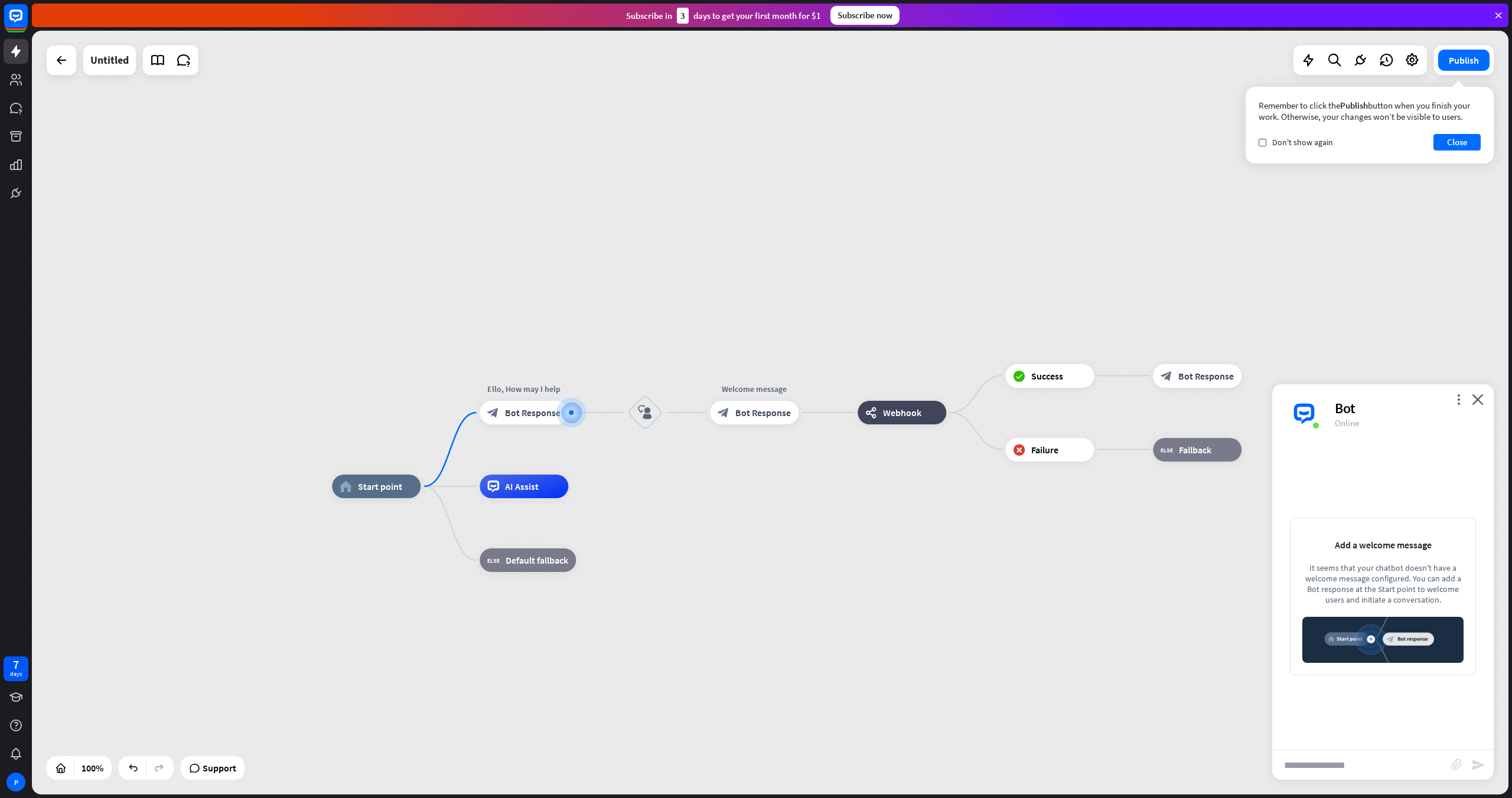
click at [906, 515] on input "text" at bounding box center [1361, 765] width 179 height 30
type input "**"
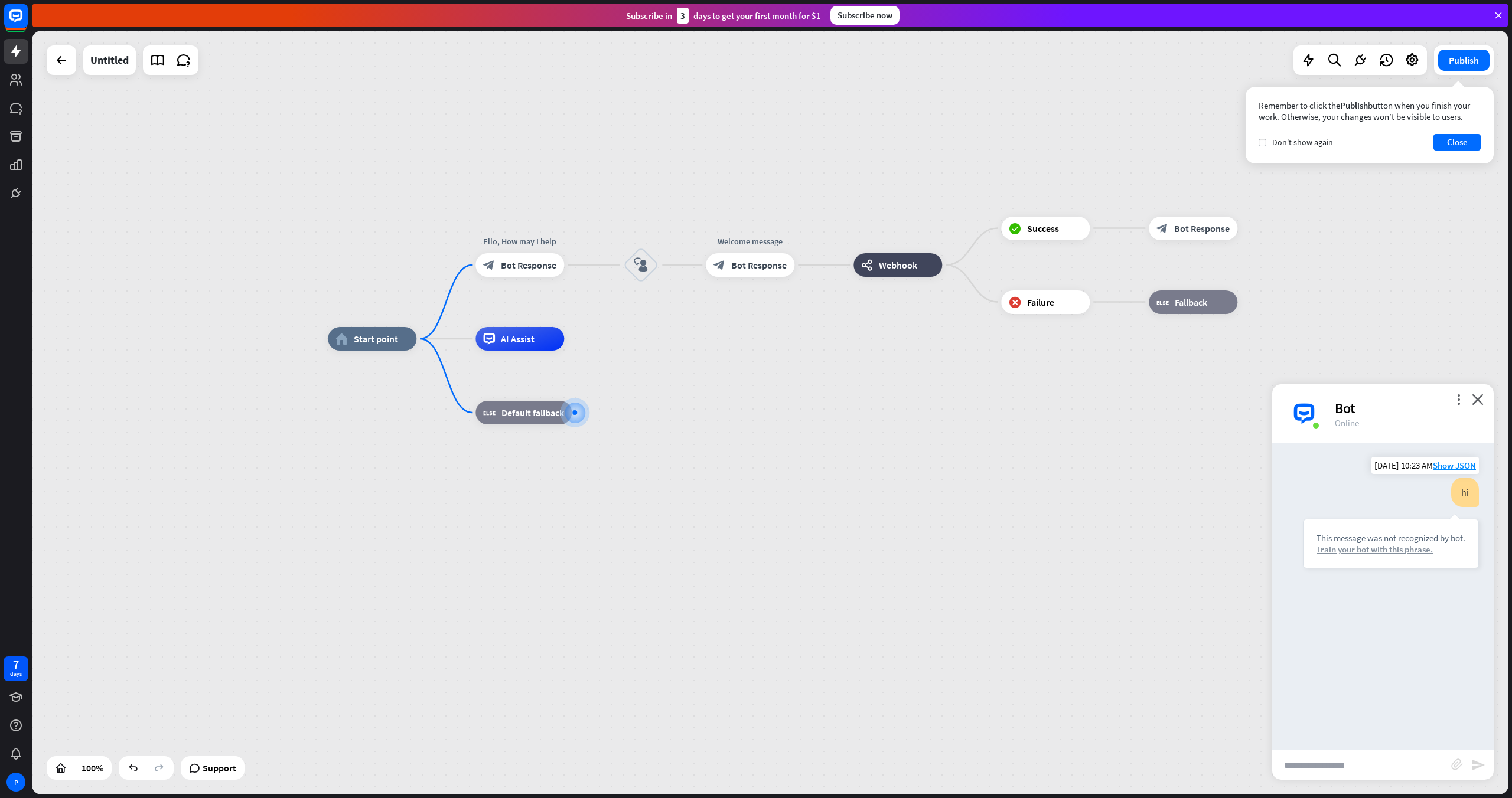
click at [906, 515] on div "Train your bot with this phrase." at bounding box center [1390, 549] width 149 height 11
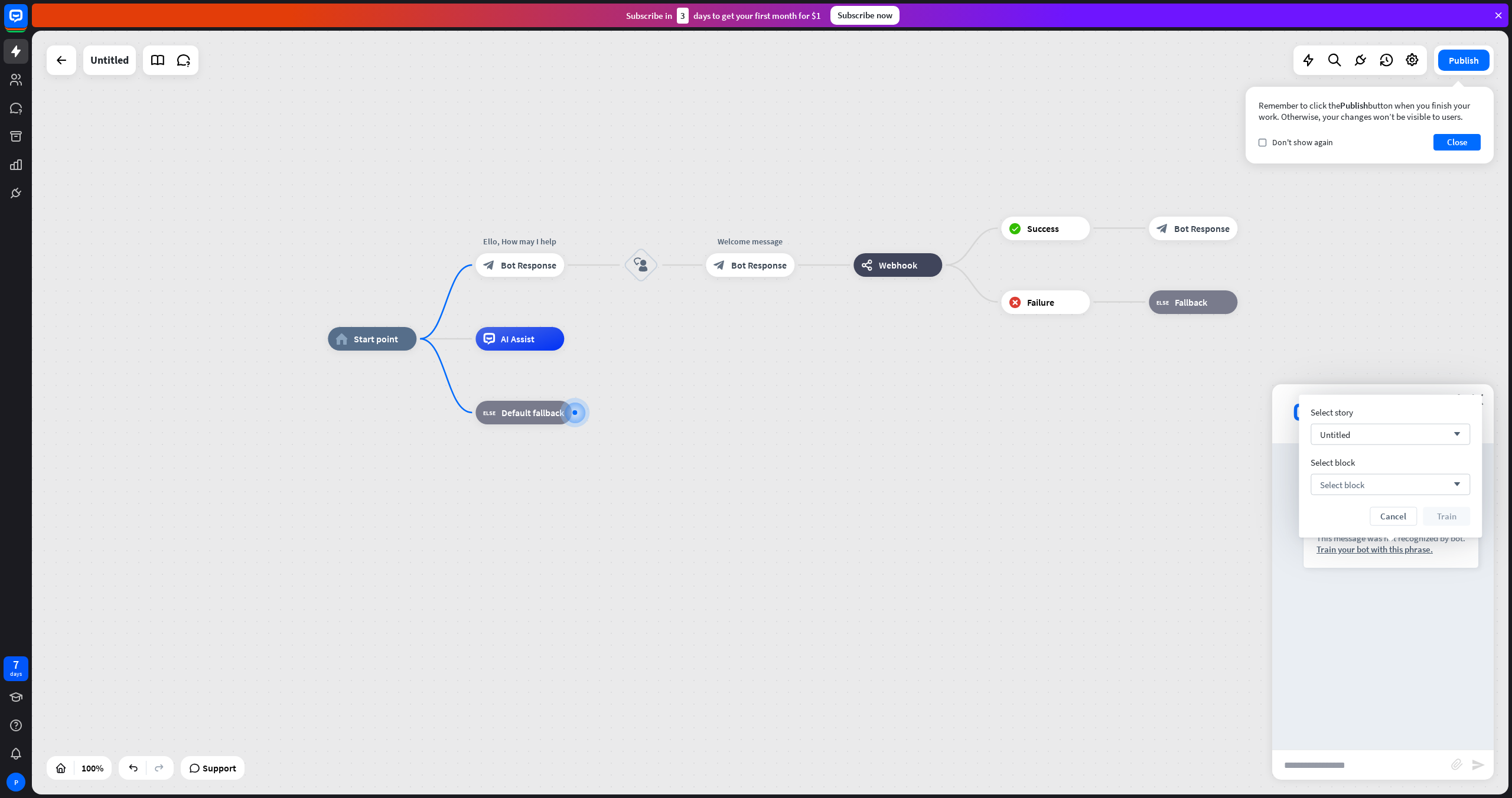
click at [906, 417] on div "Select story" at bounding box center [1390, 412] width 159 height 11
click at [906, 436] on div "Untitled arrow_down" at bounding box center [1390, 434] width 159 height 21
click at [906, 466] on div "Untitled checked" at bounding box center [1390, 464] width 150 height 24
click at [906, 487] on span "Select block" at bounding box center [1342, 484] width 44 height 11
click at [906, 515] on div "block_user_input User Input" at bounding box center [1390, 516] width 150 height 27
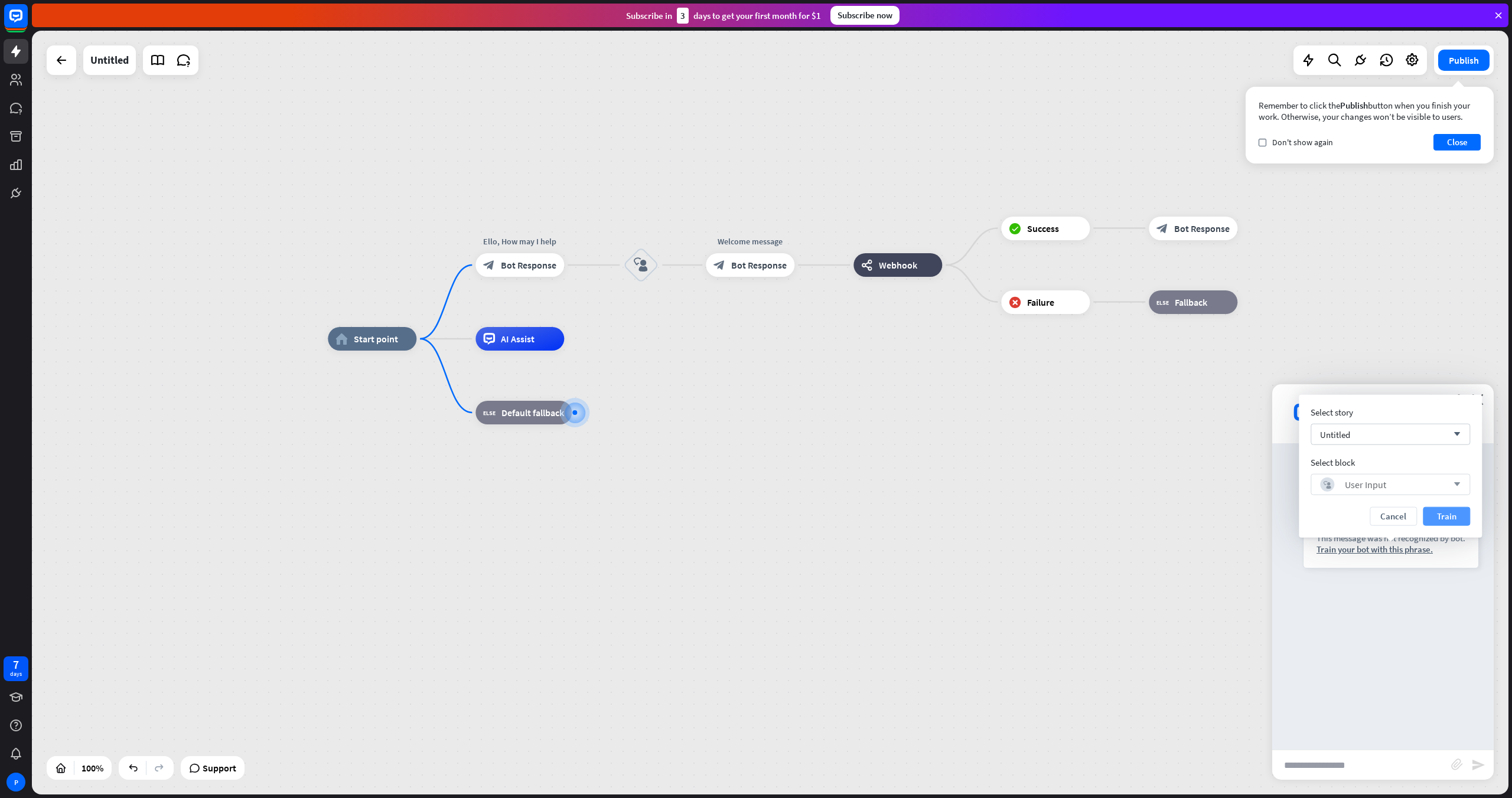
click at [906, 515] on button "Train" at bounding box center [1446, 516] width 47 height 19
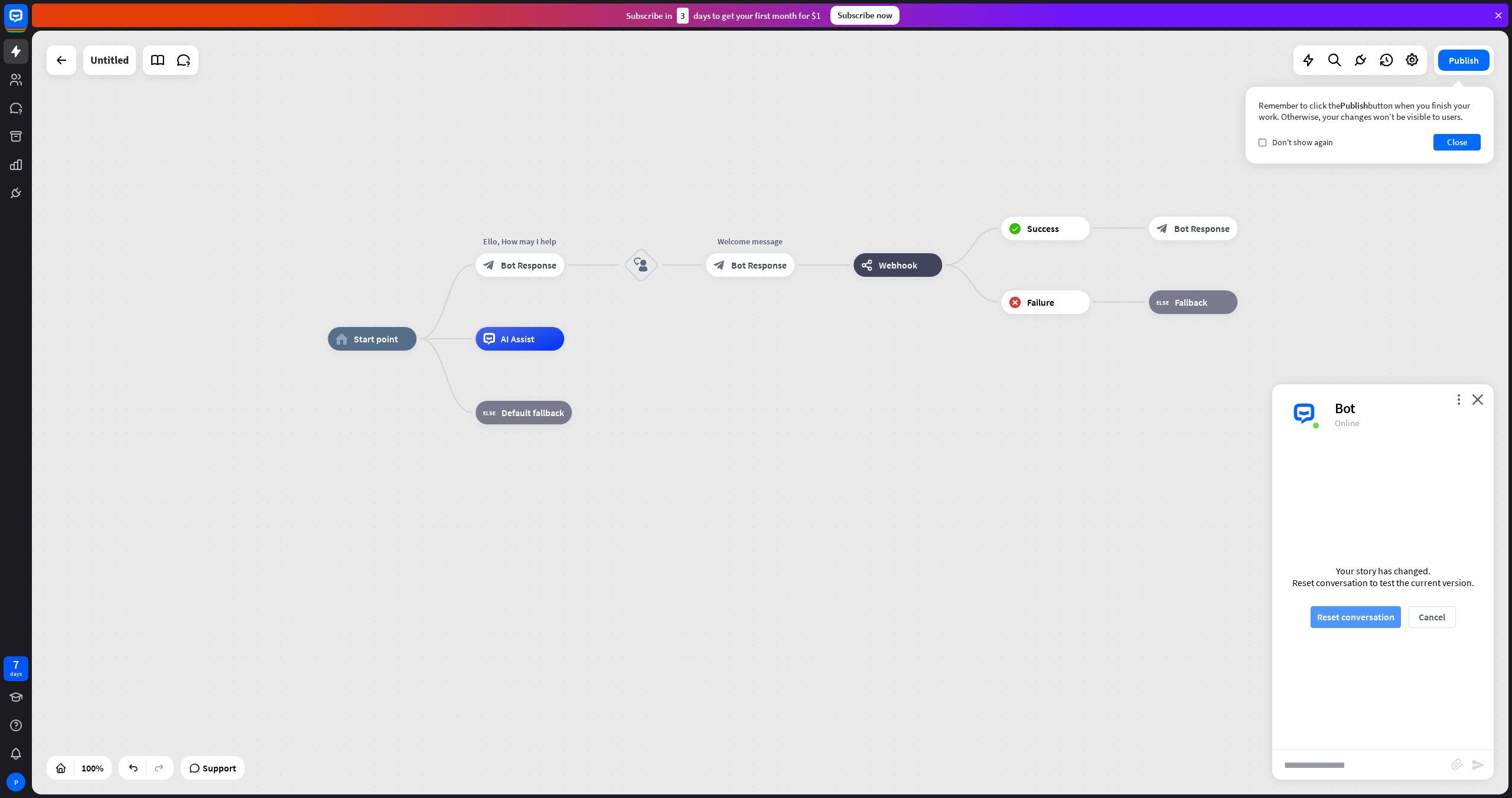
click at [906, 515] on button "Reset conversation" at bounding box center [1356, 617] width 91 height 22
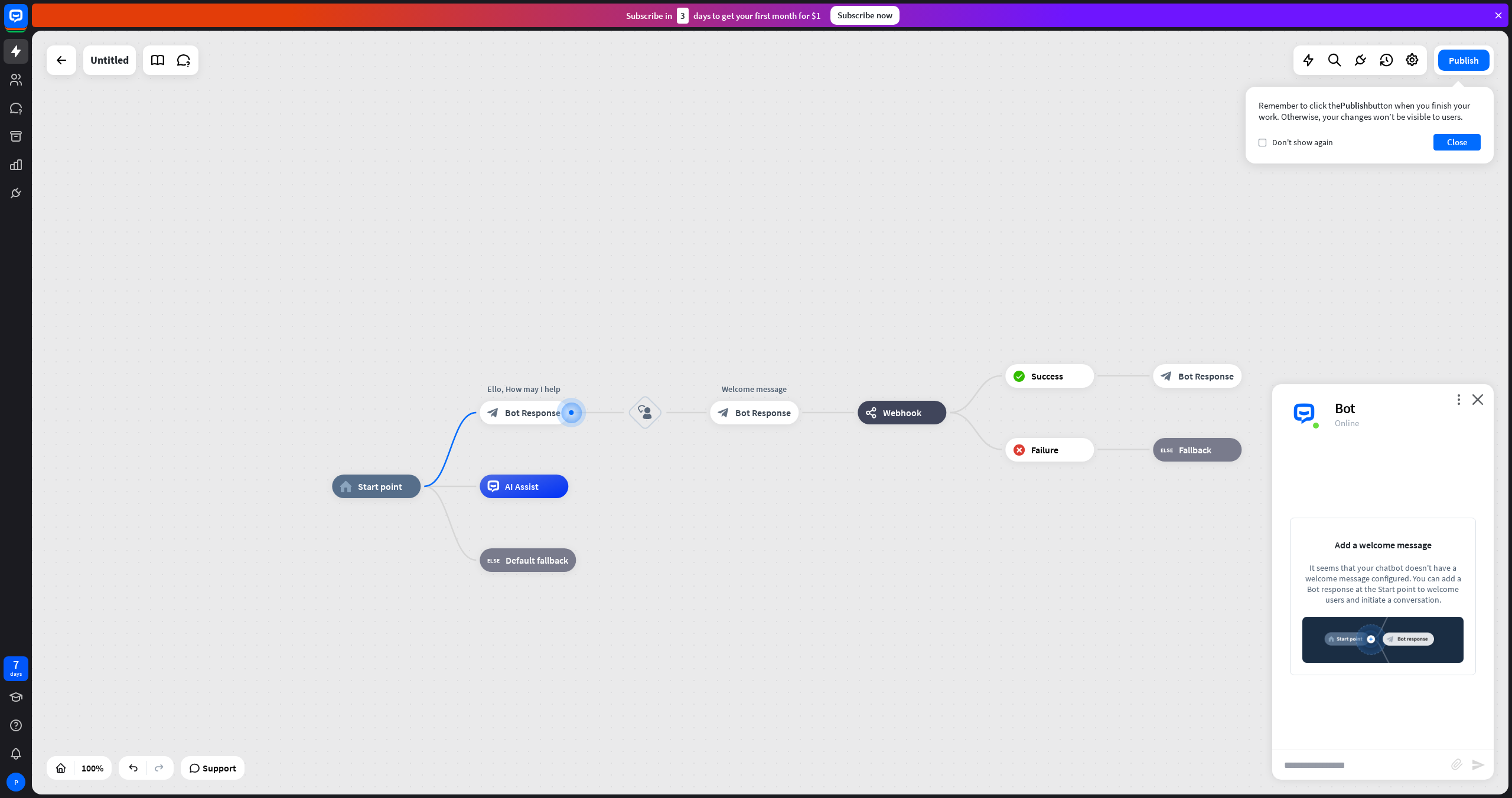
click at [906, 515] on input "text" at bounding box center [1361, 765] width 179 height 30
type input "**"
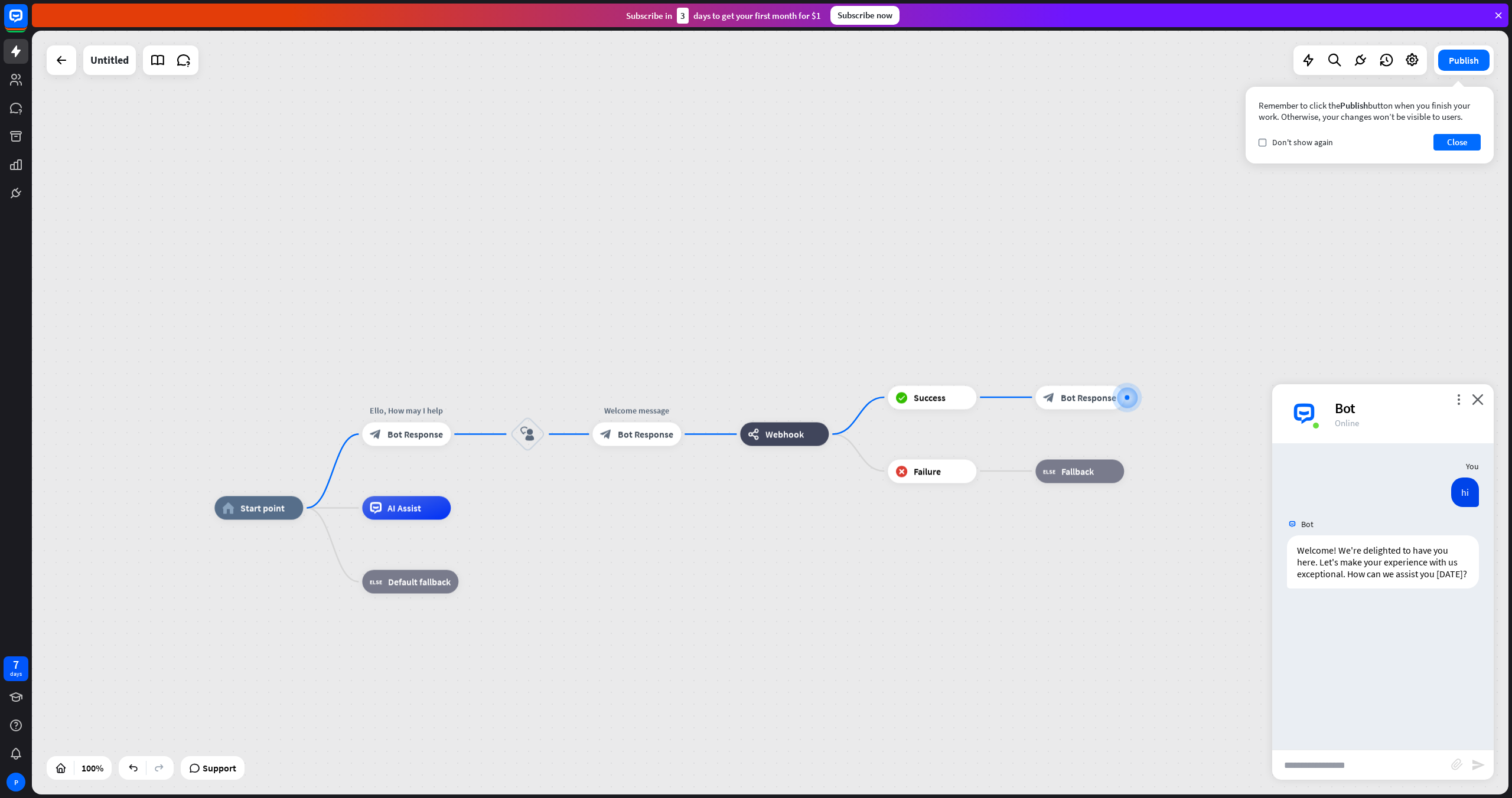
drag, startPoint x: 445, startPoint y: 323, endPoint x: 1001, endPoint y: 308, distance: 556.2
click at [906, 308] on div "home_2 Start point Ello, How may I help block_bot_response Bot Response block_u…" at bounding box center [770, 412] width 1477 height 764
click at [906, 515] on input "text" at bounding box center [1361, 765] width 179 height 30
click at [798, 445] on div "webhooks Webhook" at bounding box center [785, 435] width 88 height 24
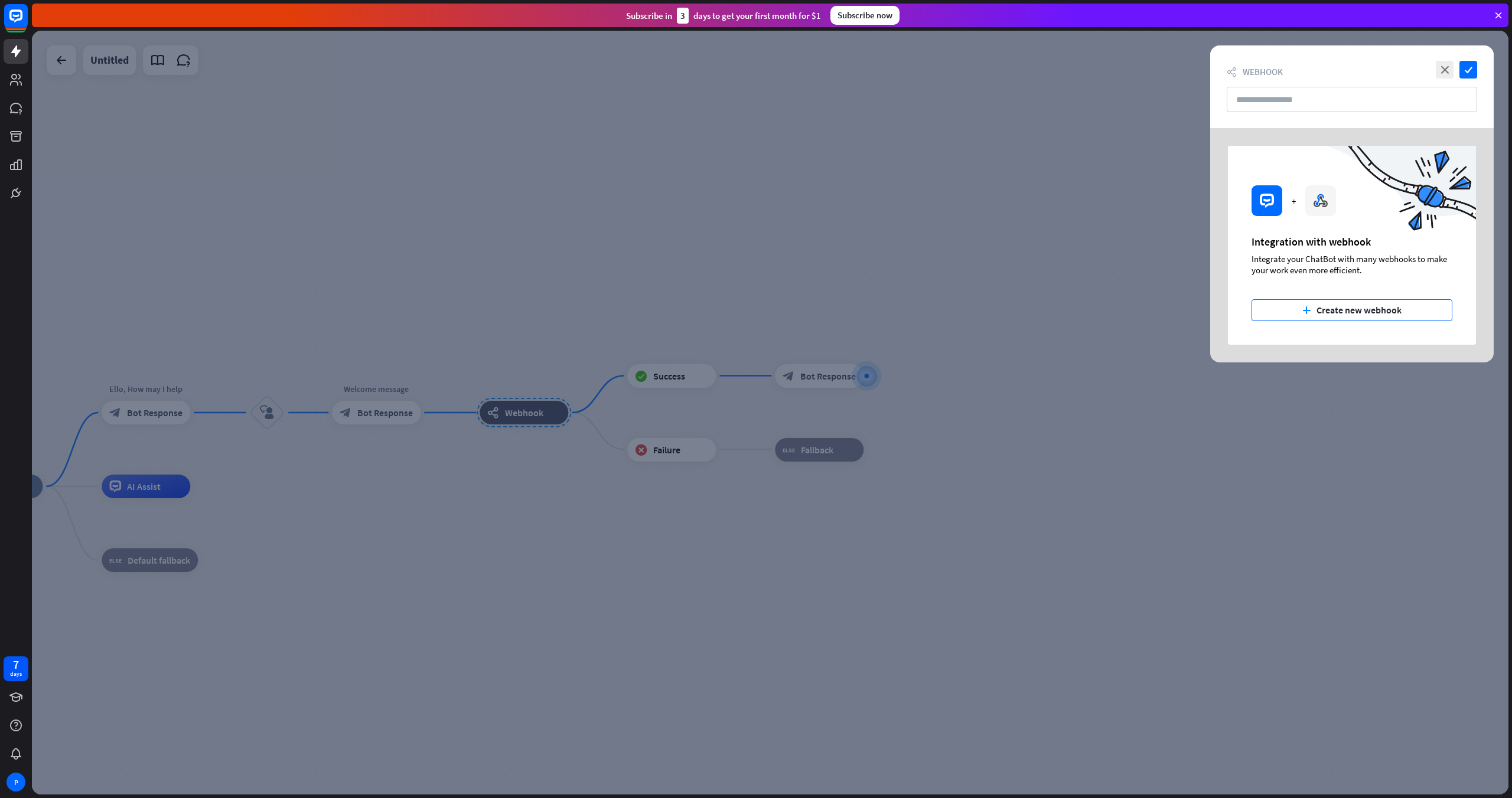
click at [906, 308] on button "plus Create new webhook" at bounding box center [1352, 310] width 201 height 22
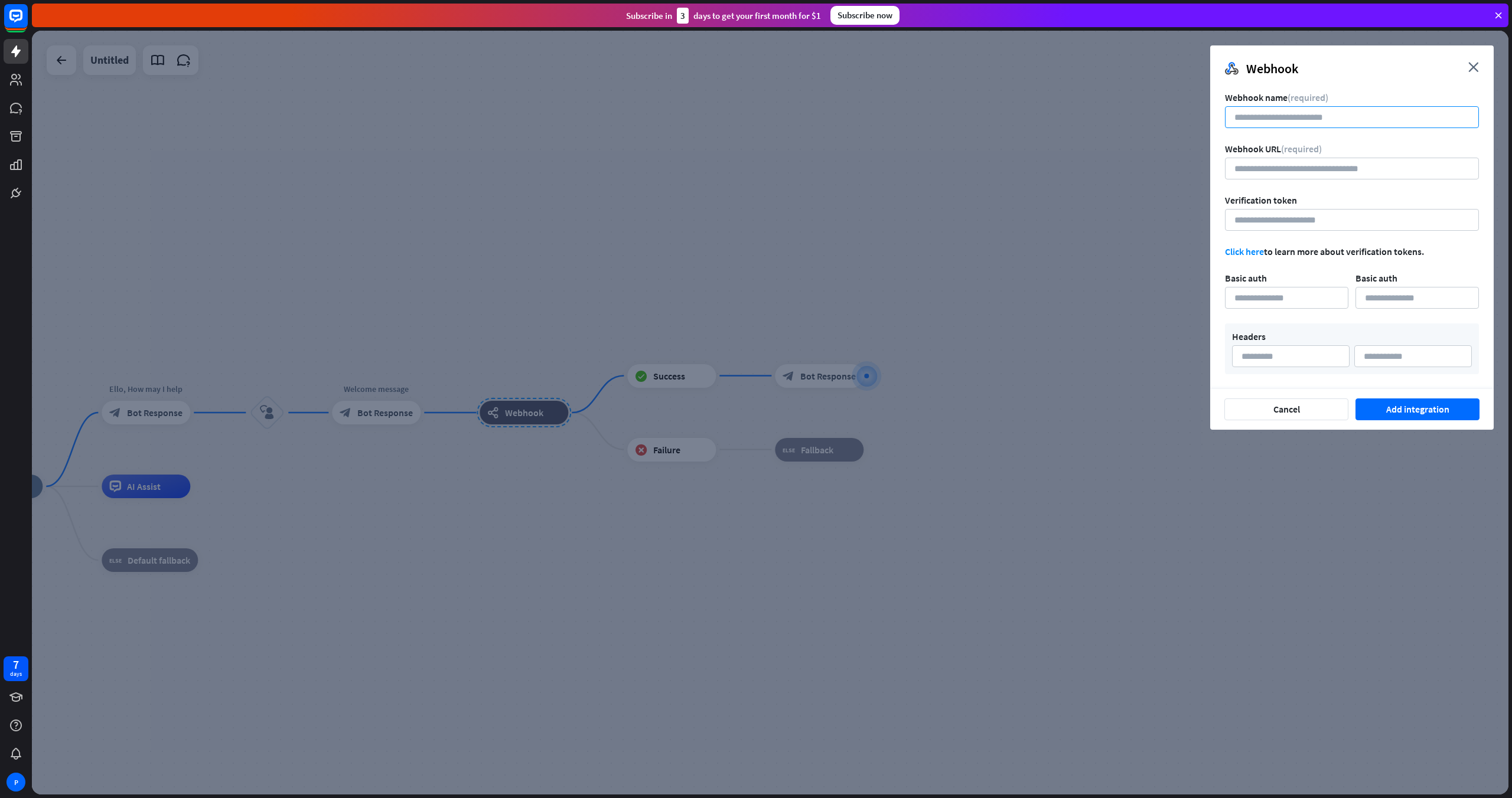
click at [906, 121] on input at bounding box center [1352, 117] width 254 height 22
type input "******"
click at [906, 353] on input at bounding box center [1291, 356] width 117 height 22
click at [906, 306] on input at bounding box center [1287, 298] width 123 height 22
click at [906, 366] on input at bounding box center [1291, 356] width 117 height 22
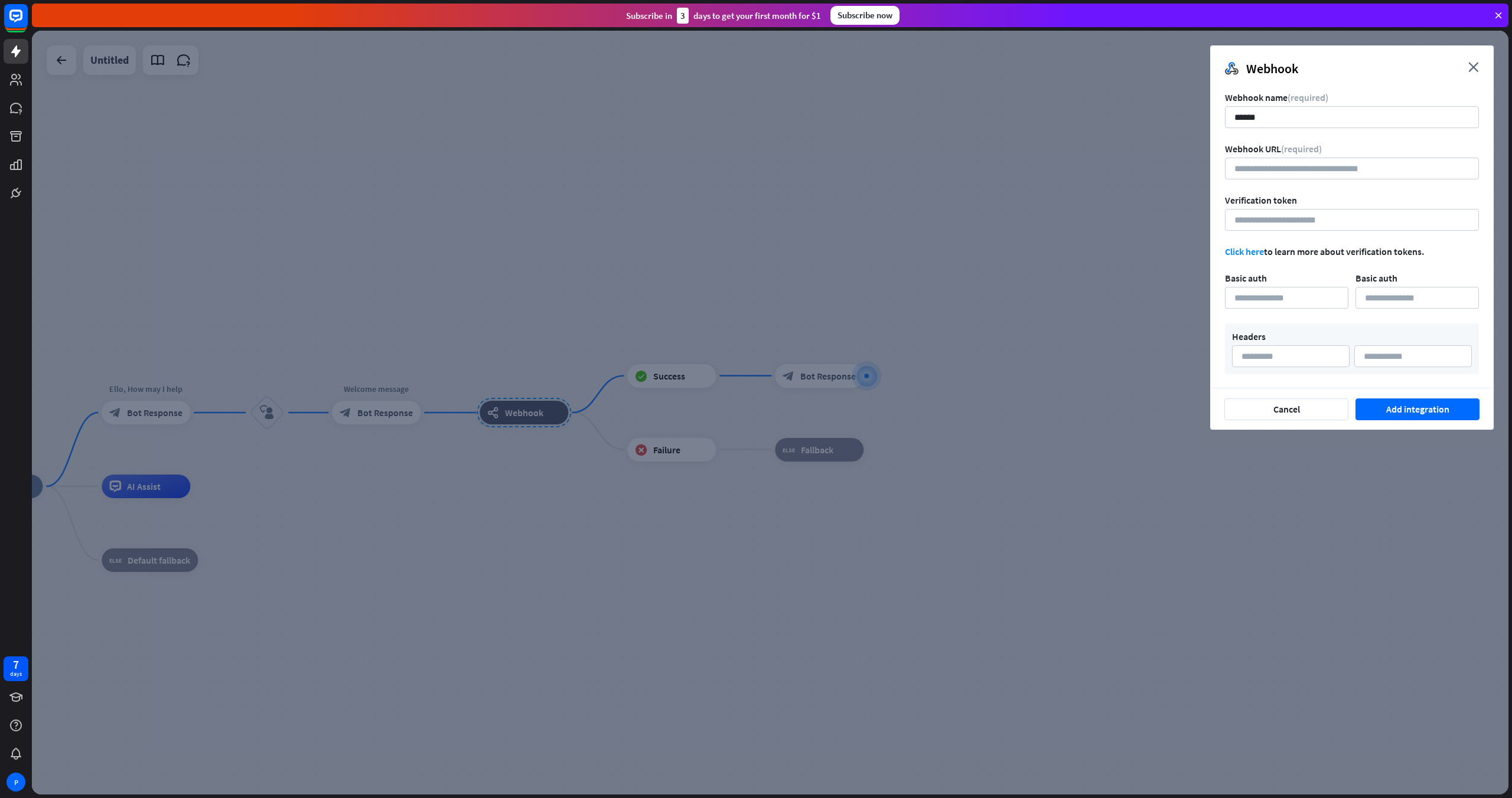
click at [864, 515] on div at bounding box center [770, 412] width 1477 height 764
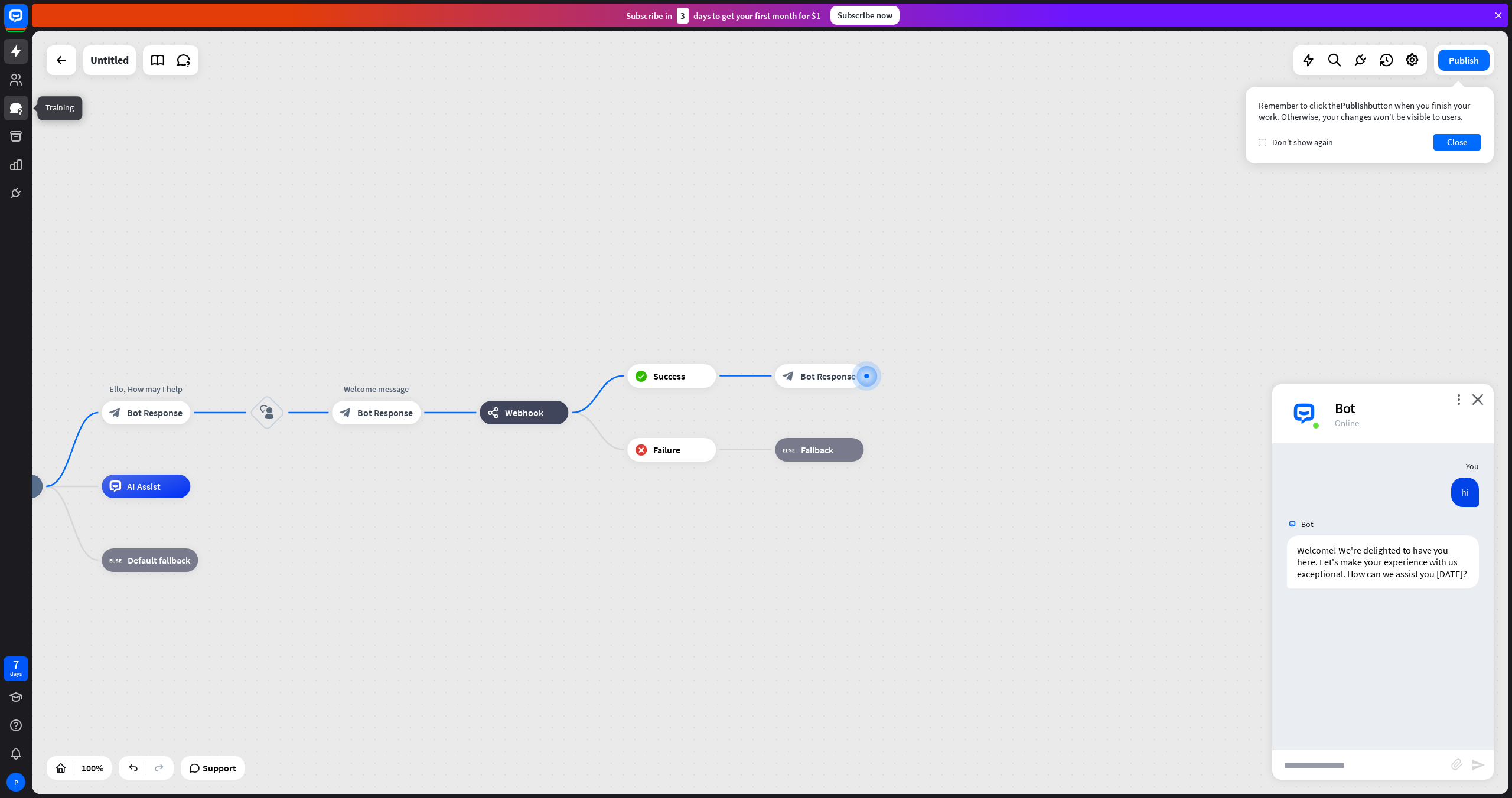
click at [20, 114] on icon at bounding box center [16, 108] width 14 height 14
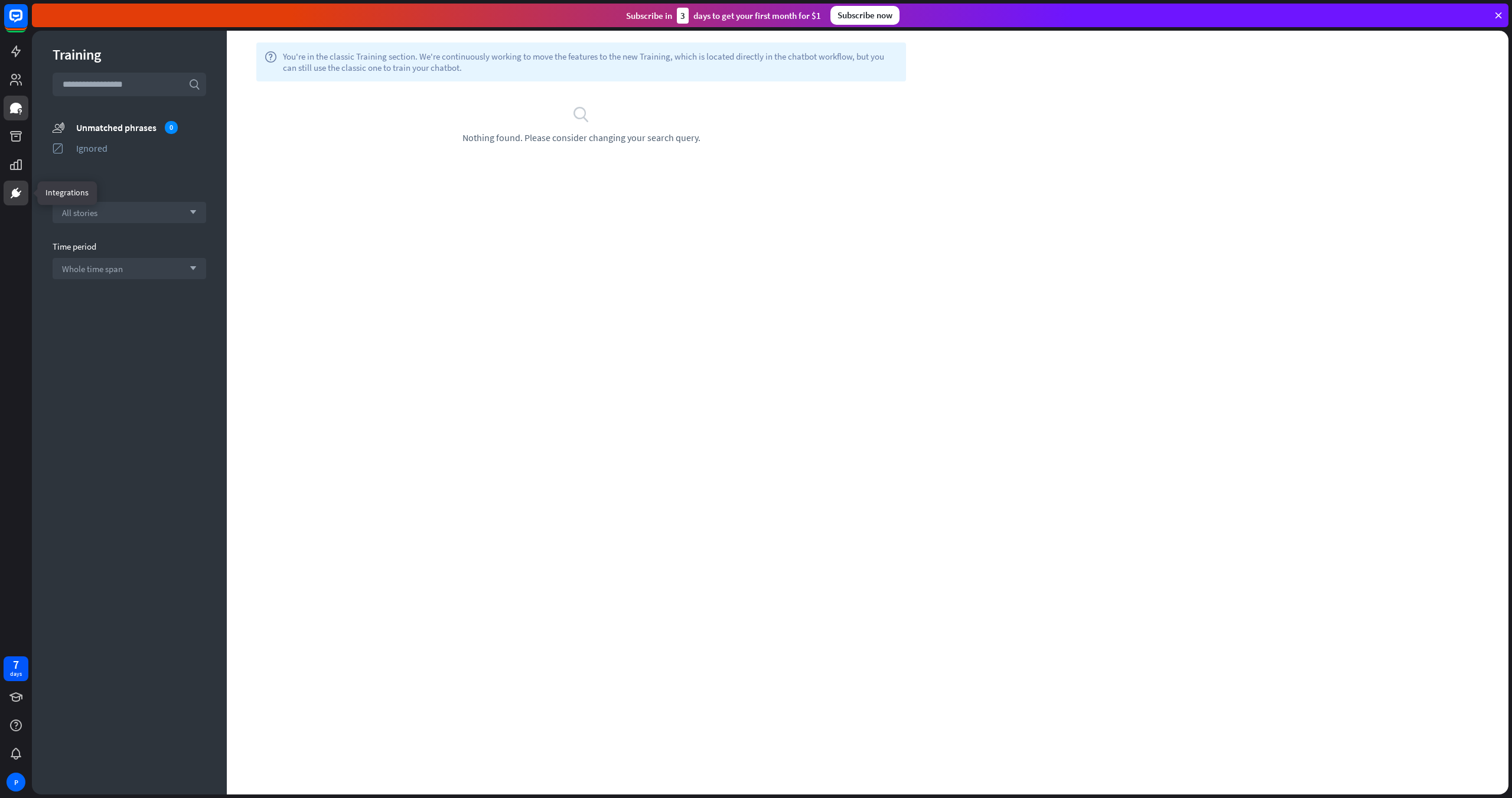
click at [19, 192] on icon at bounding box center [20, 192] width 3 height 3
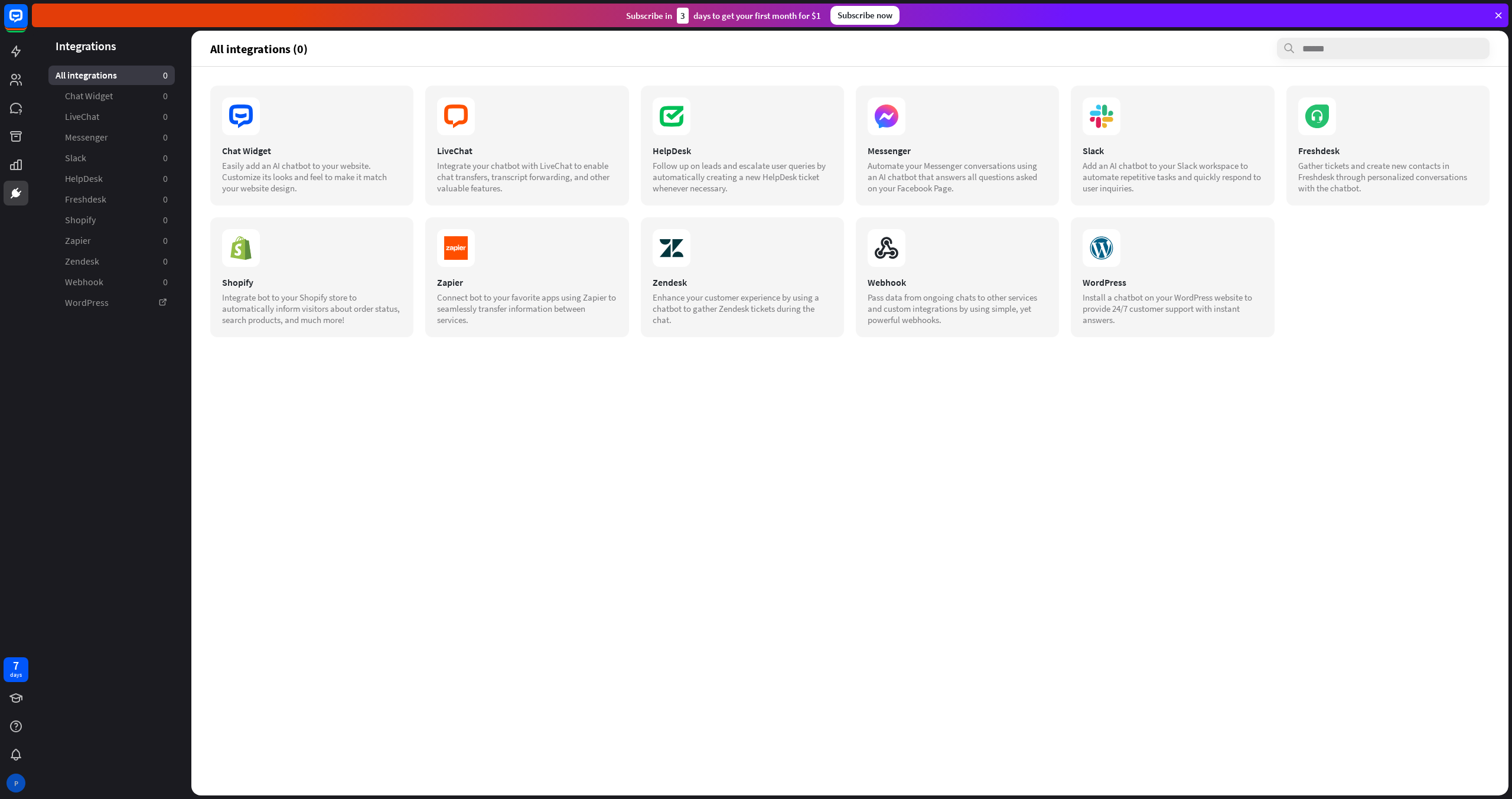
click at [17, 515] on div "P" at bounding box center [16, 783] width 19 height 19
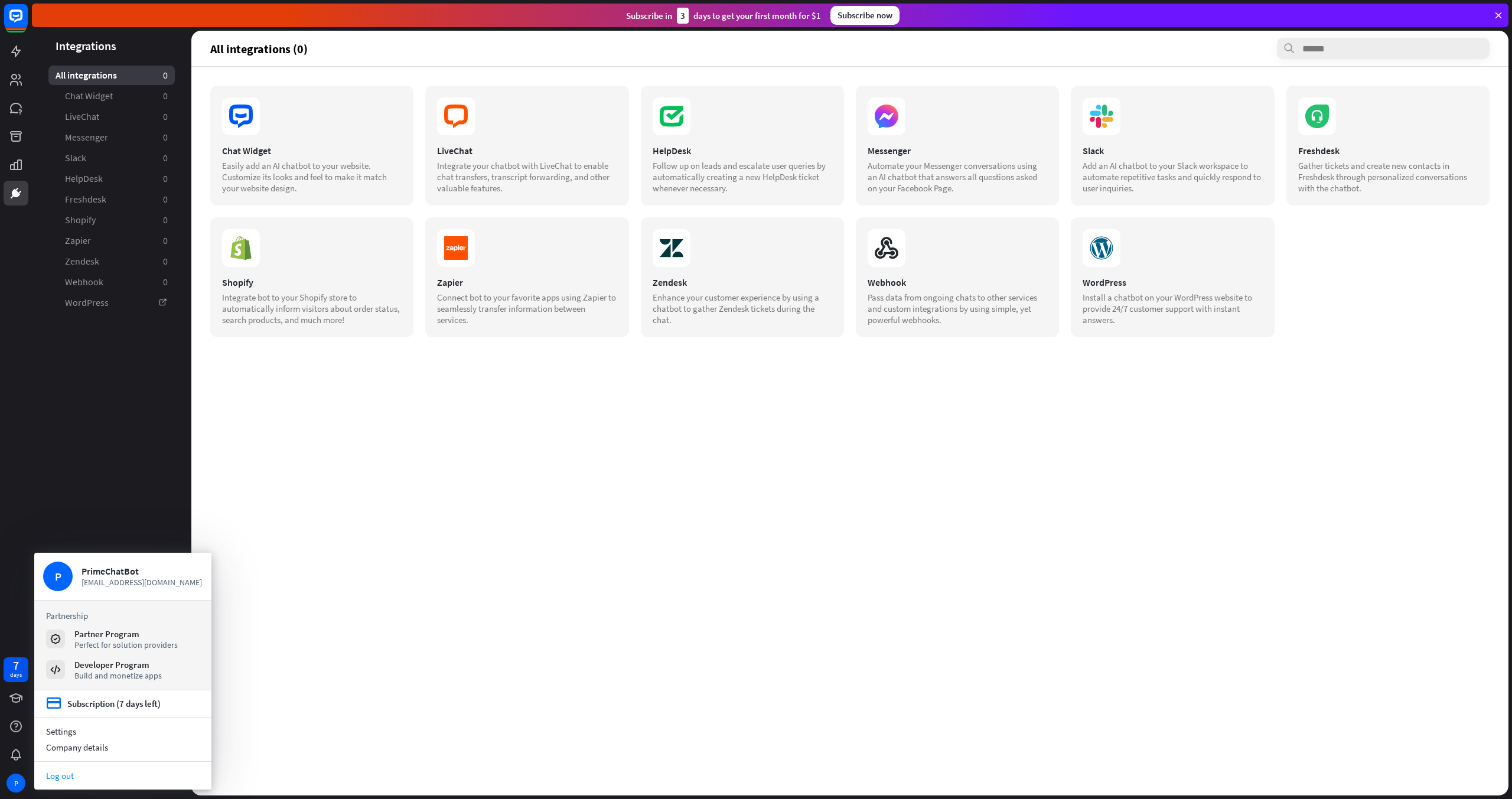
click at [53, 515] on link "Log out" at bounding box center [122, 776] width 177 height 16
